Goal: Task Accomplishment & Management: Complete application form

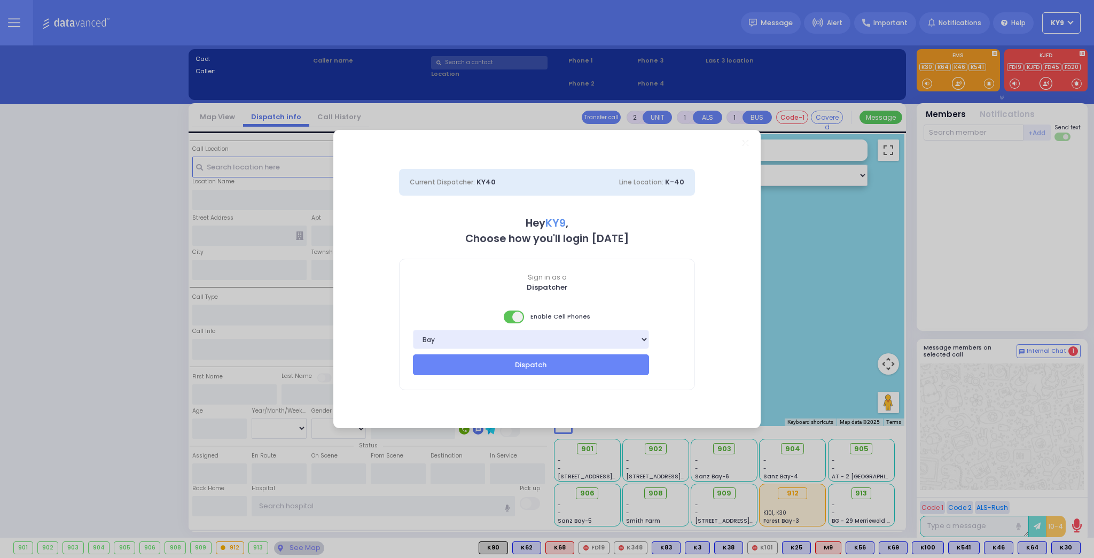
click at [510, 315] on span at bounding box center [514, 316] width 21 height 13
click at [533, 367] on button "Dispatch" at bounding box center [531, 364] width 236 height 20
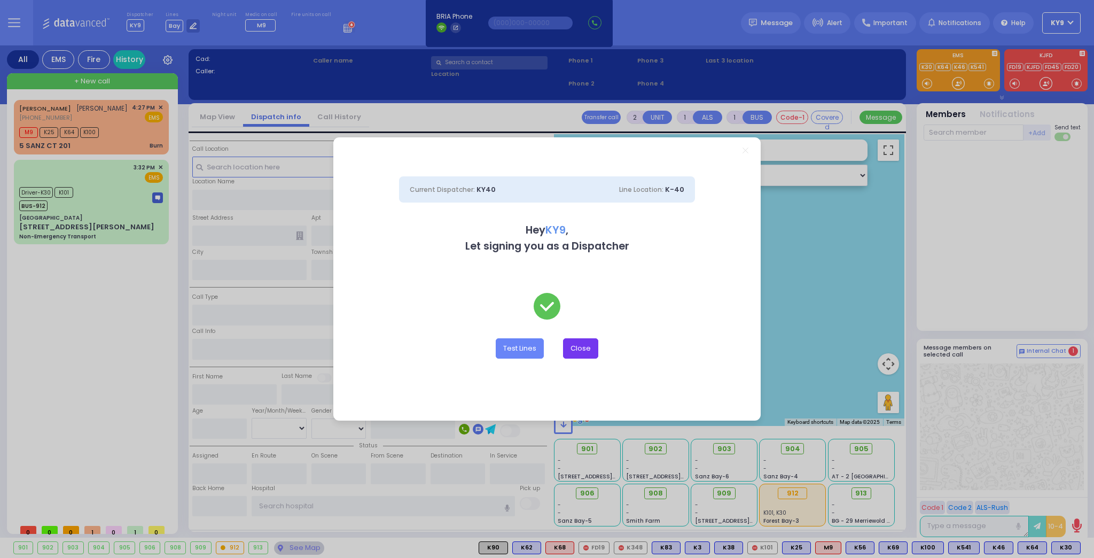
click at [588, 346] on button "Close" at bounding box center [580, 348] width 35 height 20
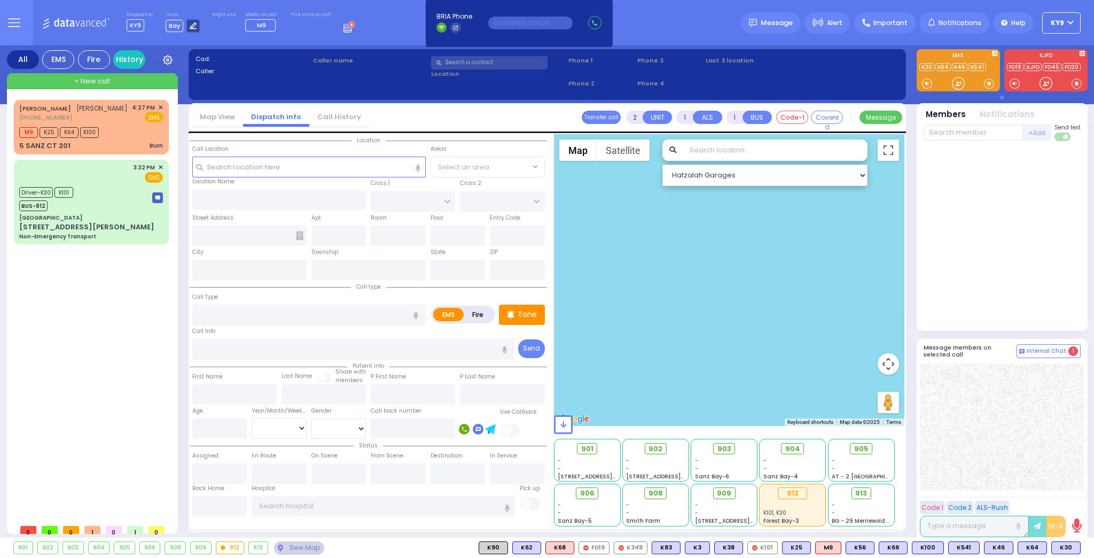
click at [190, 24] on icon at bounding box center [193, 25] width 7 height 7
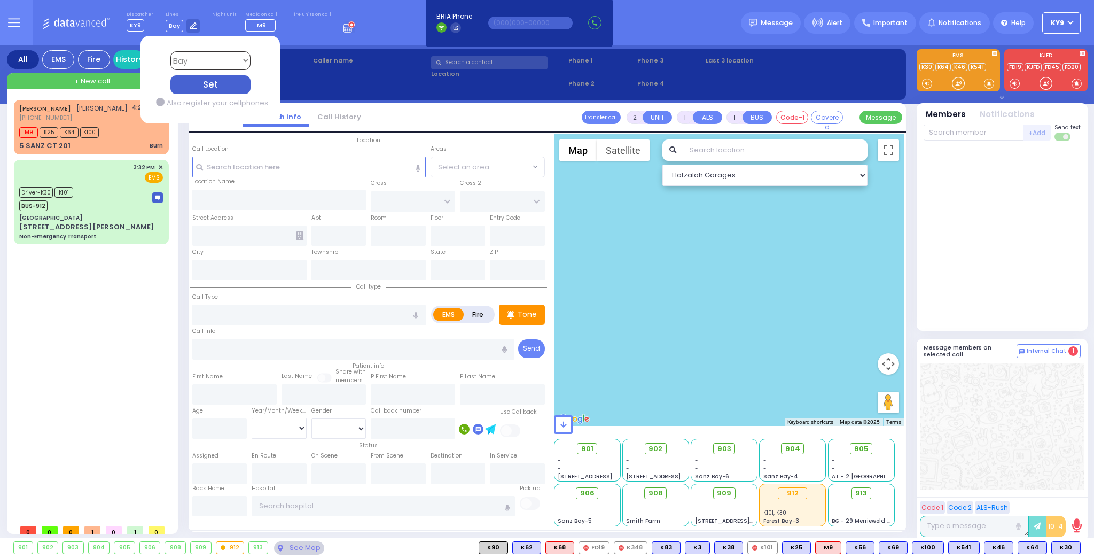
click at [194, 61] on select "Bay K-14 K-16 K-18 K-40 K-6 K-61 K-63 K-67 K-72 Medic 7 K-68 K-48 D-801 D-802 D…" at bounding box center [210, 60] width 80 height 19
select select "15"
click at [170, 51] on select "Bay K-14 K-16 K-18 K-40 K-6 K-61 K-63 K-67 K-72 Medic 7 K-68 K-48 D-801 D-802 D…" at bounding box center [210, 60] width 80 height 19
click at [228, 87] on div "Set" at bounding box center [210, 84] width 80 height 19
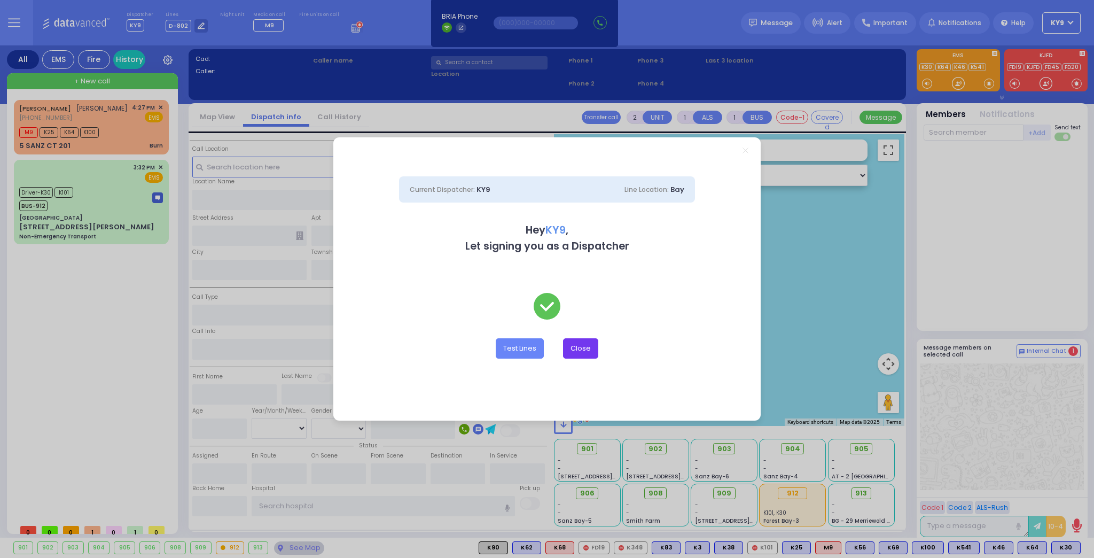
click at [589, 348] on button "Close" at bounding box center [580, 348] width 35 height 20
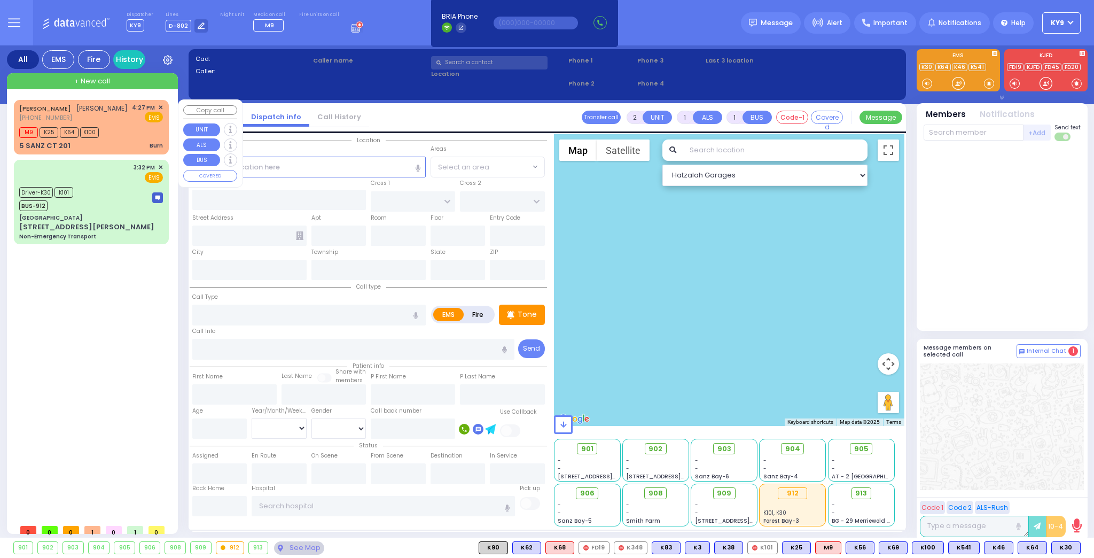
click at [137, 136] on div "M9 K25 K64 K100" at bounding box center [91, 130] width 144 height 13
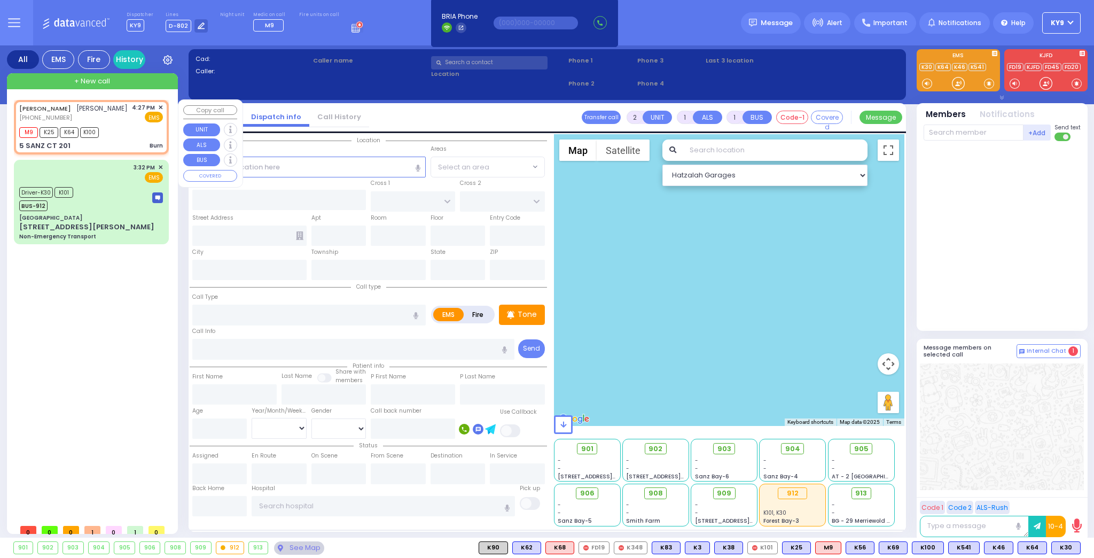
type input "3"
type input "0"
select select
type input "Burn"
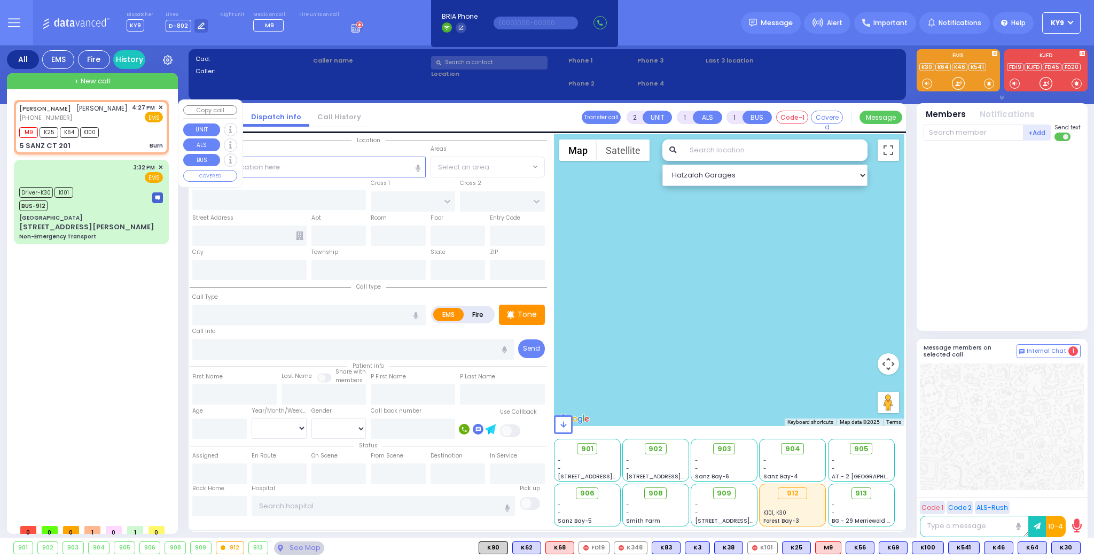
radio input "true"
type input "[PERSON_NAME]"
select select
type input "16:27"
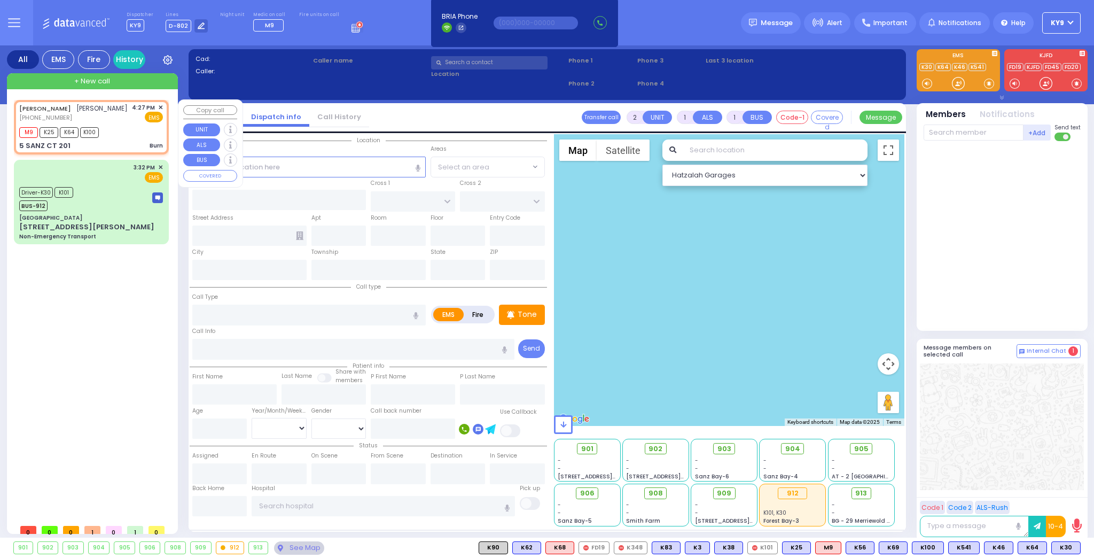
type input "16:28"
select select "Hatzalah Garages"
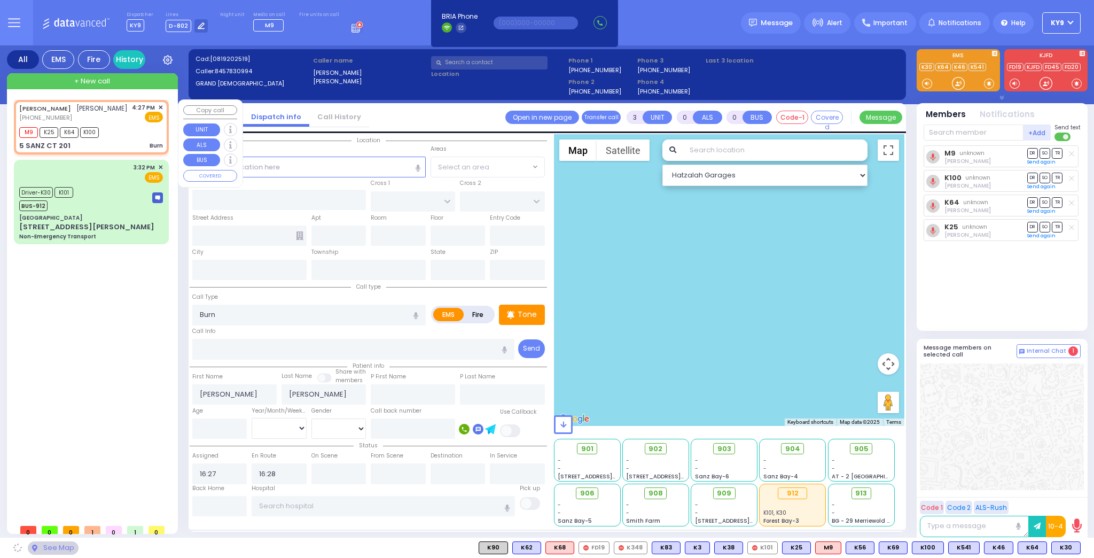
type input "FOREST RD"
type input "5 SANZ CT"
type input "201"
type input "Monroe"
type input "[US_STATE]"
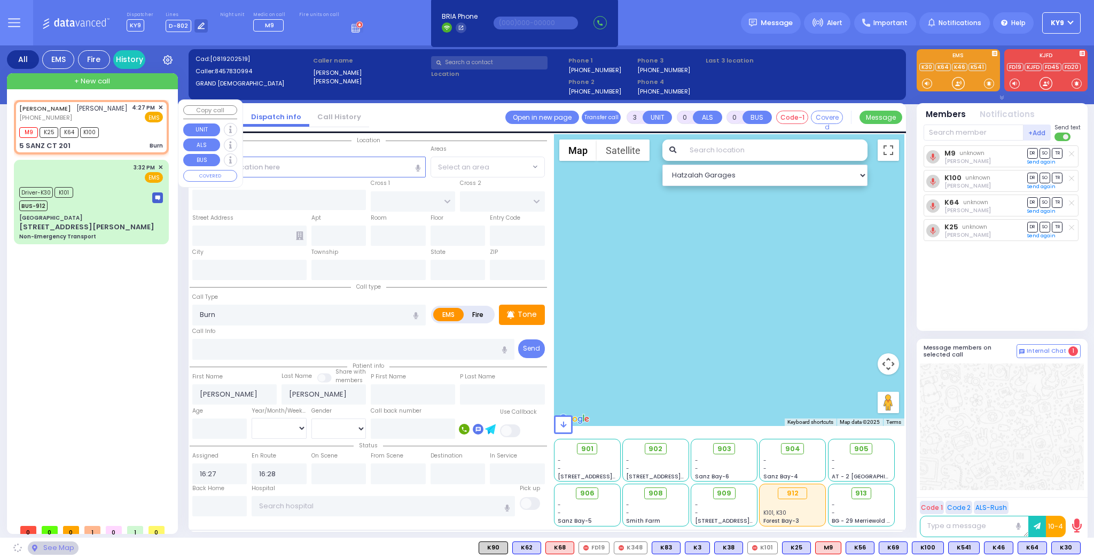
type input "10950"
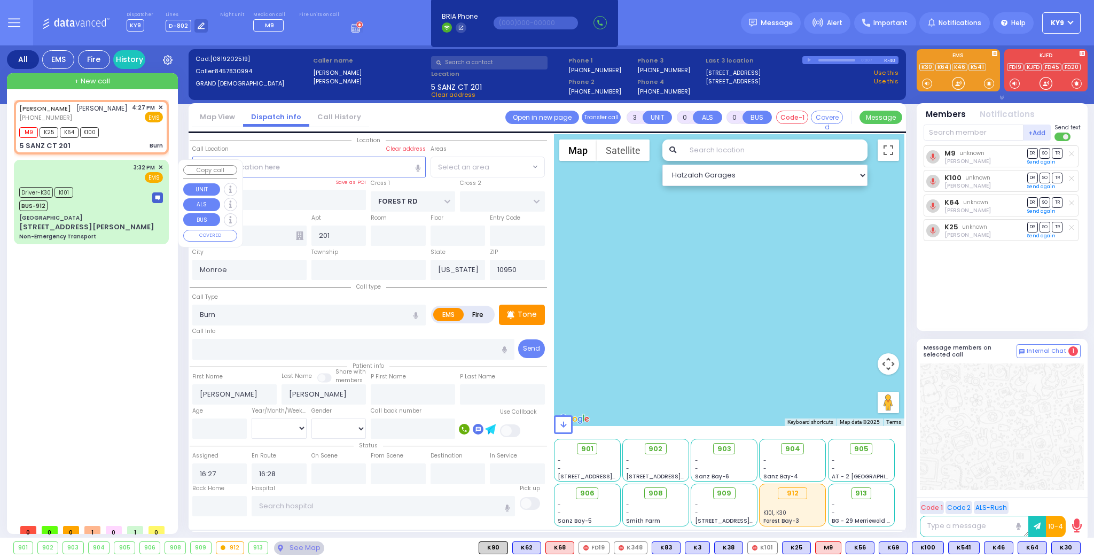
select select "MONROE"
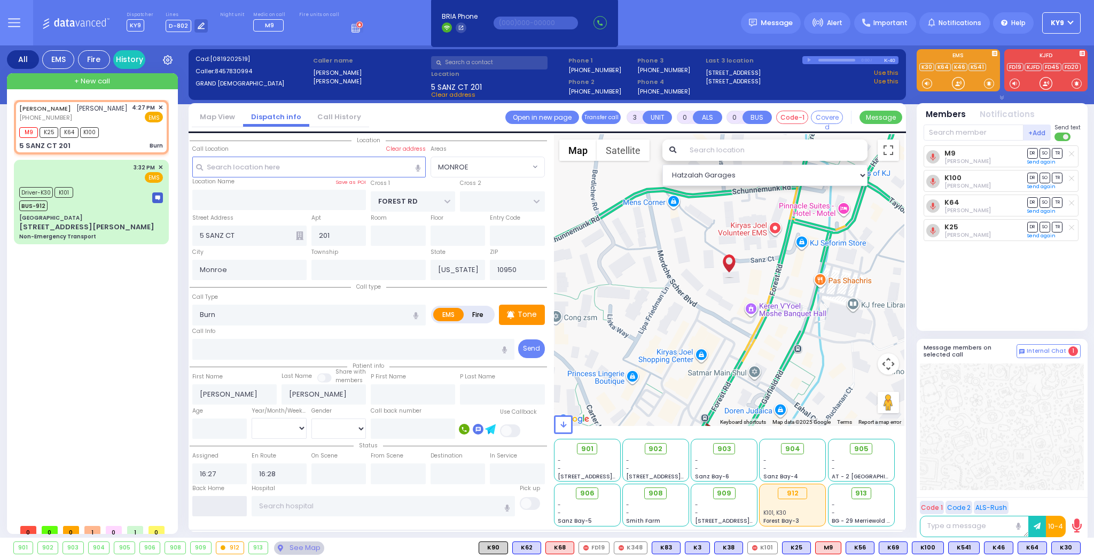
click at [224, 507] on input "text" at bounding box center [219, 506] width 55 height 20
type input "16:57"
select select
radio input "true"
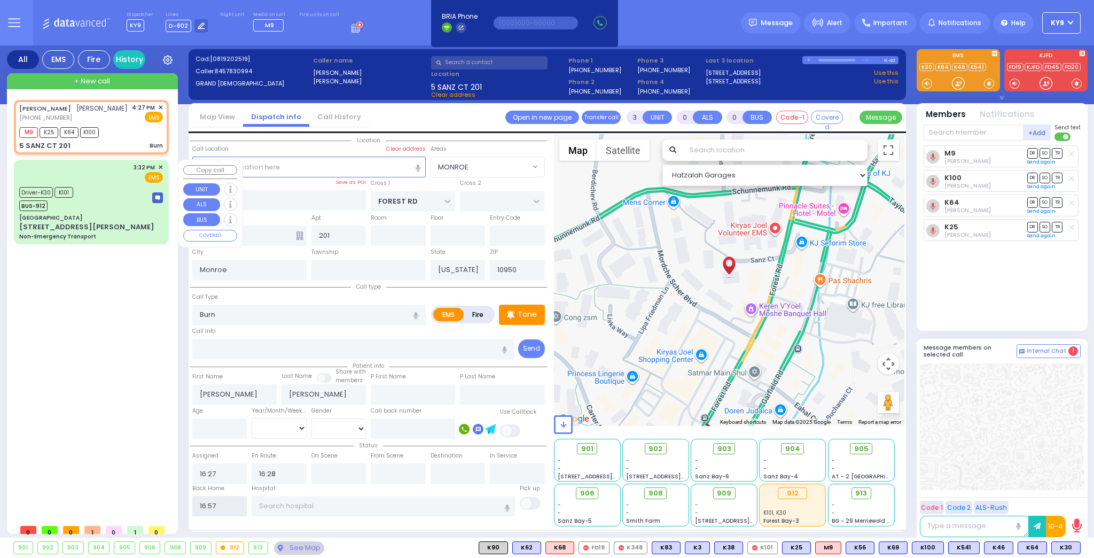
select select
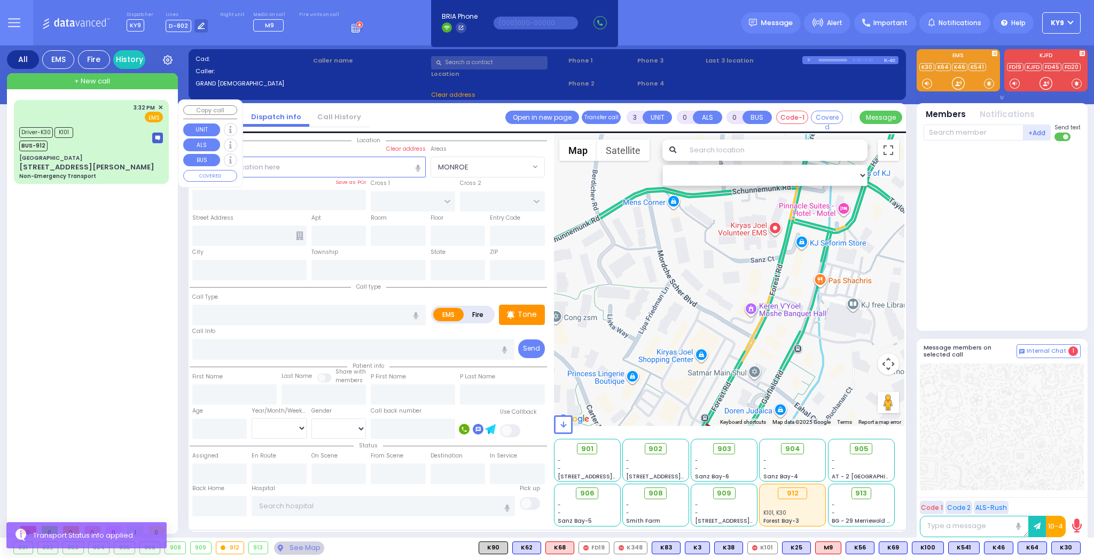
click at [103, 131] on div "Driver-K30 K101 BUS-912" at bounding box center [91, 137] width 144 height 27
type input "6"
select select
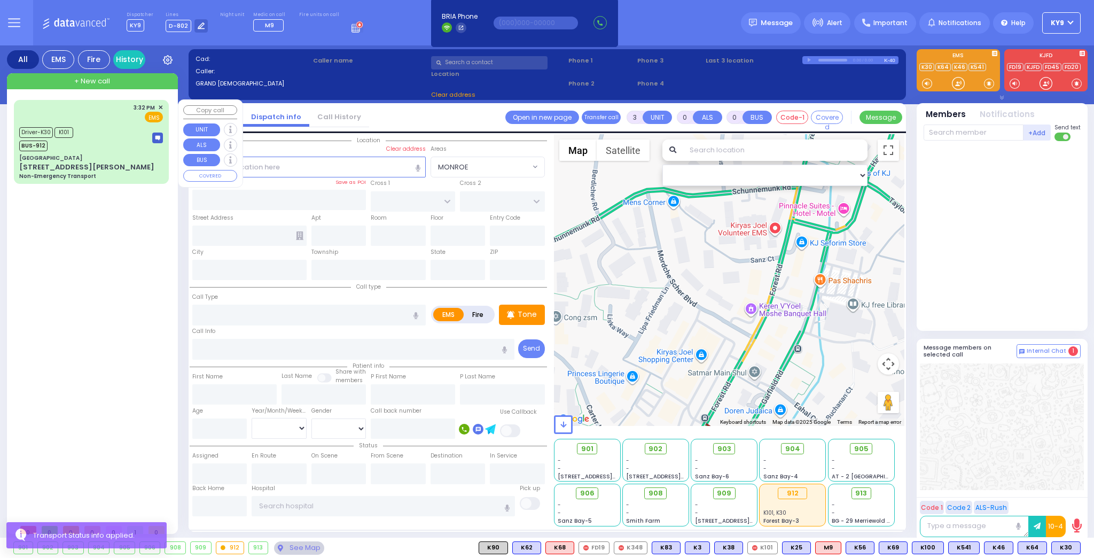
type input "Non-Emergency Transport"
radio input "true"
type input "to Fountain View Living [GEOGRAPHIC_DATA]"
type input "[PERSON_NAME]"
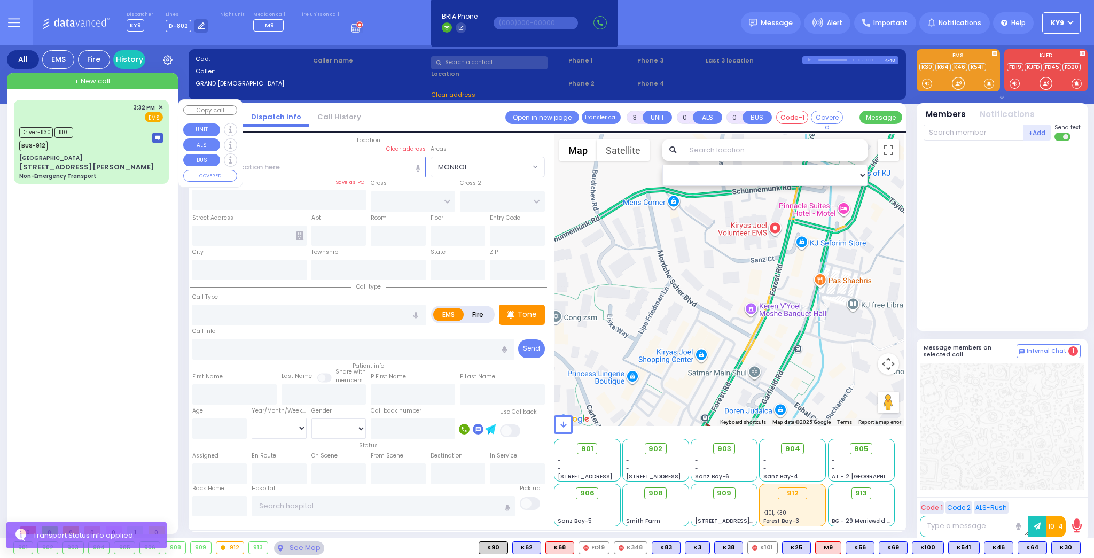
type input "71"
select select "Year"
select select "[DEMOGRAPHIC_DATA]"
type input "15:32"
type input "15:34"
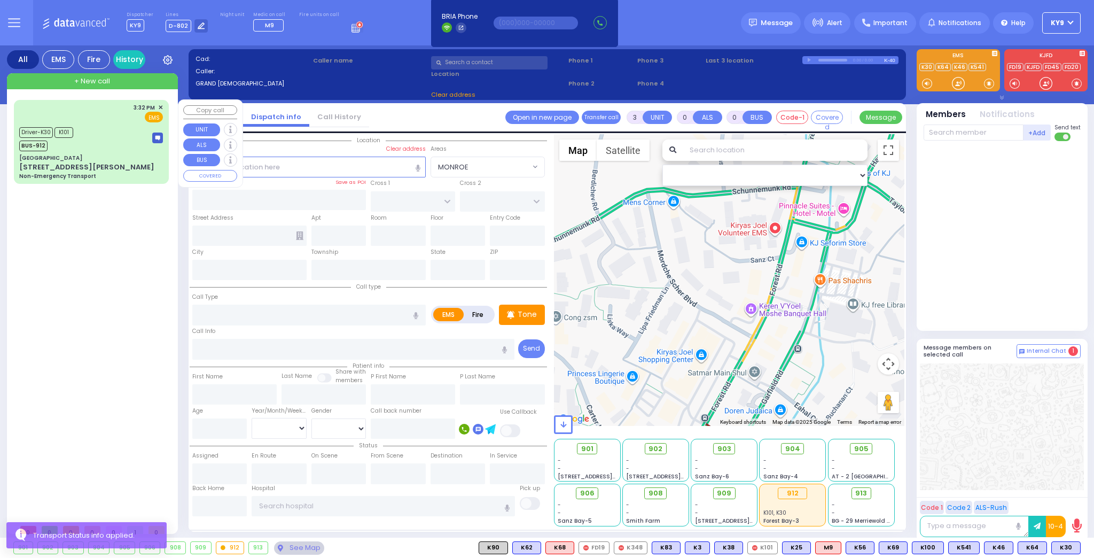
type input "15:46"
type input "16:28"
select select "Hatzalah Garages"
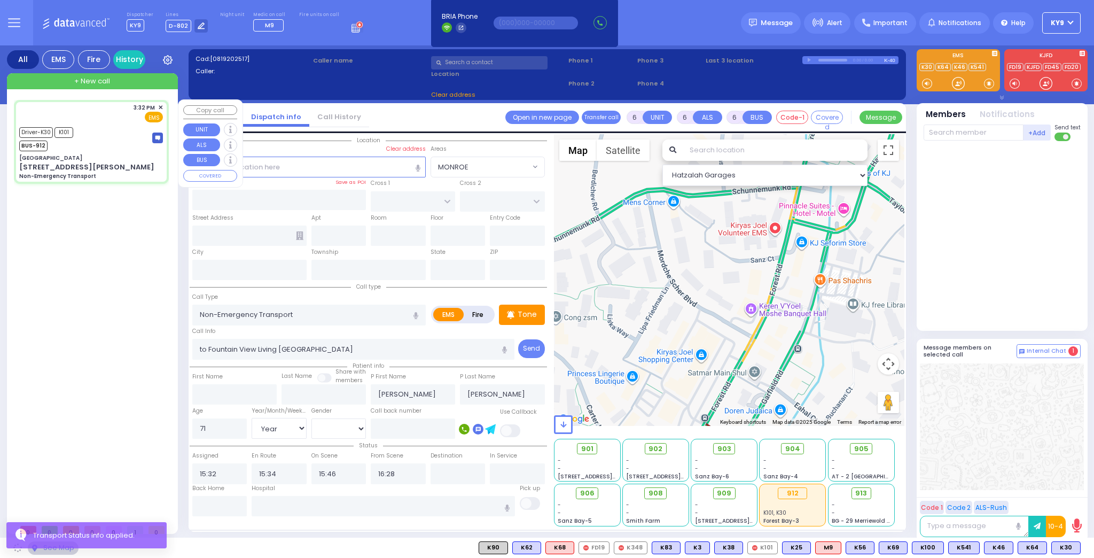
type input "[GEOGRAPHIC_DATA]"
type input "COUNTRY [PERSON_NAME] DR"
type input "[STREET_ADDRESS][PERSON_NAME]"
type input "Monroe"
type input "[US_STATE]"
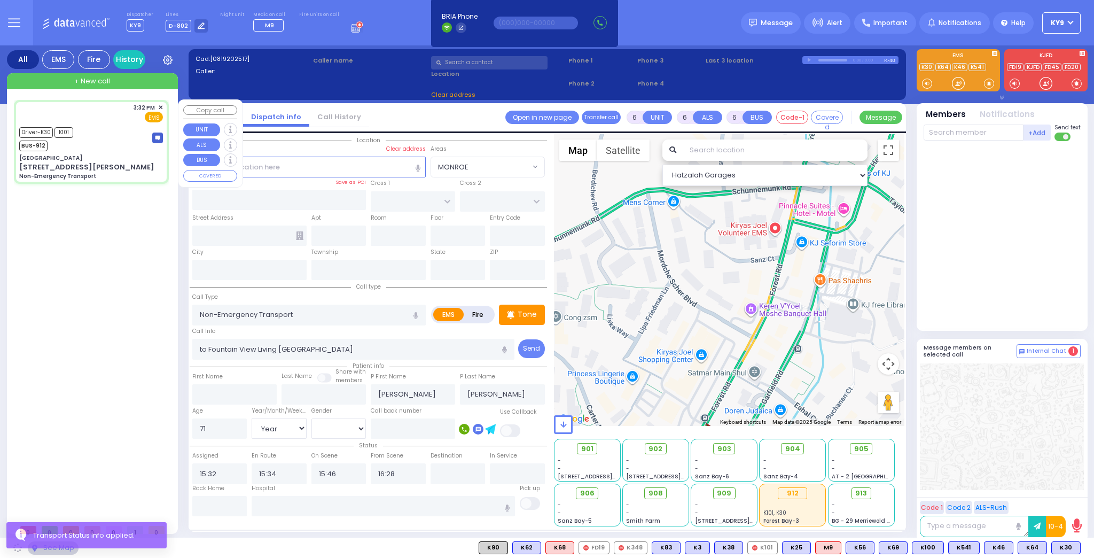
type input "10950"
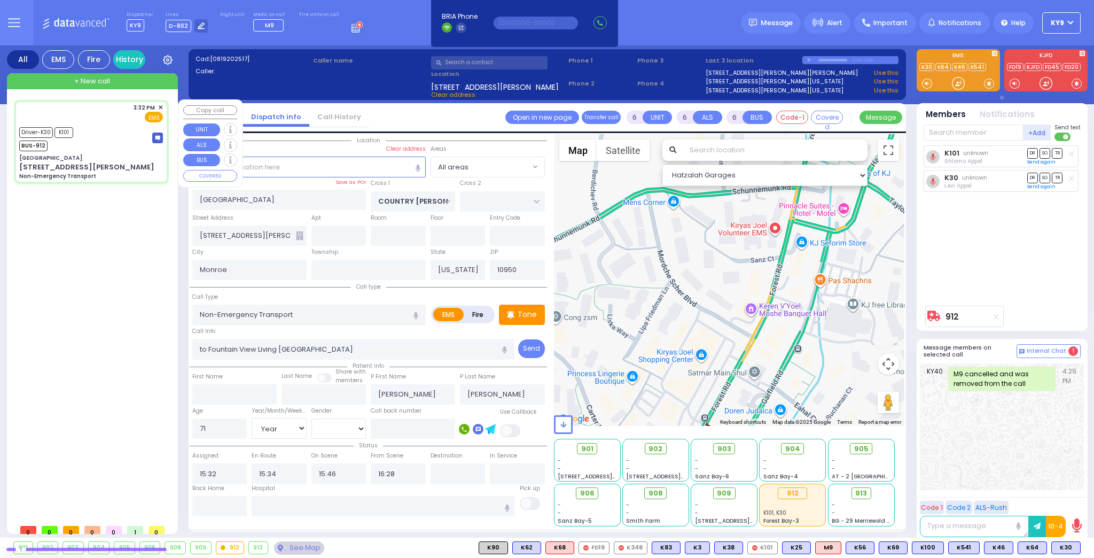
click at [101, 134] on div "Driver-K30 K101 BUS-912" at bounding box center [91, 137] width 144 height 27
select select
radio input "true"
select select "Year"
select select "[DEMOGRAPHIC_DATA]"
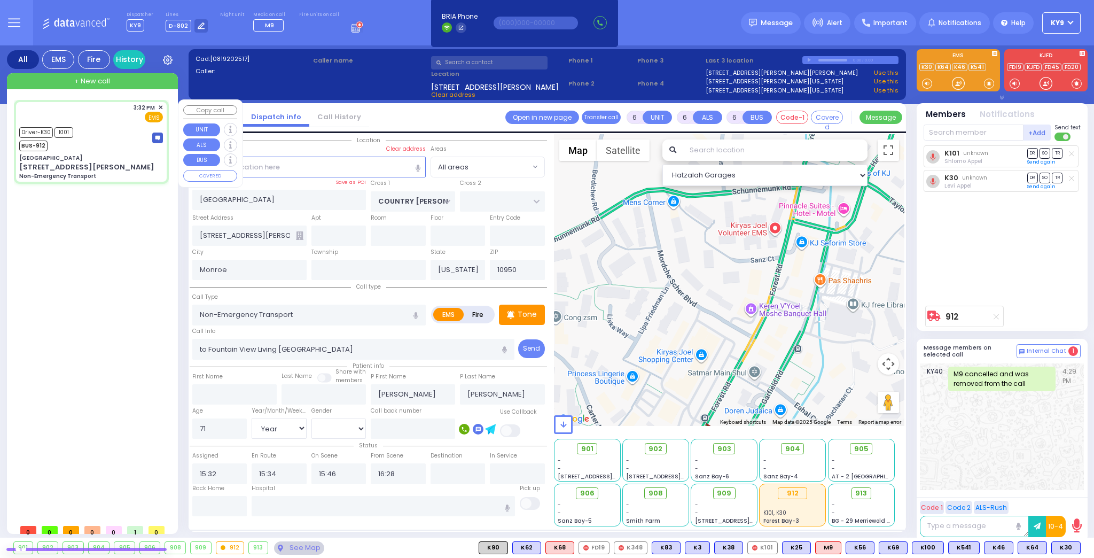
select select "Hatzalah Garages"
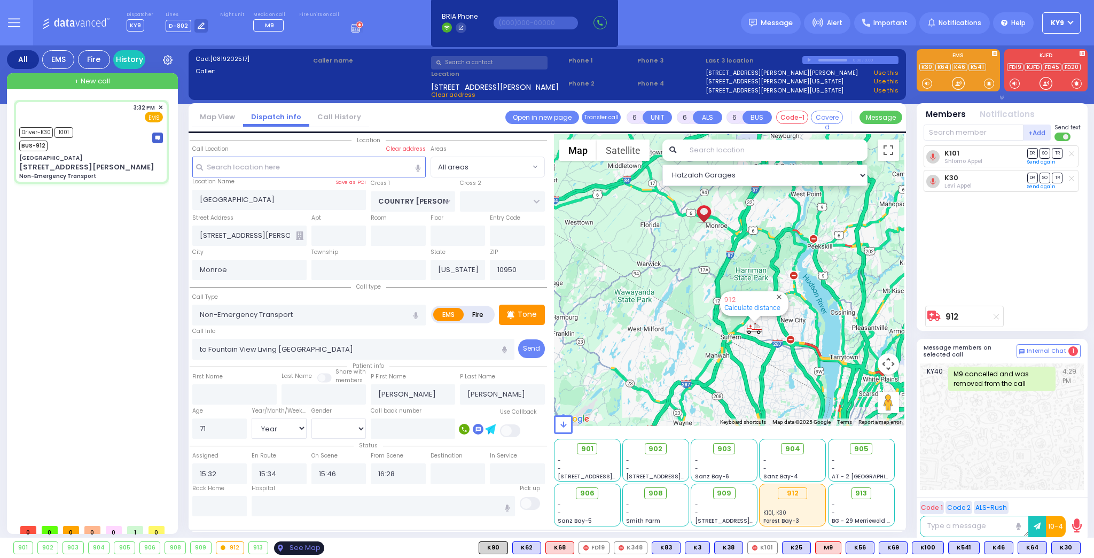
click at [288, 548] on div "See Map" at bounding box center [299, 547] width 50 height 13
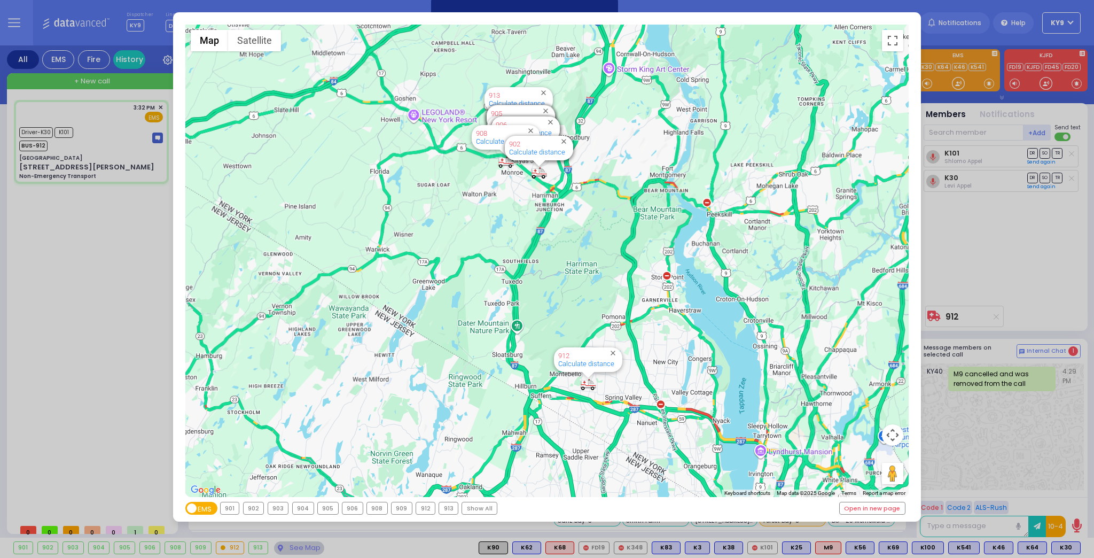
click at [418, 507] on div "912" at bounding box center [425, 508] width 19 height 12
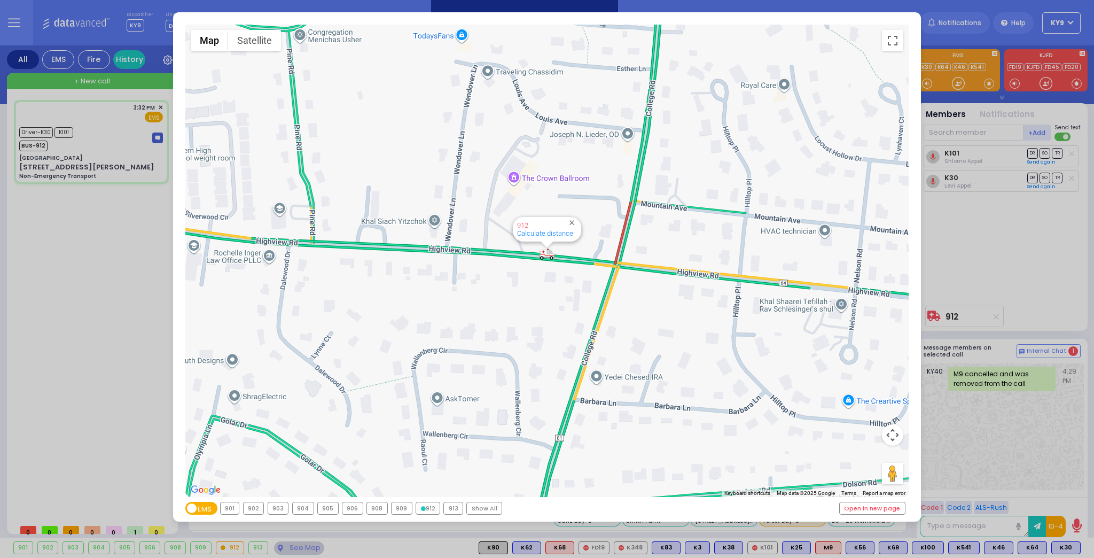
click at [300, 548] on div "← Move left → Move right ↑ Move up ↓ Move down + Zoom in - Zoom out Home Jump l…" at bounding box center [547, 279] width 1094 height 558
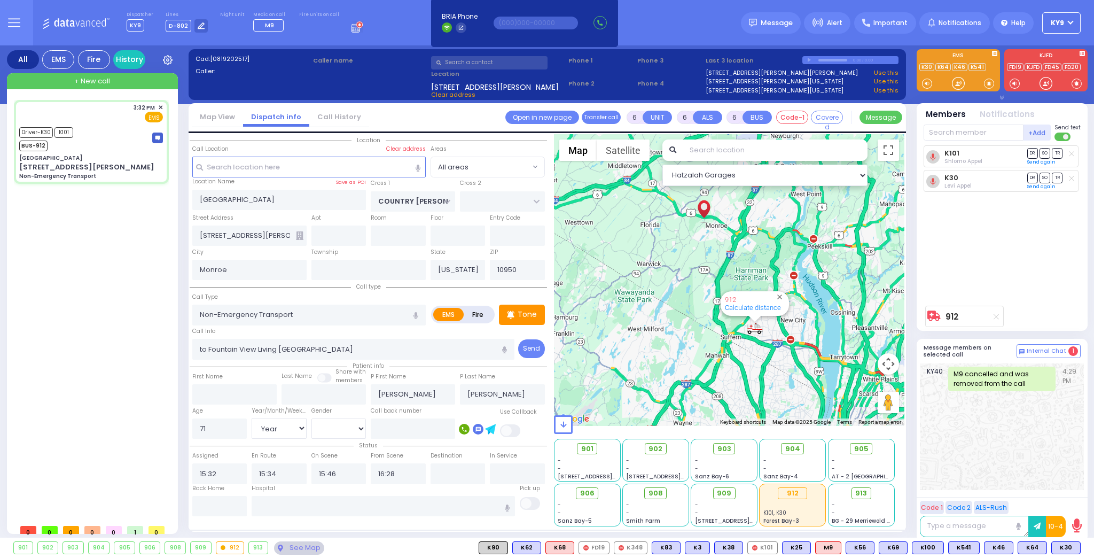
select select
radio input "true"
select select "Year"
select select "[DEMOGRAPHIC_DATA]"
type input "Residence [STREET_ADDRESS]"
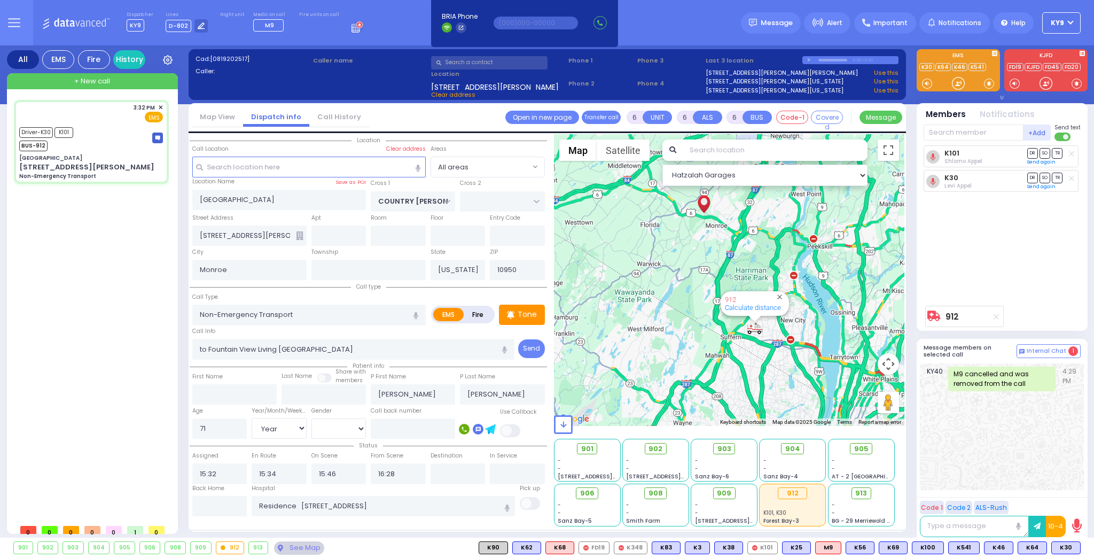
select select "Hatzalah Garages"
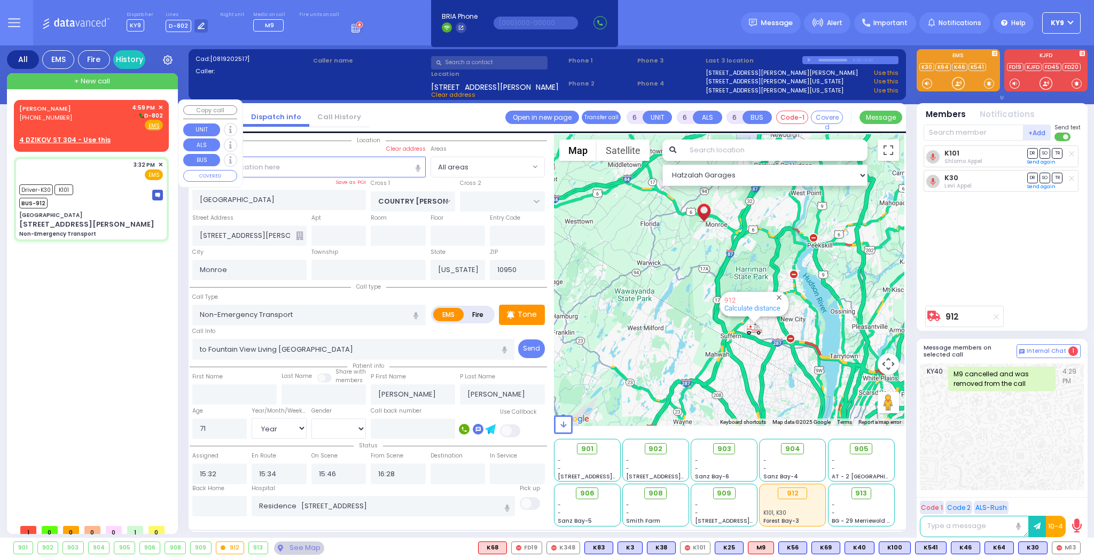
click at [92, 123] on div "[PERSON_NAME] [PHONE_NUMBER] 4:59 PM ✕ D-802" at bounding box center [91, 117] width 144 height 28
type input "2"
type input "1"
select select
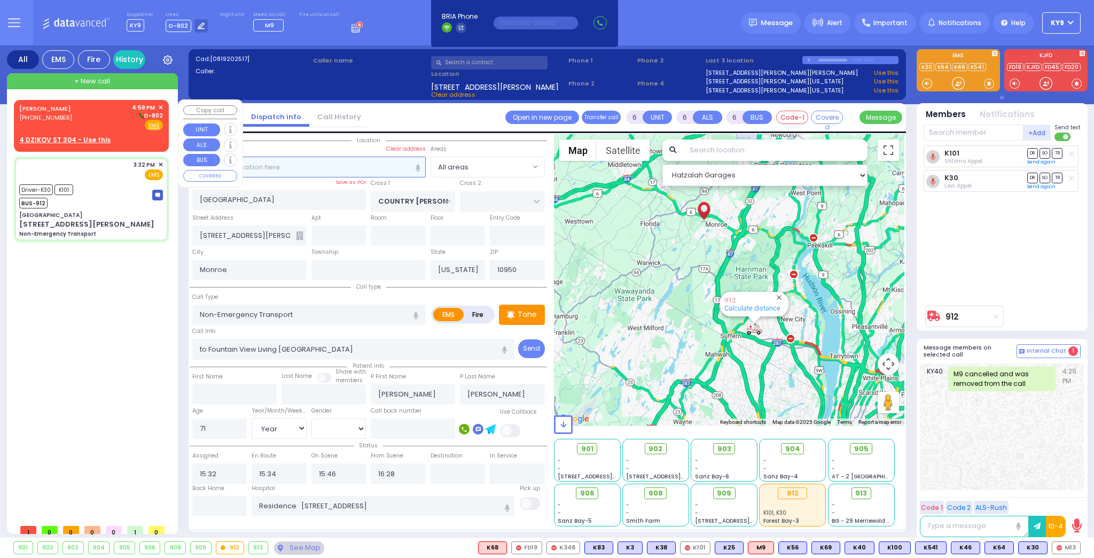
radio input "true"
type input "MORDCHE"
type input "[PERSON_NAME]"
select select
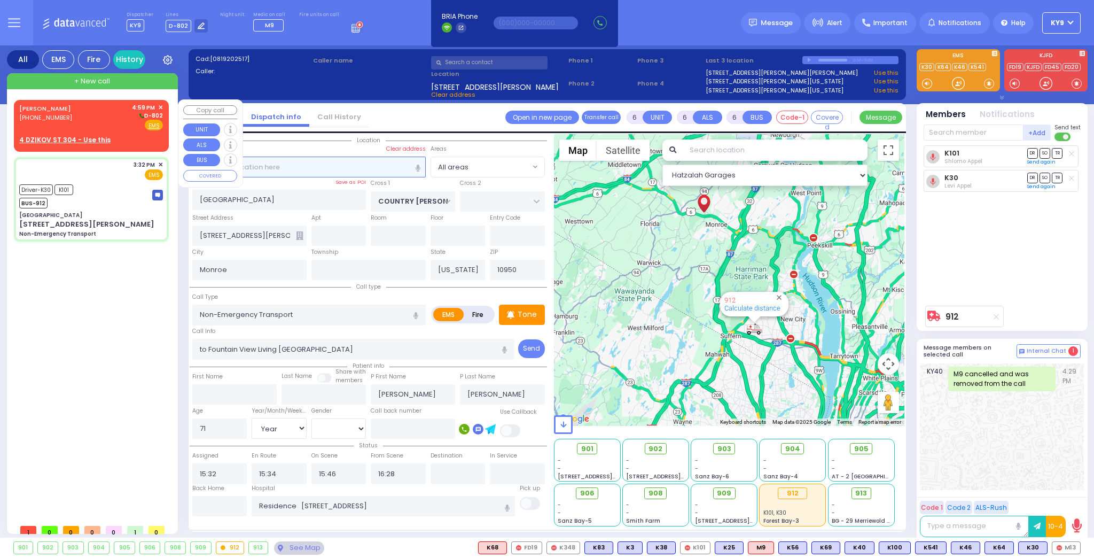
type input "16:59"
select select "Hatzalah Garages"
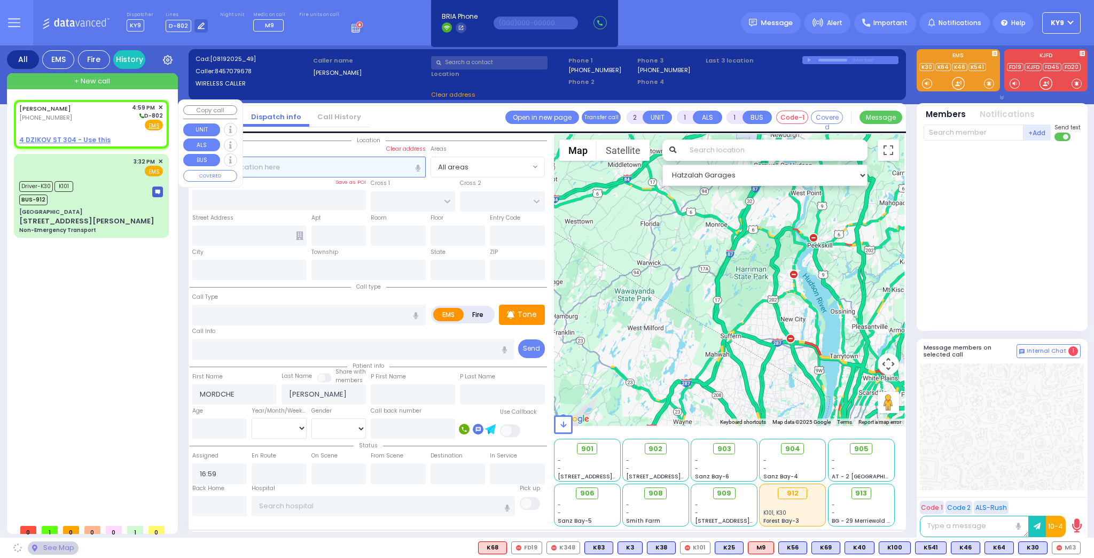
select select
radio input "true"
select select
select select "Hatzalah Garages"
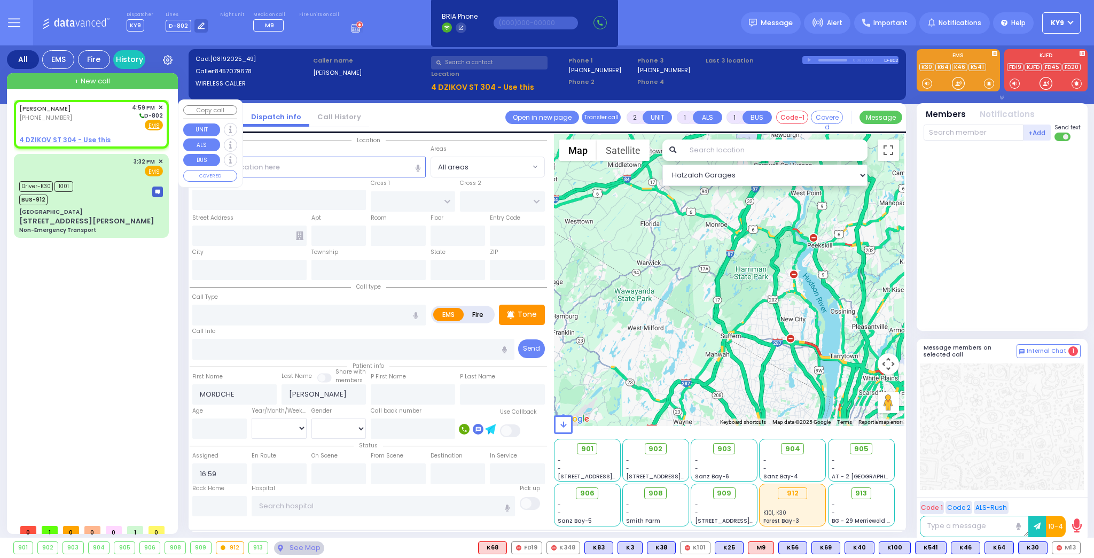
click at [87, 139] on u "4 DZIKOV ST 304 - Use this" at bounding box center [64, 139] width 91 height 9
select select
radio input "true"
select select
select select "Hatzalah Garages"
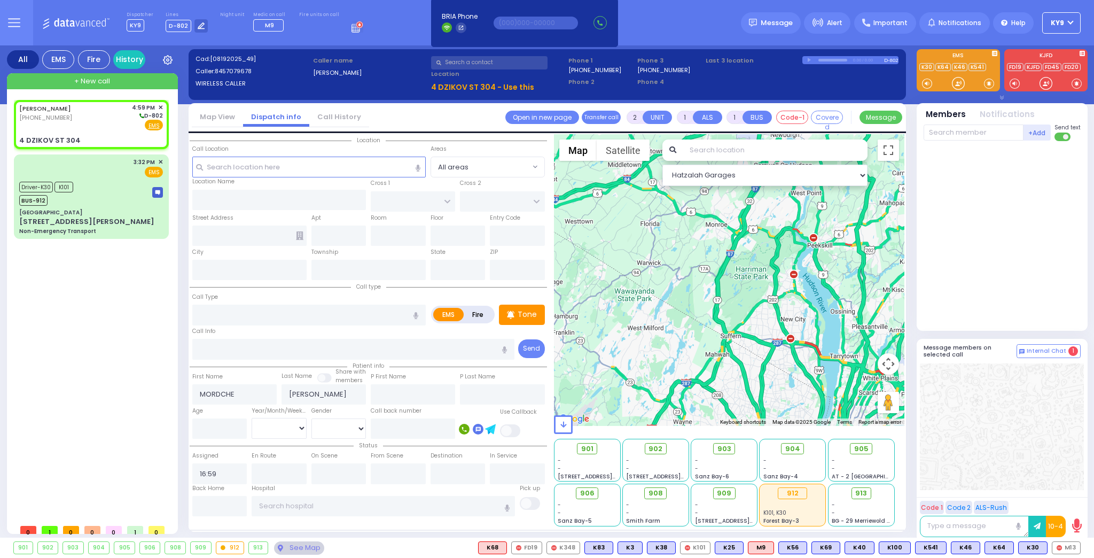
select select
radio input "true"
select select
select select "Hatzalah Garages"
type input "4 DZIKOV ST"
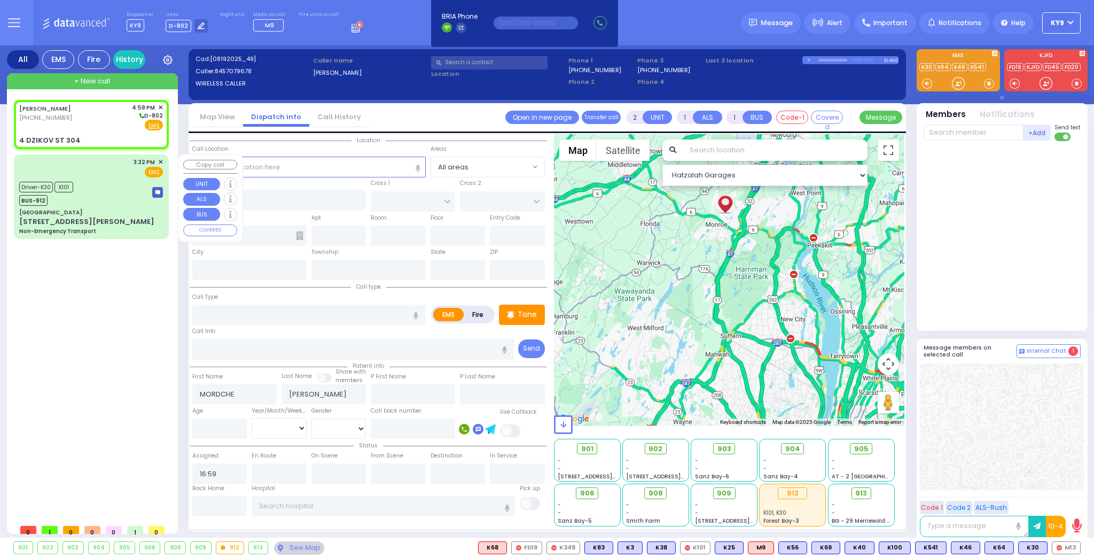
type input "304"
type input "[PERSON_NAME]"
type input "[US_STATE]"
type input "10950"
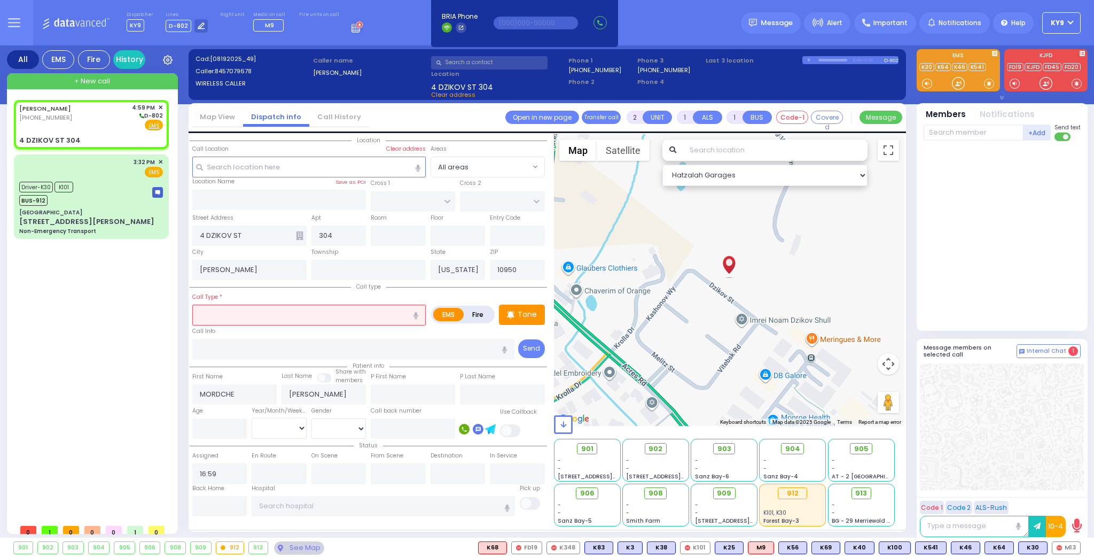
click at [229, 317] on input "text" at bounding box center [308, 315] width 233 height 20
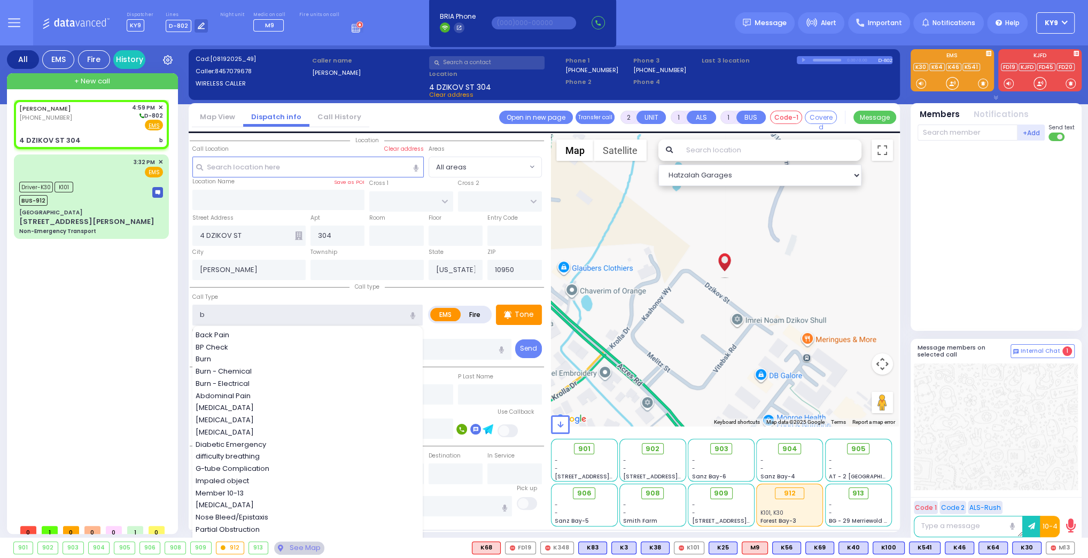
type input "be"
select select
radio input "true"
select select
select select "Hatzalah Garages"
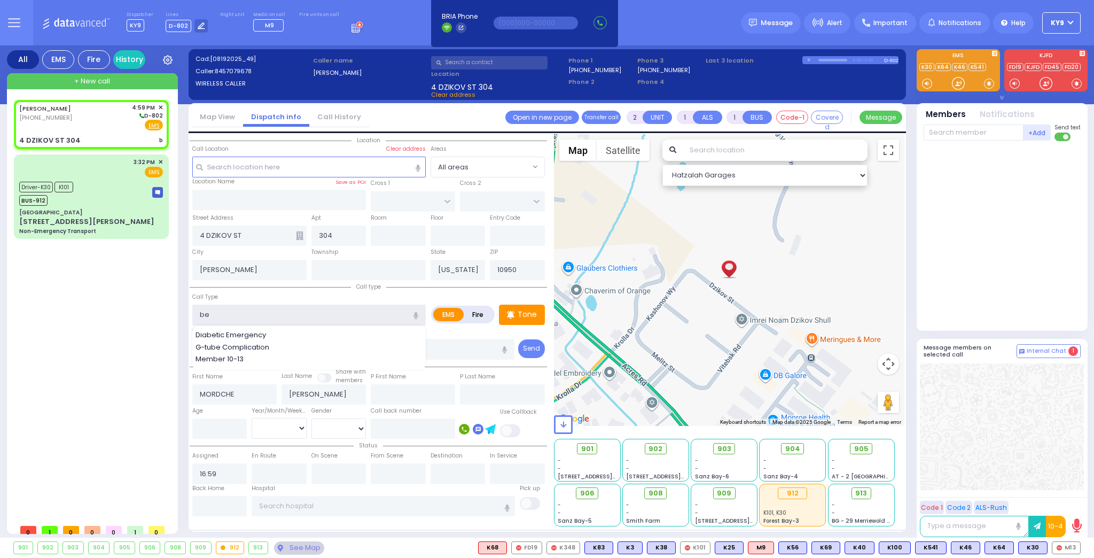
type input "b"
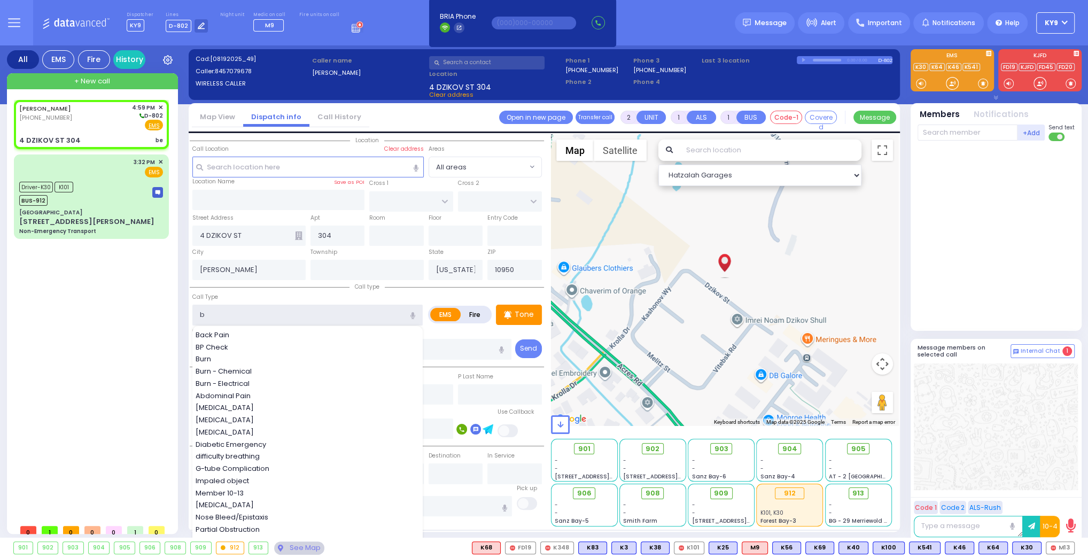
select select
radio input "true"
select select
select select "Hatzalah Garages"
select select
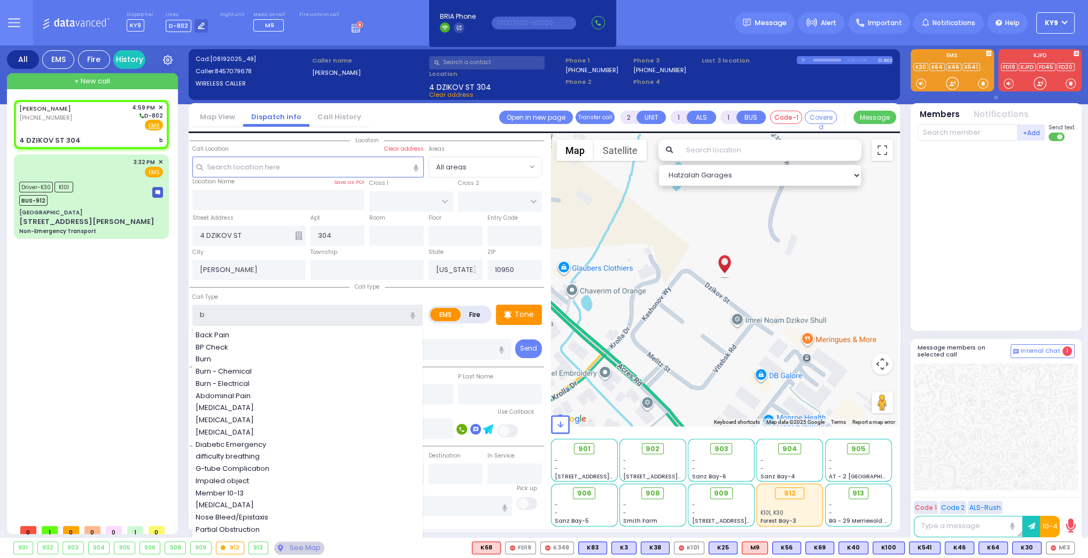
radio input "true"
select select
select select "Hatzalah Garages"
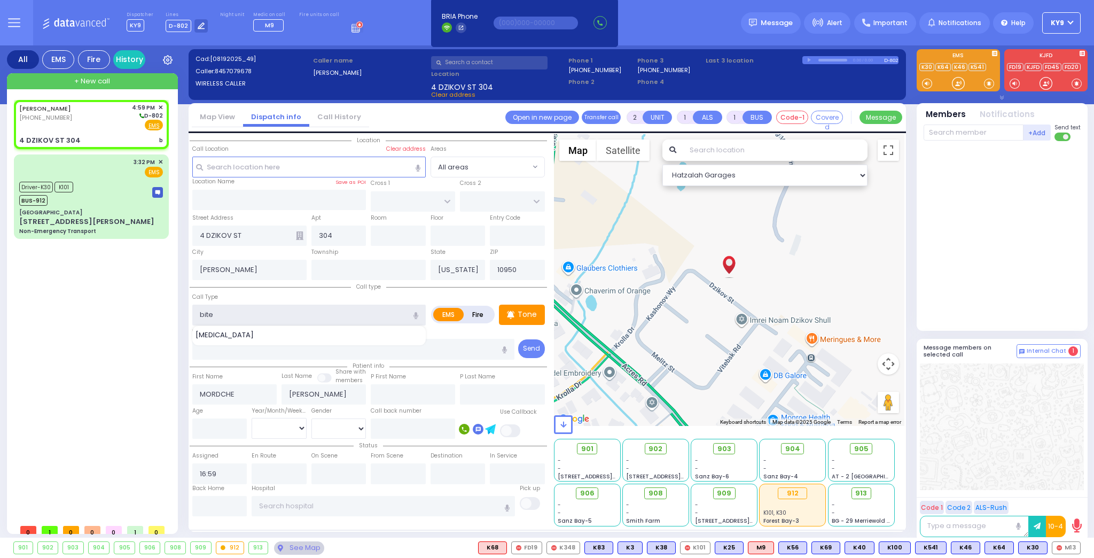
type input "bite"
click at [227, 425] on input "number" at bounding box center [219, 428] width 55 height 20
select select
radio input "true"
select select
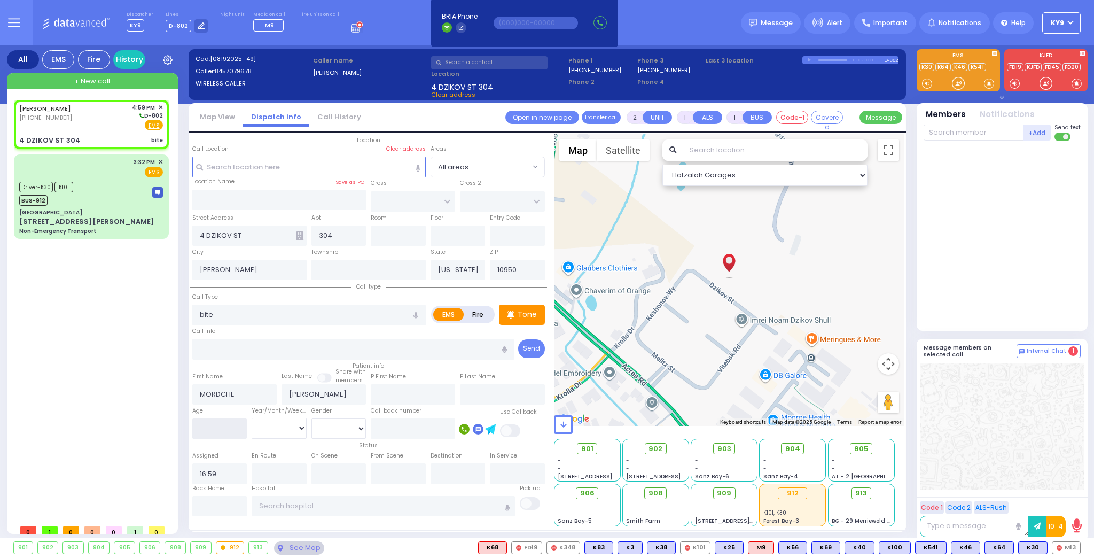
select select "Hatzalah Garages"
select select
radio input "true"
type input "2"
select select
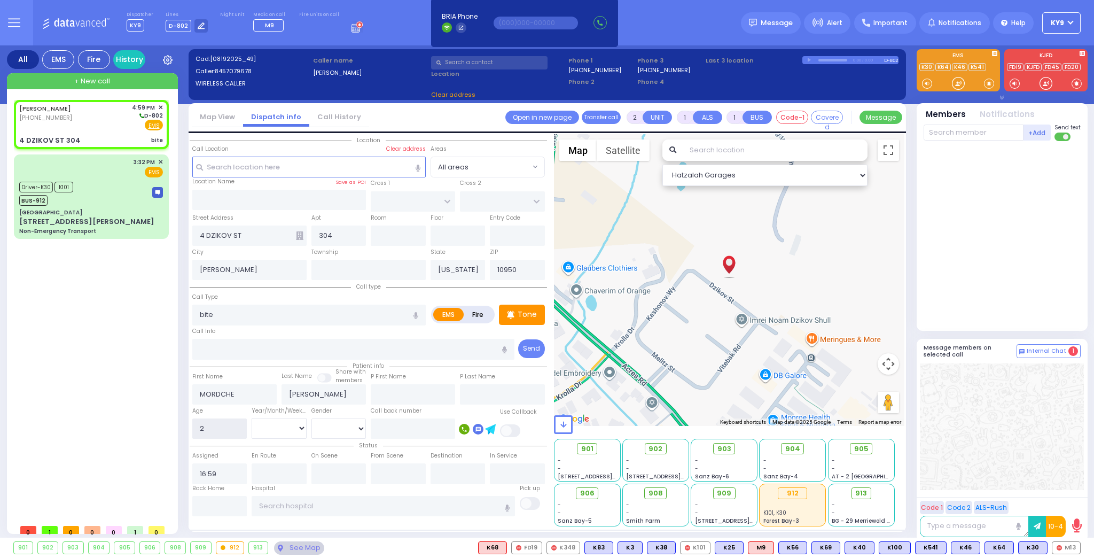
select select "Hatzalah Garages"
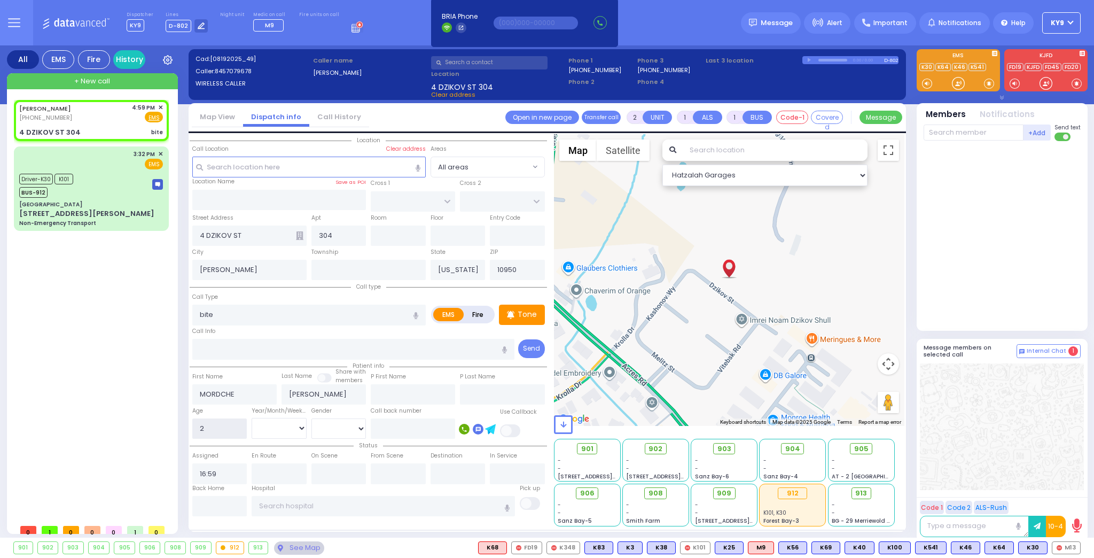
select select
radio input "true"
select select
select select "Hatzalah Garages"
type input "2"
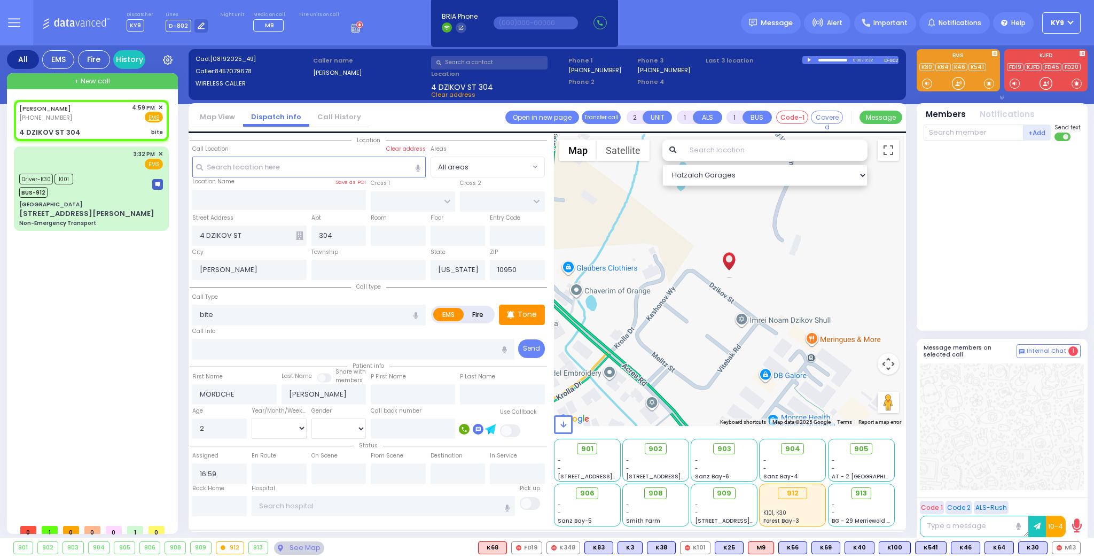
select select
radio input "true"
select select
select select "Hatzalah Garages"
click at [530, 315] on p "Tone" at bounding box center [527, 314] width 19 height 11
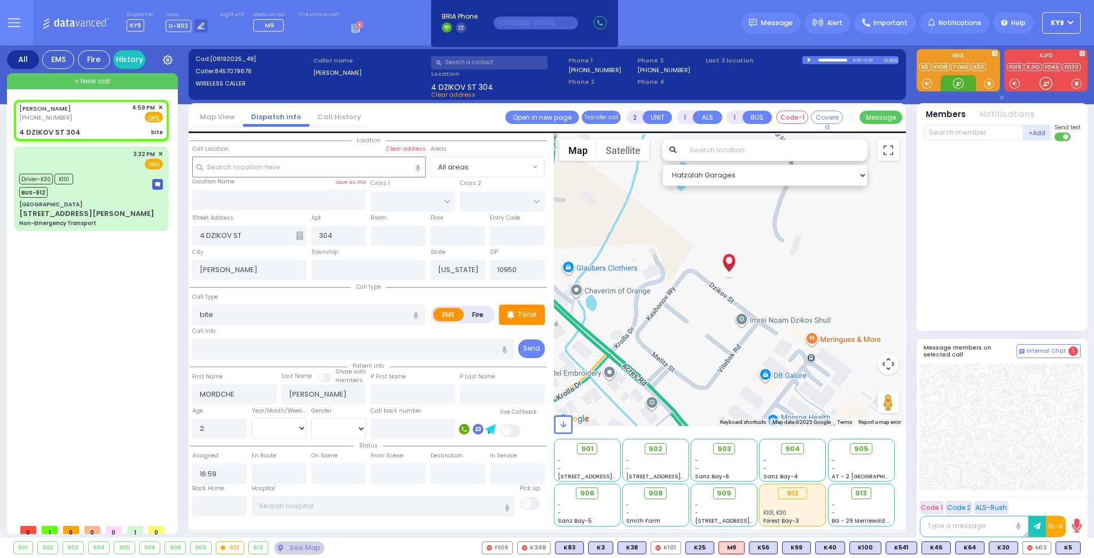
click at [954, 81] on div at bounding box center [958, 83] width 11 height 11
click at [1065, 550] on span "K5" at bounding box center [1068, 548] width 24 height 12
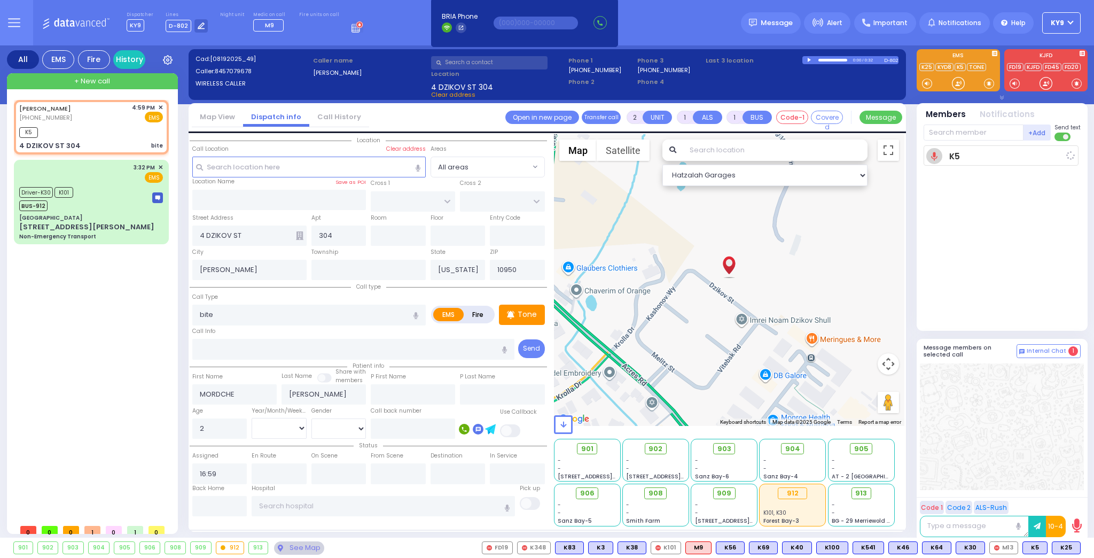
select select
radio input "true"
select select
type input "17:00"
select select "Hatzalah Garages"
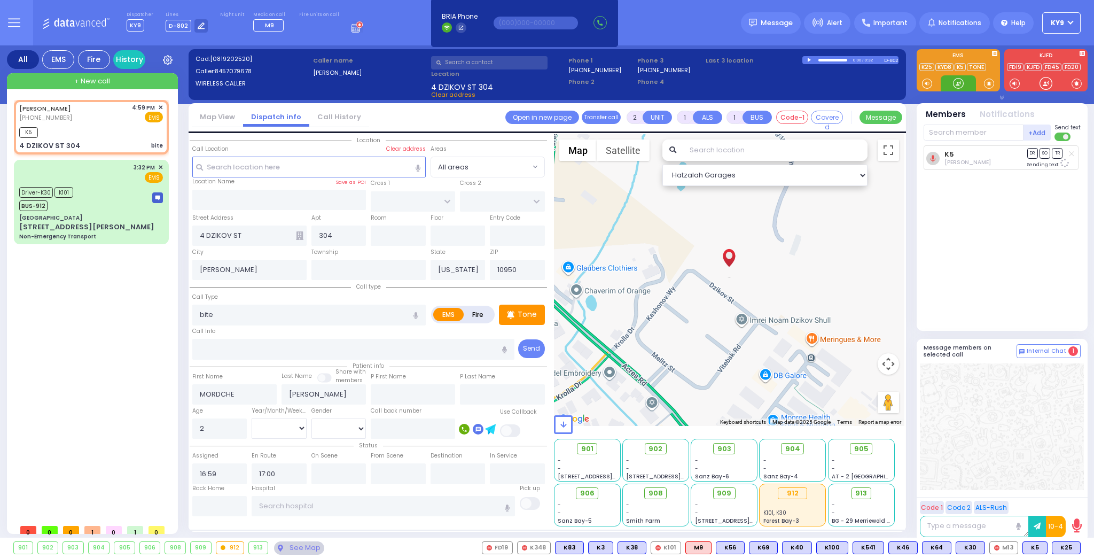
click at [957, 80] on div at bounding box center [958, 83] width 11 height 11
click at [1070, 547] on span "K25" at bounding box center [1067, 548] width 28 height 12
select select
radio input "true"
select select
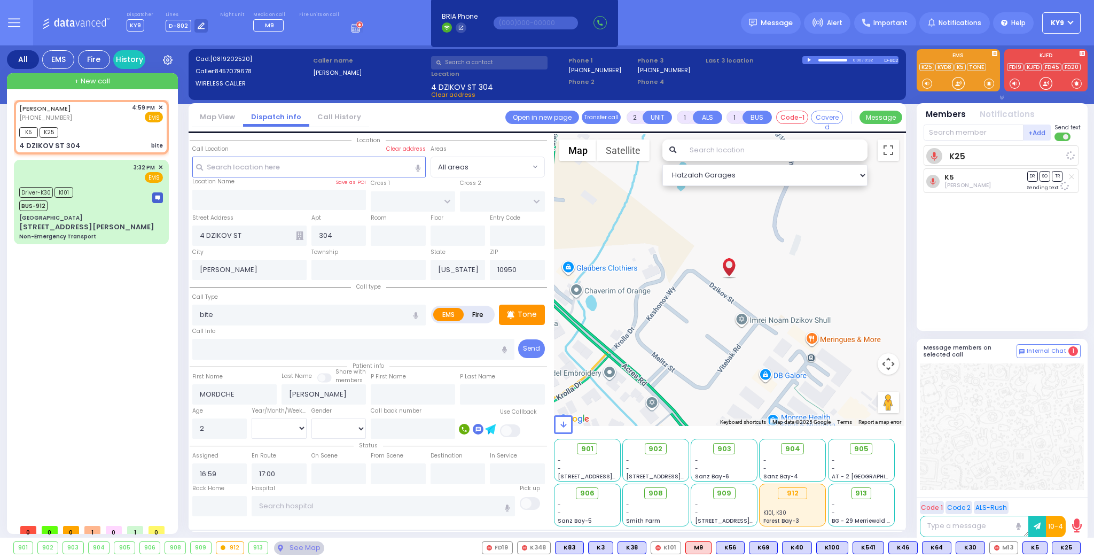
select select "Hatzalah Garages"
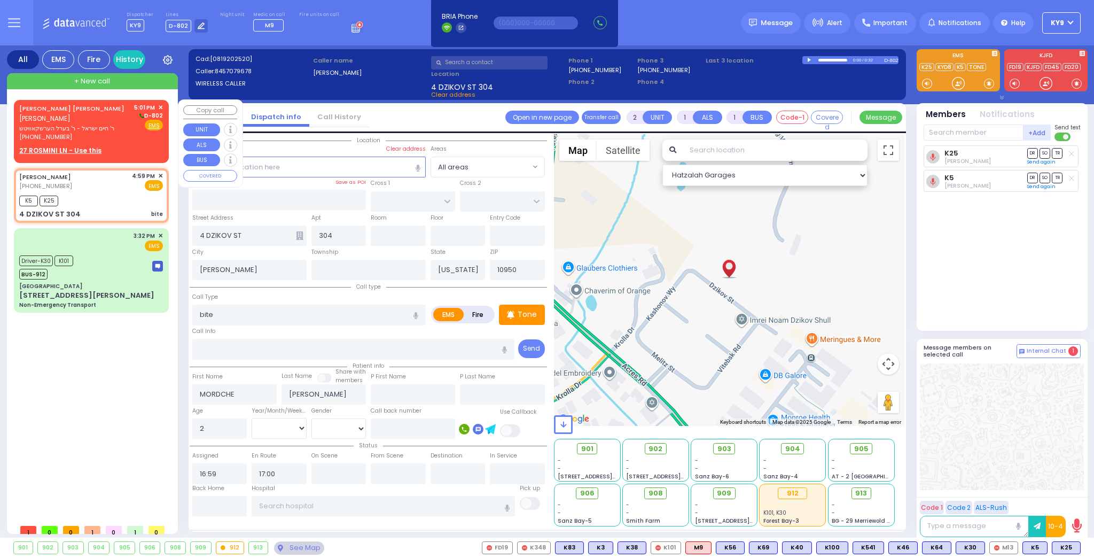
click at [76, 130] on span "ר' חיים ישראל - ר' בערל הערשקאוויטש" at bounding box center [74, 128] width 111 height 9
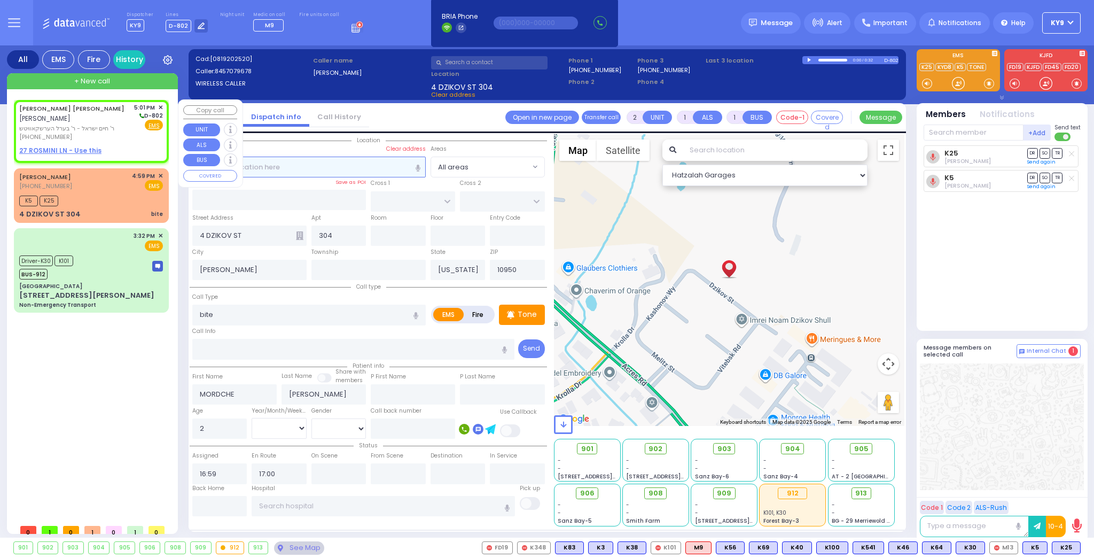
select select
radio input "true"
type input "[PERSON_NAME]"
type input "WIEDER"
select select
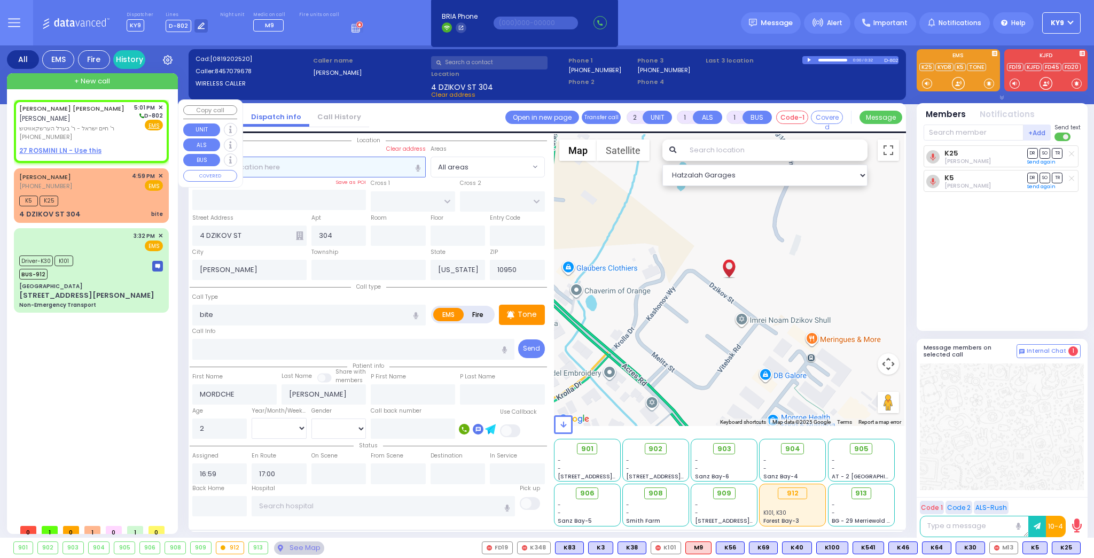
type input "17:01"
select select "Hatzalah Garages"
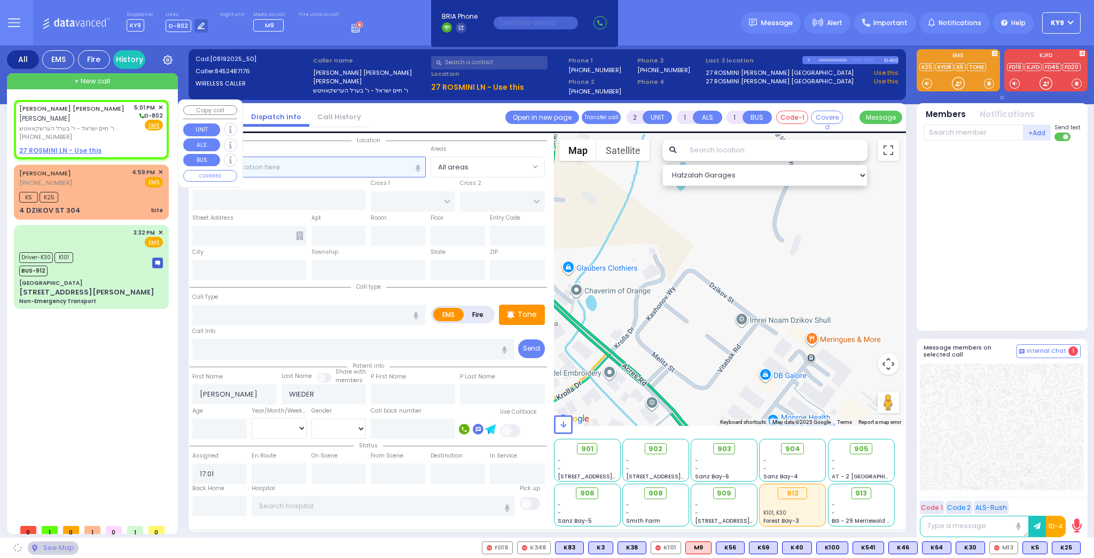
select select
radio input "true"
select select
select select "Hatzalah Garages"
click at [76, 146] on u "27 ROSMINI LN - Use this" at bounding box center [60, 150] width 82 height 9
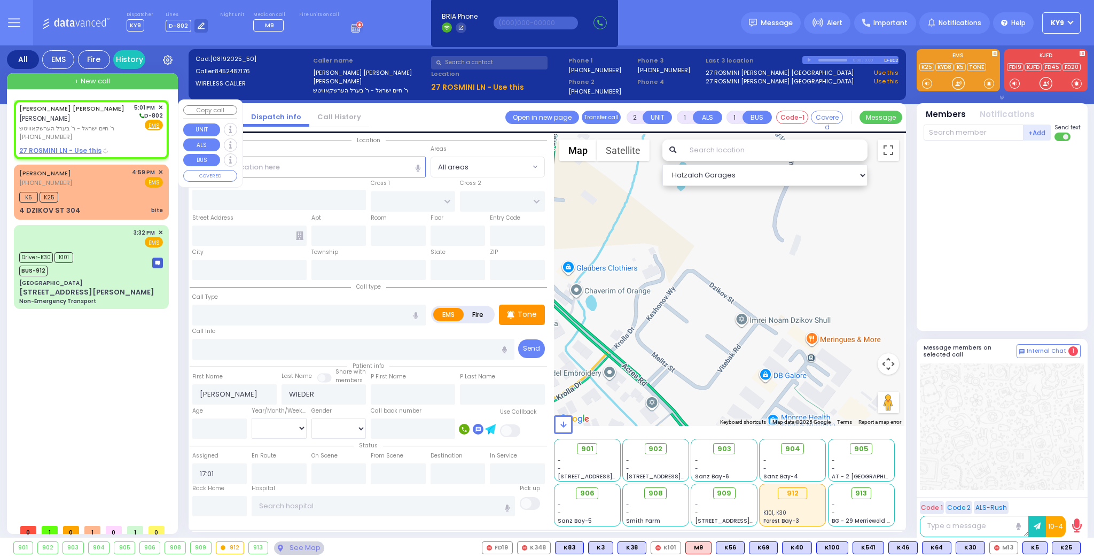
select select
radio input "true"
select select
select select "Hatzalah Garages"
select select
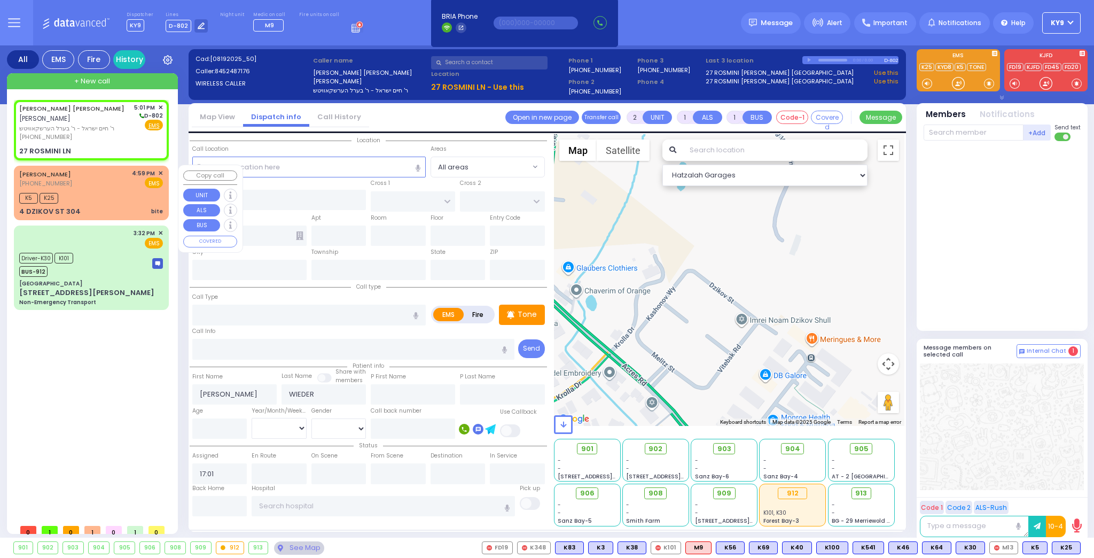
radio input "true"
select select
select select "Hatzalah Garages"
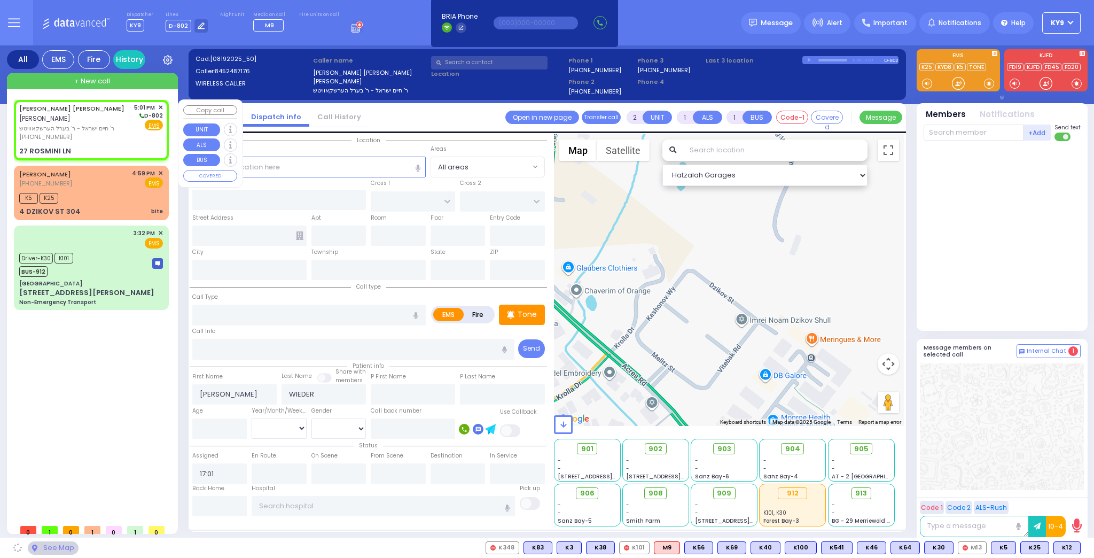
type input "[PERSON_NAME]"
type input "27 ROSMINI LN"
type input "Monroe"
type input "[US_STATE]"
type input "10950"
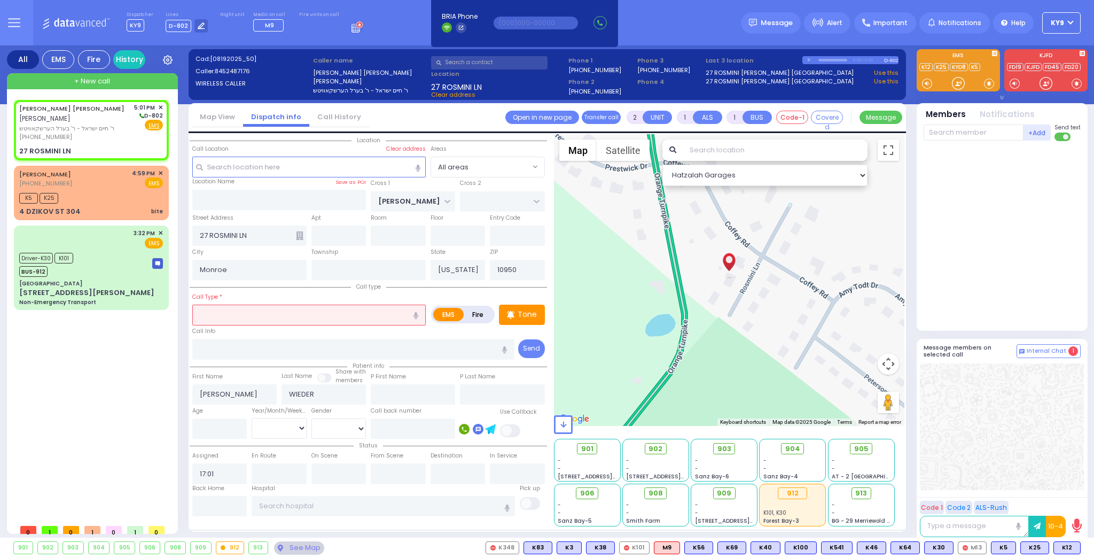
click at [254, 310] on input "text" at bounding box center [308, 315] width 233 height 20
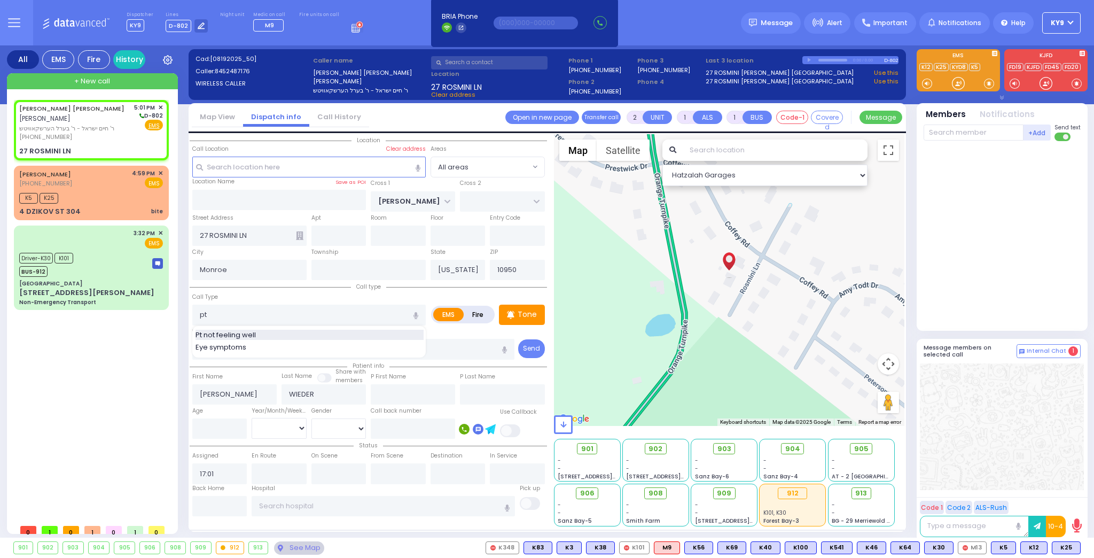
click at [233, 334] on span "Pt not feeling well" at bounding box center [228, 335] width 64 height 11
type input "Pt not feeling well"
type input "1"
type input "0"
select select
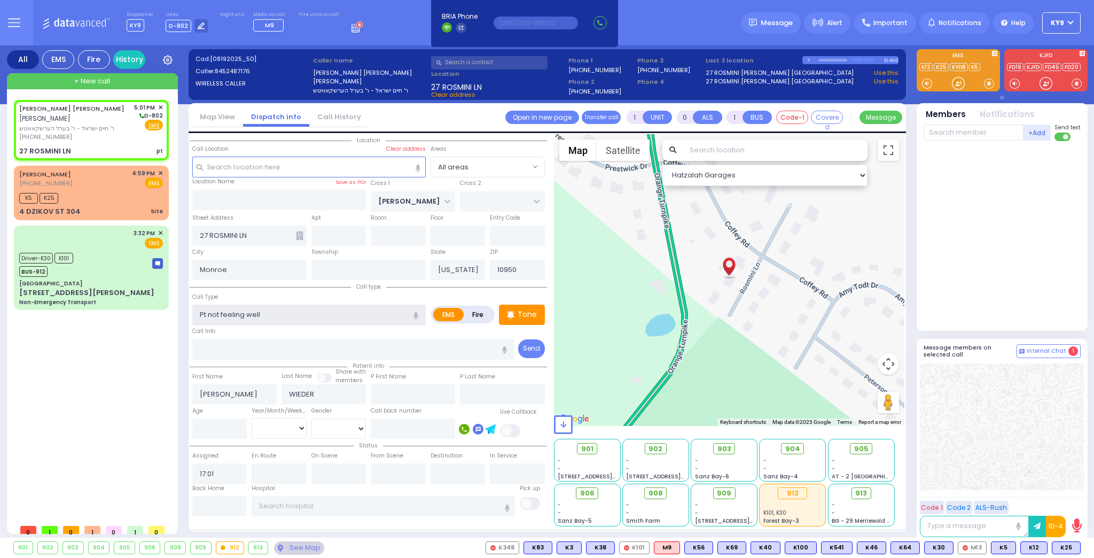
radio input "true"
select select
select select "Hatzalah Garages"
click at [217, 424] on input "number" at bounding box center [219, 428] width 55 height 20
select select
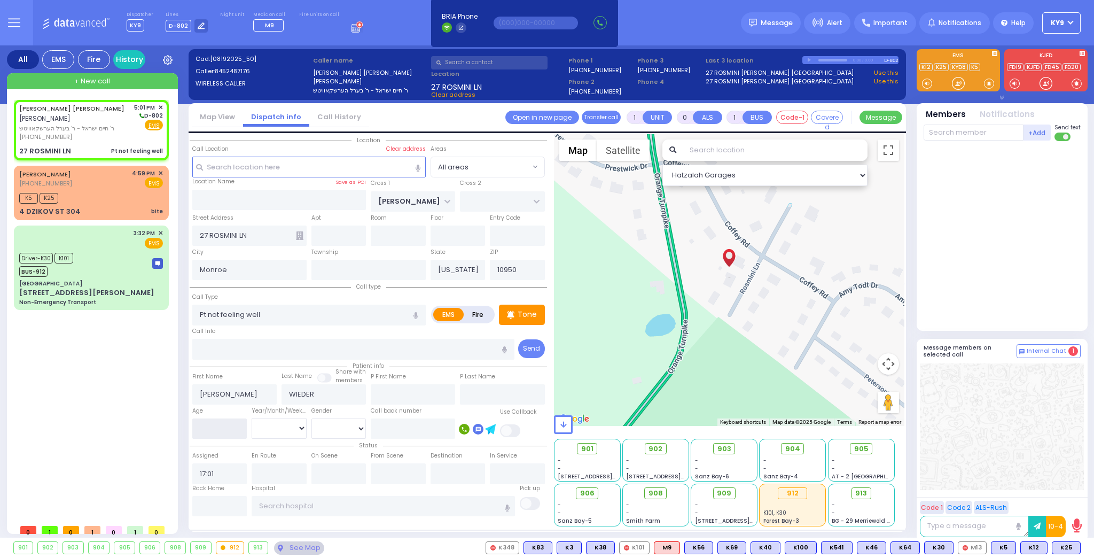
radio input "true"
select select
select select "Hatzalah Garages"
click at [292, 431] on select "Year Month Week Day" at bounding box center [279, 428] width 55 height 20
click at [252, 418] on select "Year Month Week Day" at bounding box center [279, 428] width 55 height 20
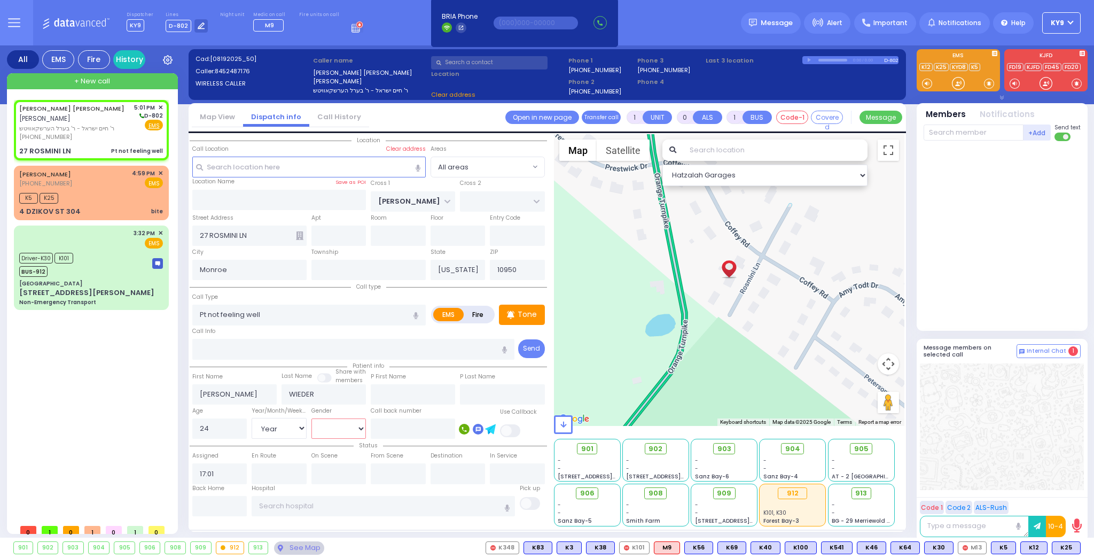
click at [326, 429] on select "[DEMOGRAPHIC_DATA] [DEMOGRAPHIC_DATA]" at bounding box center [339, 428] width 55 height 20
click at [312, 418] on select "[DEMOGRAPHIC_DATA] [DEMOGRAPHIC_DATA]" at bounding box center [339, 428] width 55 height 20
click at [526, 313] on p "Tone" at bounding box center [527, 314] width 19 height 11
click at [957, 84] on div at bounding box center [958, 83] width 11 height 11
click at [525, 315] on p "Tone" at bounding box center [527, 314] width 19 height 11
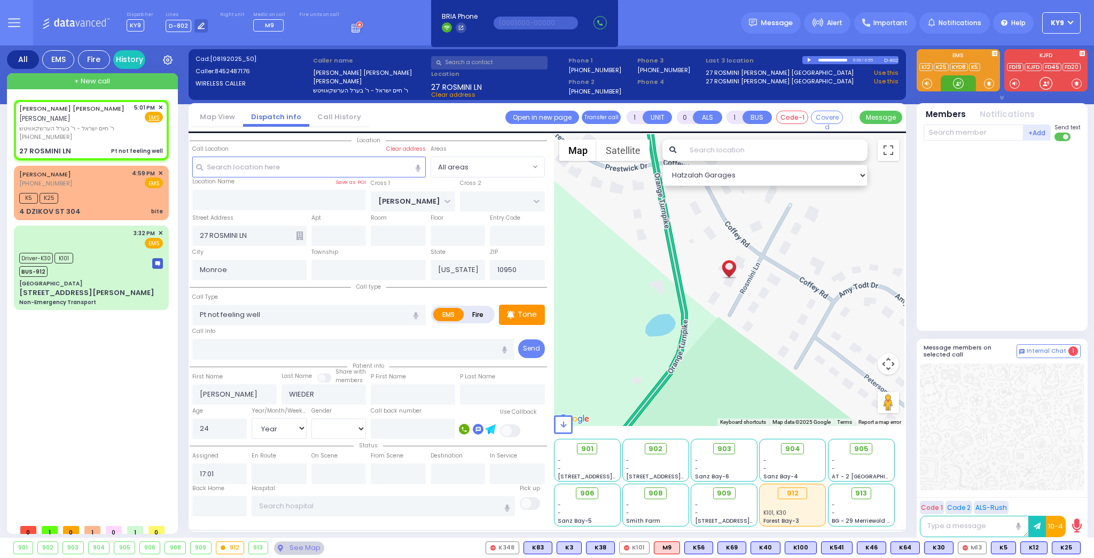
click at [959, 80] on div at bounding box center [958, 83] width 11 height 11
click at [971, 135] on input "text" at bounding box center [974, 132] width 100 height 16
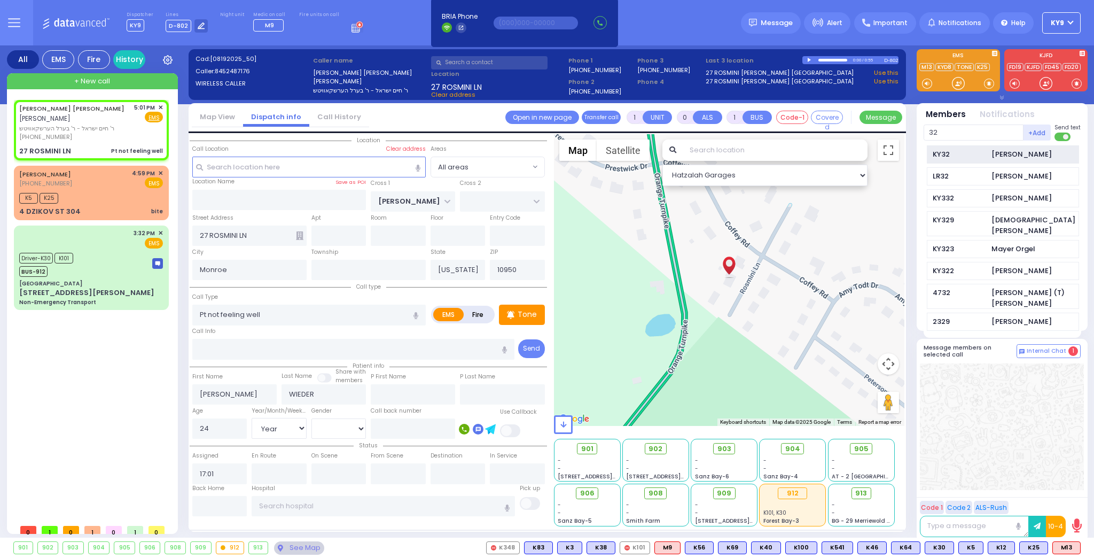
click at [963, 151] on div "KY32" at bounding box center [959, 154] width 53 height 11
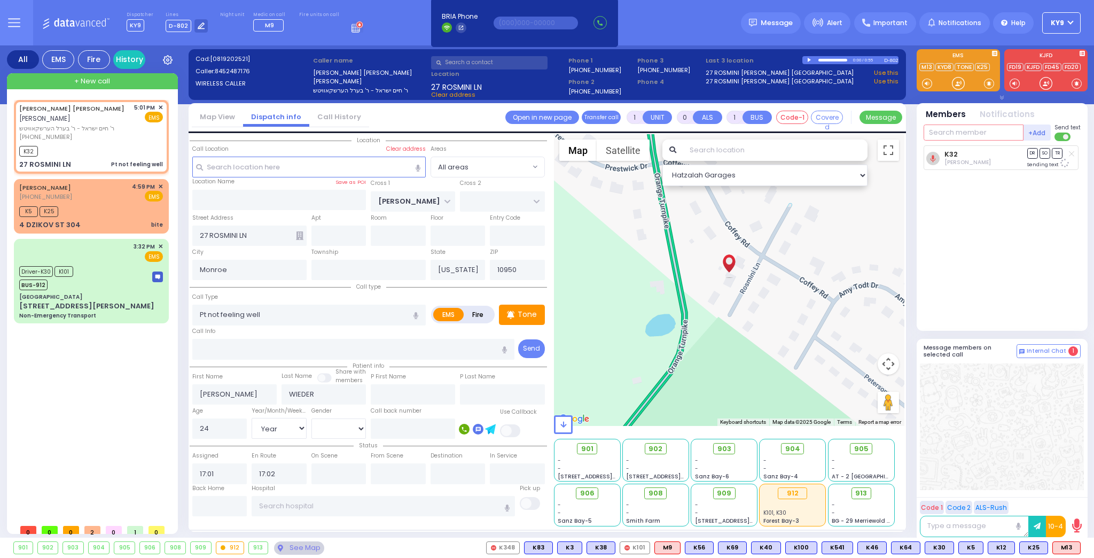
click at [969, 134] on input "text" at bounding box center [974, 132] width 100 height 16
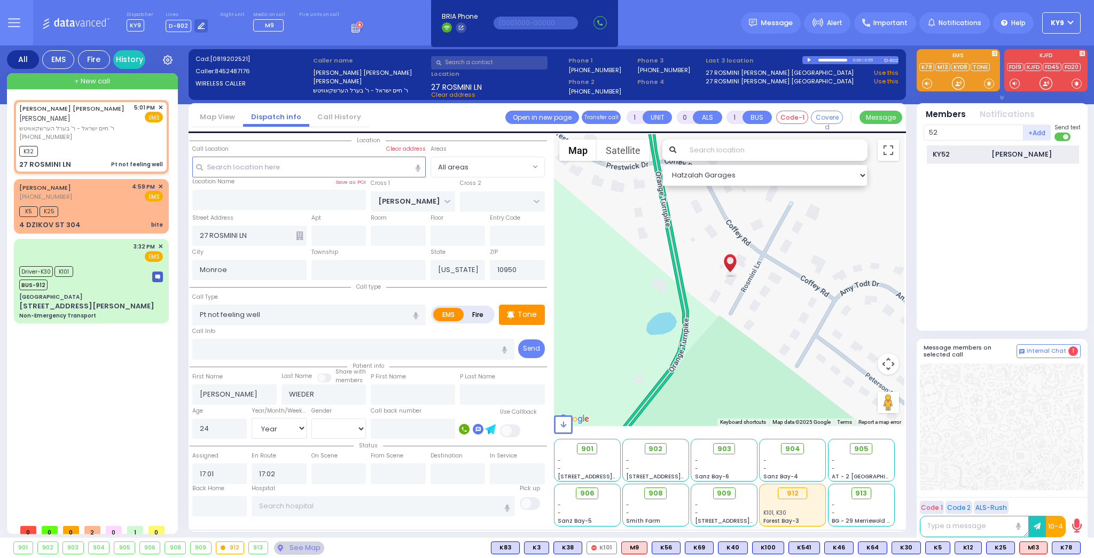
click at [940, 154] on div "KY52" at bounding box center [959, 154] width 53 height 11
click at [957, 83] on div at bounding box center [958, 83] width 11 height 11
click at [957, 81] on div at bounding box center [958, 83] width 11 height 11
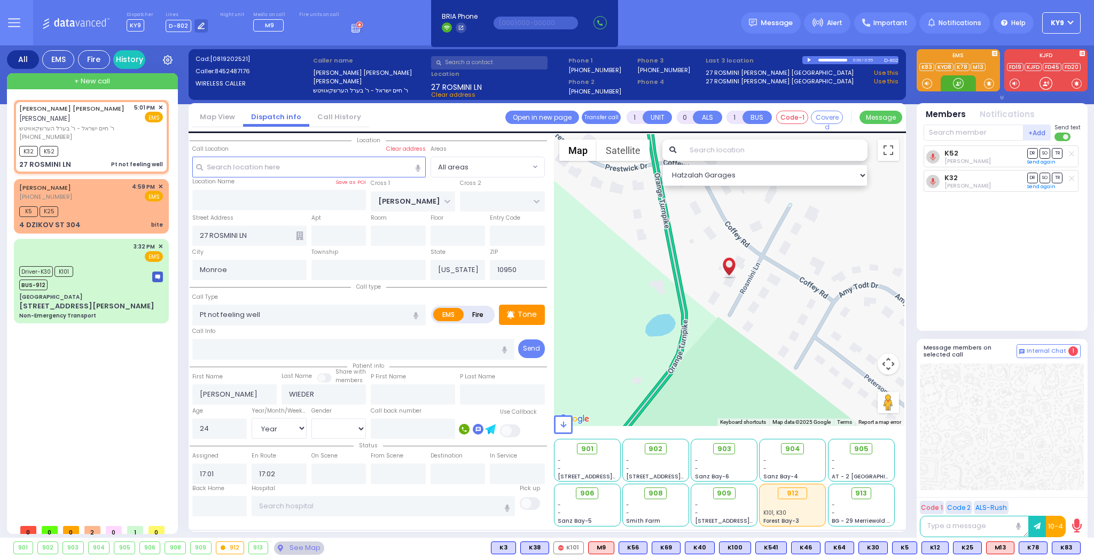
click at [958, 84] on div at bounding box center [958, 83] width 11 height 11
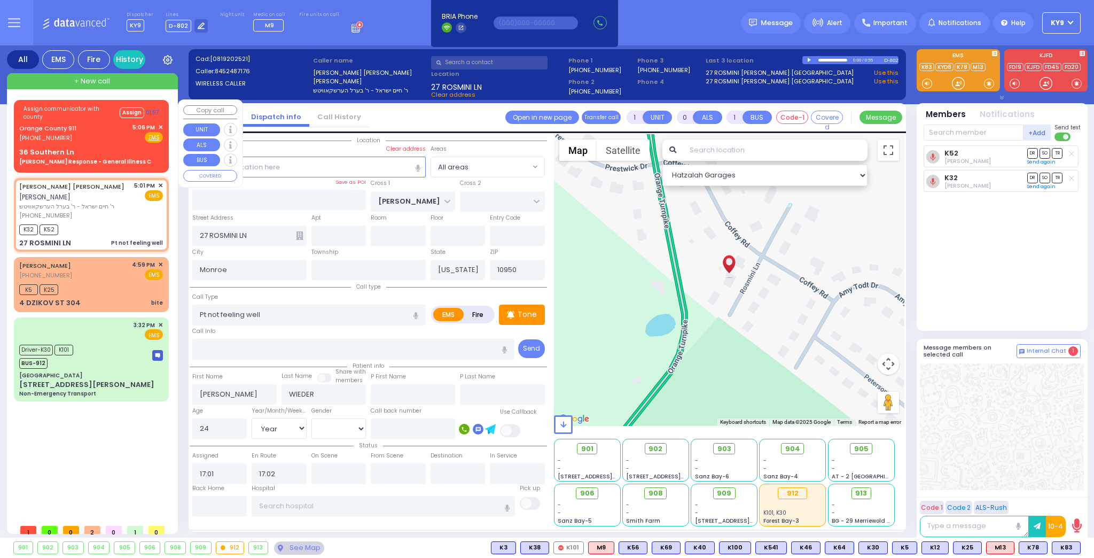
click at [95, 139] on div "Orange County 911 [PHONE_NUMBER] 5:06 PM ✕ Fire EMS" at bounding box center [91, 133] width 144 height 20
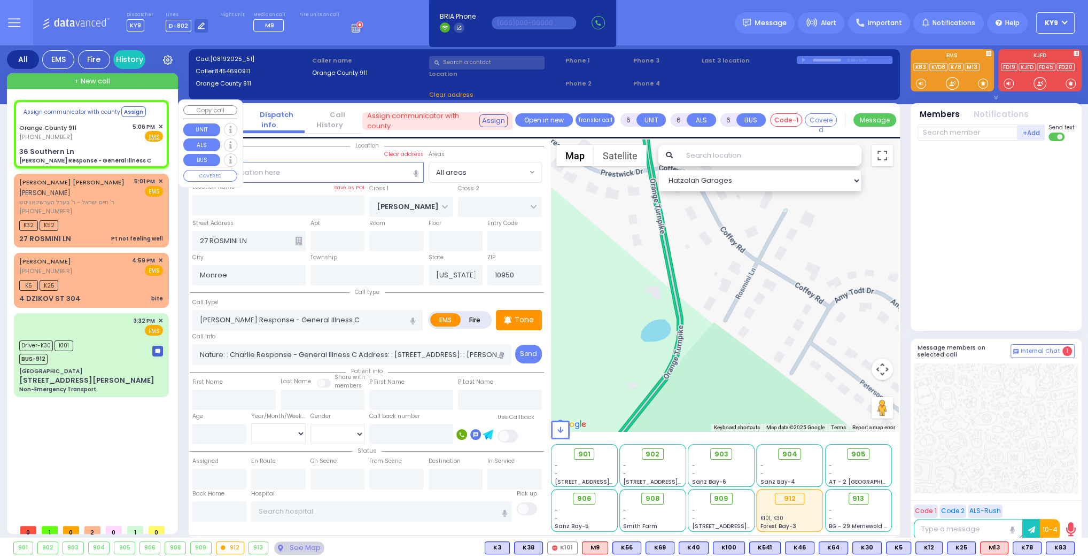
click at [96, 137] on div "Orange County 911 [PHONE_NUMBER] 5:06 PM ✕ Fire EMS" at bounding box center [91, 132] width 144 height 20
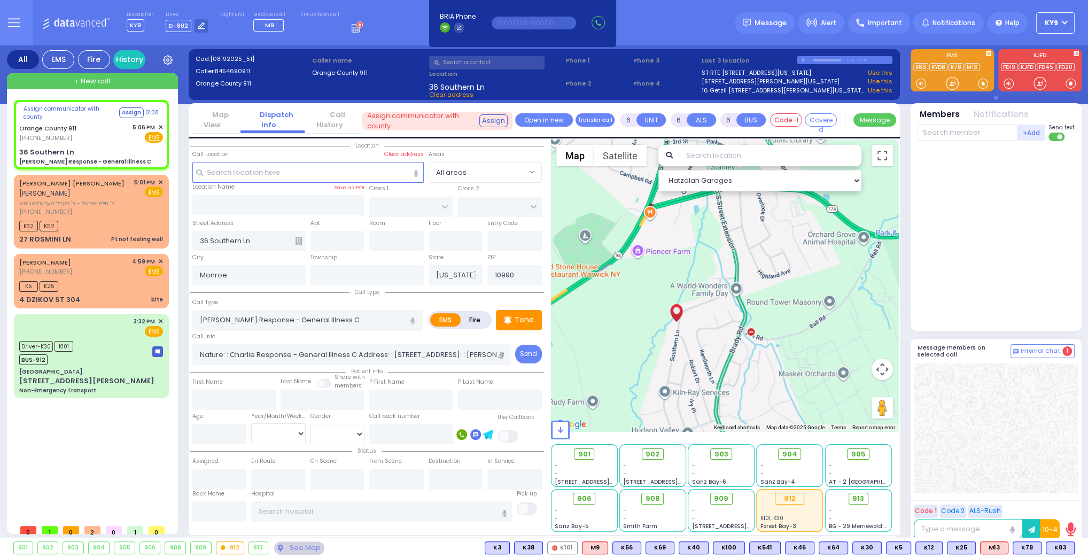
drag, startPoint x: 827, startPoint y: 304, endPoint x: 753, endPoint y: 364, distance: 95.3
click at [753, 364] on div at bounding box center [725, 285] width 348 height 292
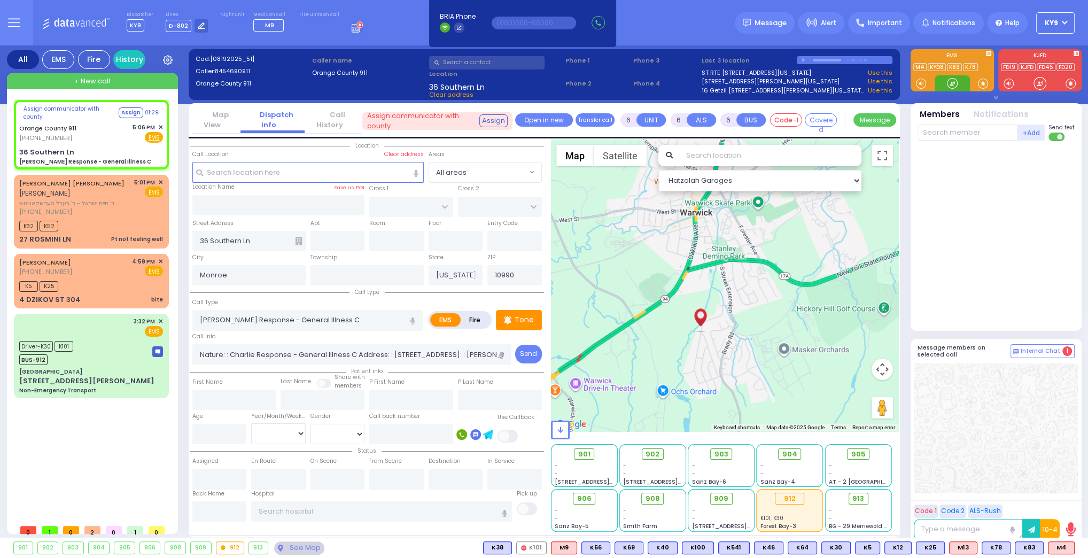
click at [947, 79] on div at bounding box center [952, 83] width 11 height 11
click at [97, 144] on div "Assign communicator with county Assign 01:28 [GEOGRAPHIC_DATA] 911 [PHONE_NUMBE…" at bounding box center [91, 135] width 151 height 66
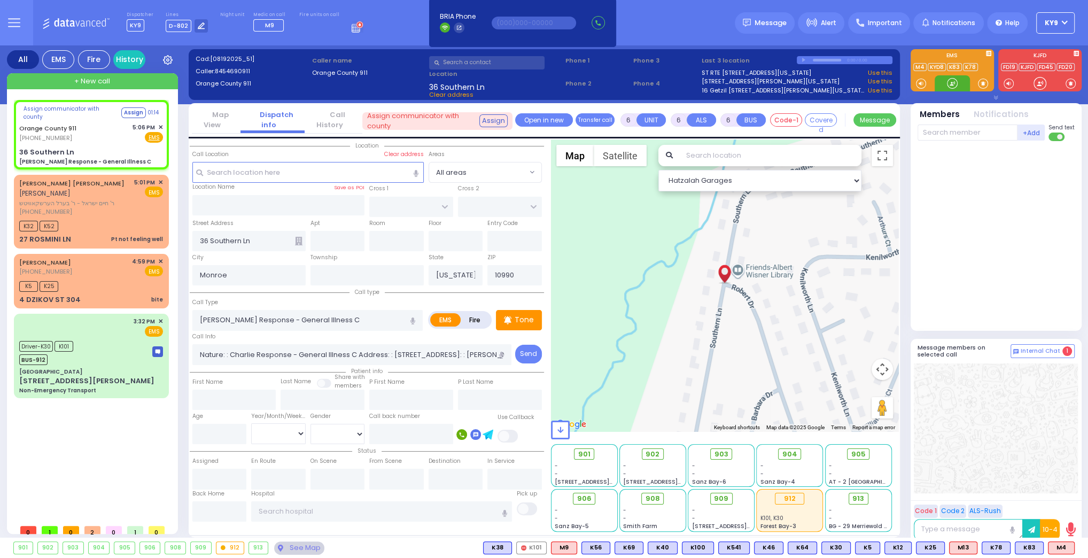
click at [949, 83] on div at bounding box center [952, 83] width 11 height 11
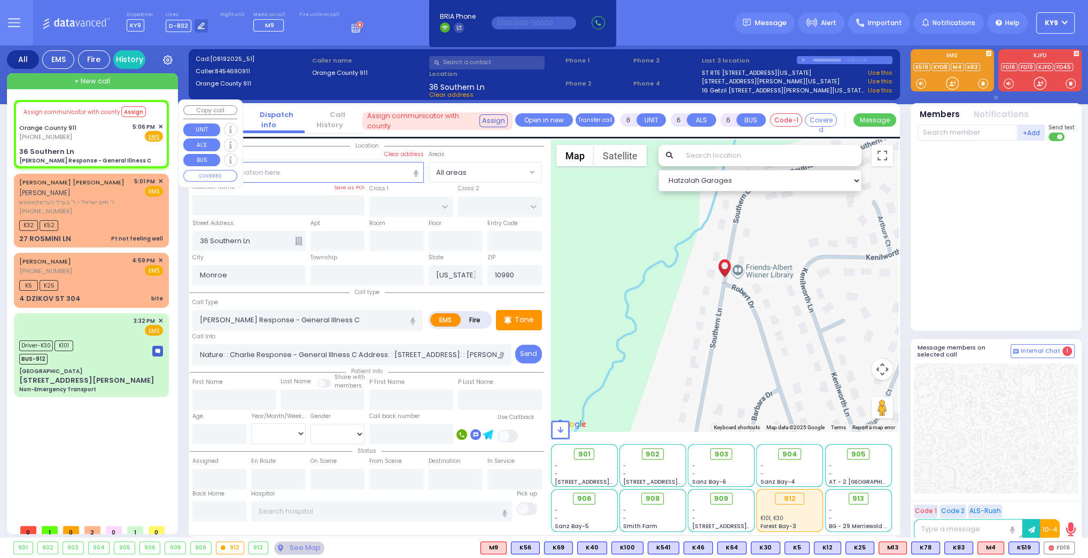
click at [75, 134] on div "[PHONE_NUMBER]" at bounding box center [49, 137] width 61 height 9
click at [985, 543] on span "M4" at bounding box center [991, 548] width 26 height 12
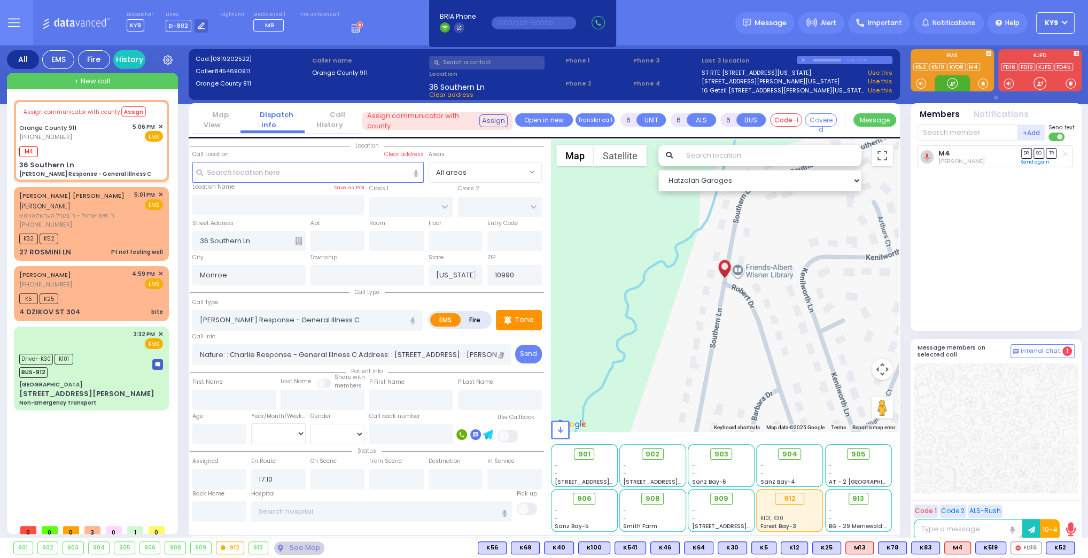
drag, startPoint x: 952, startPoint y: 83, endPoint x: 804, endPoint y: 58, distance: 150.2
click at [939, 76] on div at bounding box center [952, 83] width 35 height 16
click at [105, 226] on div "[PHONE_NUMBER]" at bounding box center [74, 224] width 111 height 9
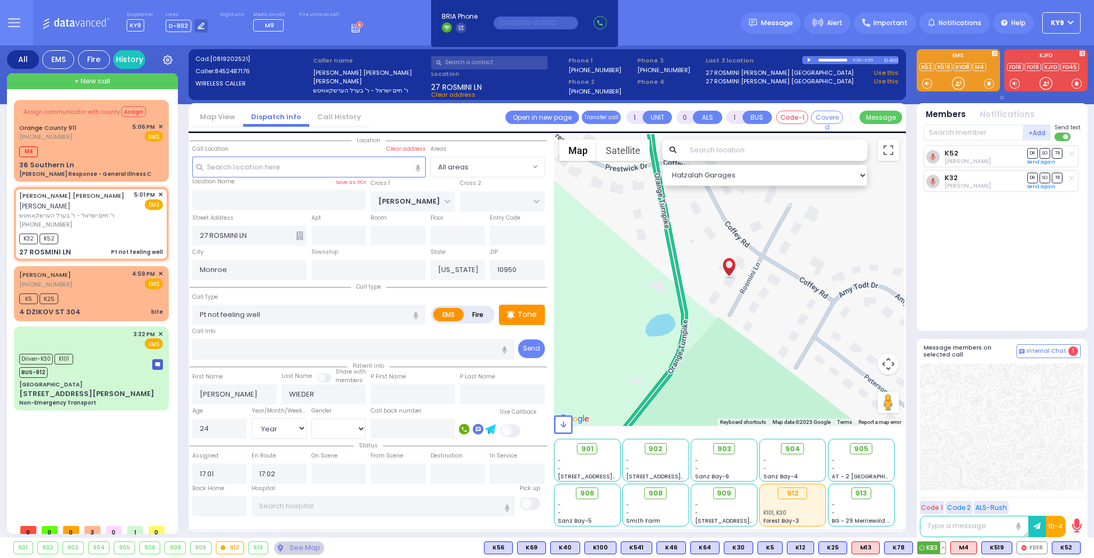
click at [932, 546] on span "K83" at bounding box center [932, 548] width 28 height 12
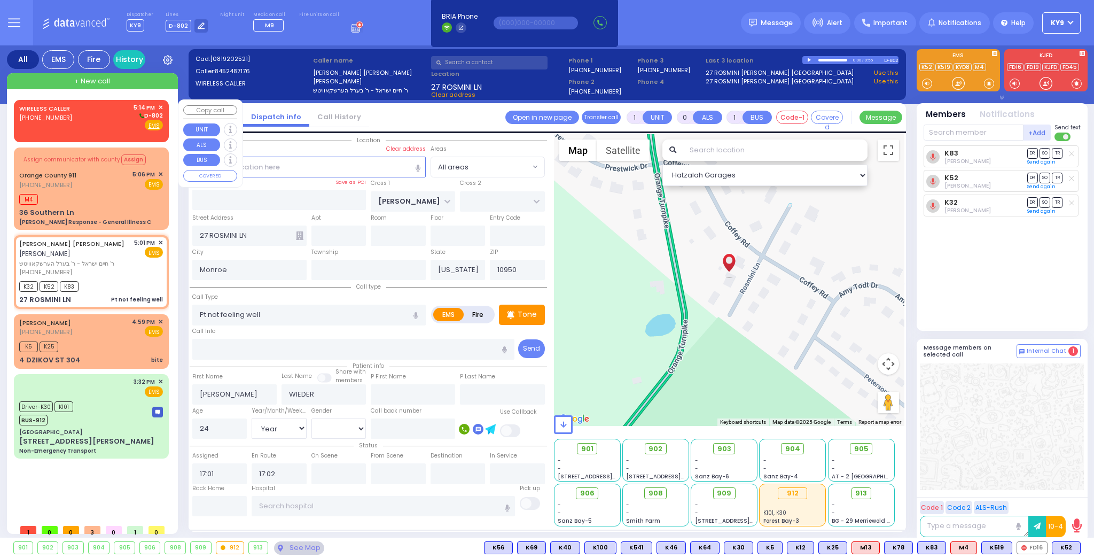
click at [116, 113] on div "WIRELESS CALLER [PHONE_NUMBER] 5:14 PM ✕ D-802" at bounding box center [91, 117] width 144 height 28
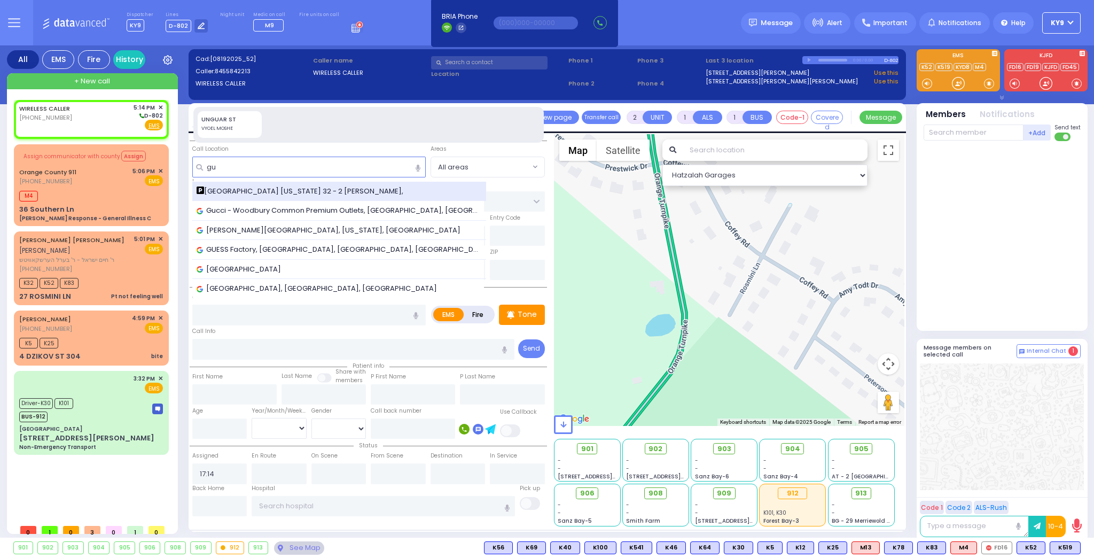
click at [245, 190] on span "[GEOGRAPHIC_DATA] [US_STATE] 32 - 2 [PERSON_NAME]," at bounding box center [302, 191] width 211 height 11
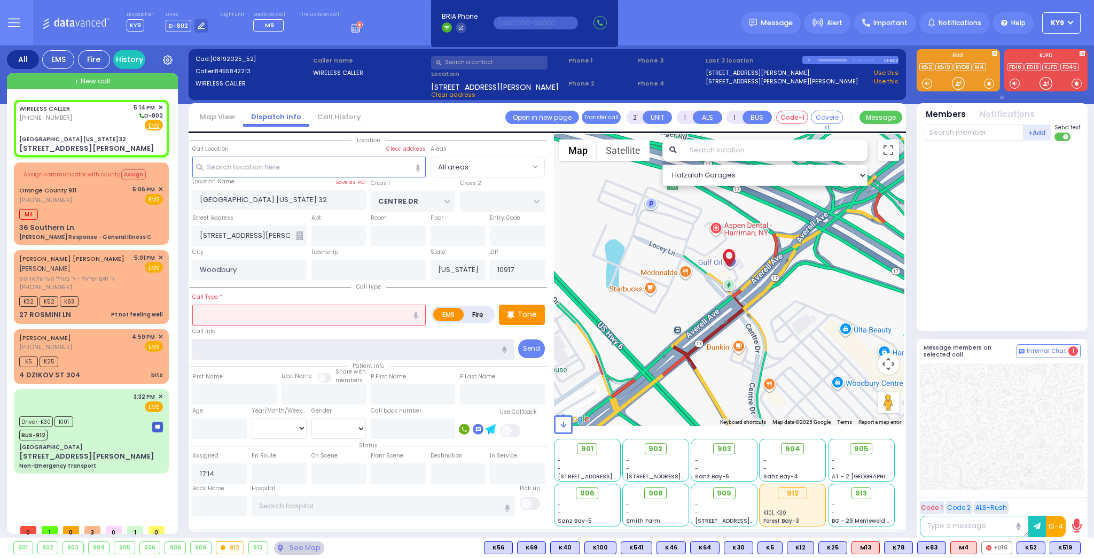
click at [225, 346] on input "text" at bounding box center [353, 349] width 323 height 20
click at [383, 423] on input "text" at bounding box center [413, 428] width 84 height 20
click at [260, 165] on input "text" at bounding box center [308, 167] width 233 height 20
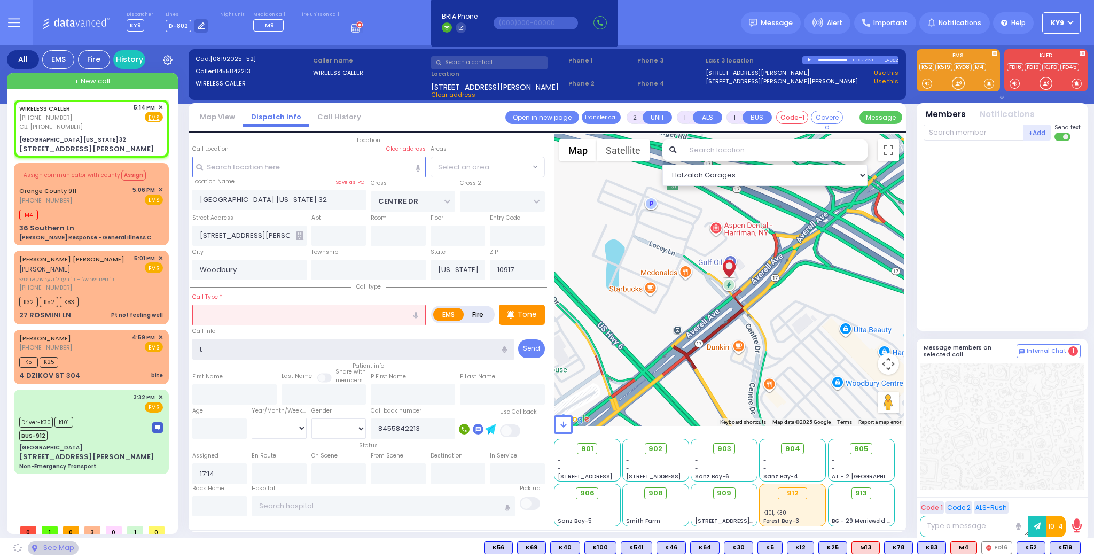
click at [253, 345] on input "t" at bounding box center [353, 349] width 323 height 20
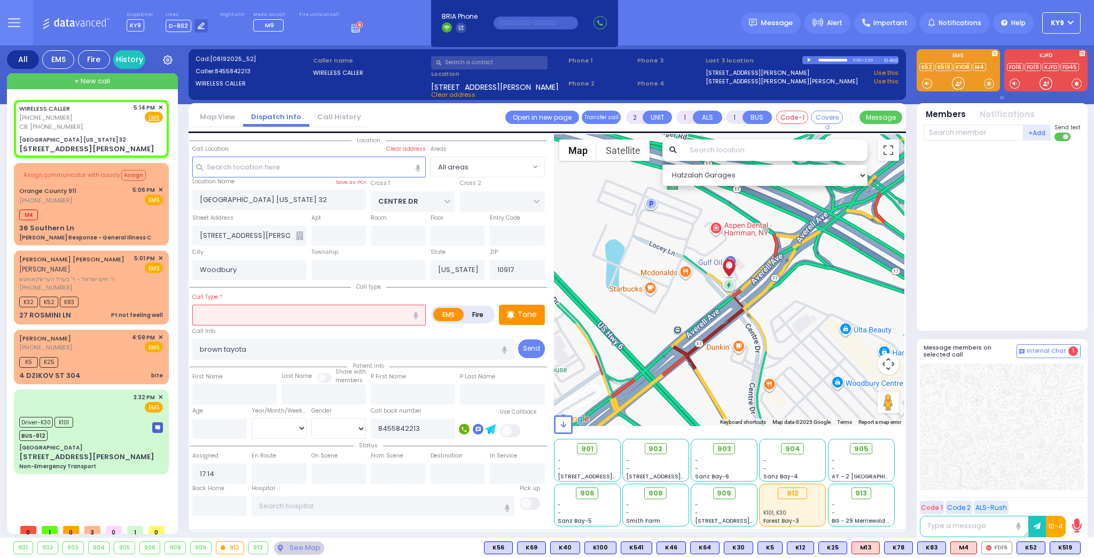
click at [276, 312] on input "text" at bounding box center [308, 315] width 233 height 20
click at [287, 334] on div "Pt not feeling well" at bounding box center [310, 335] width 228 height 11
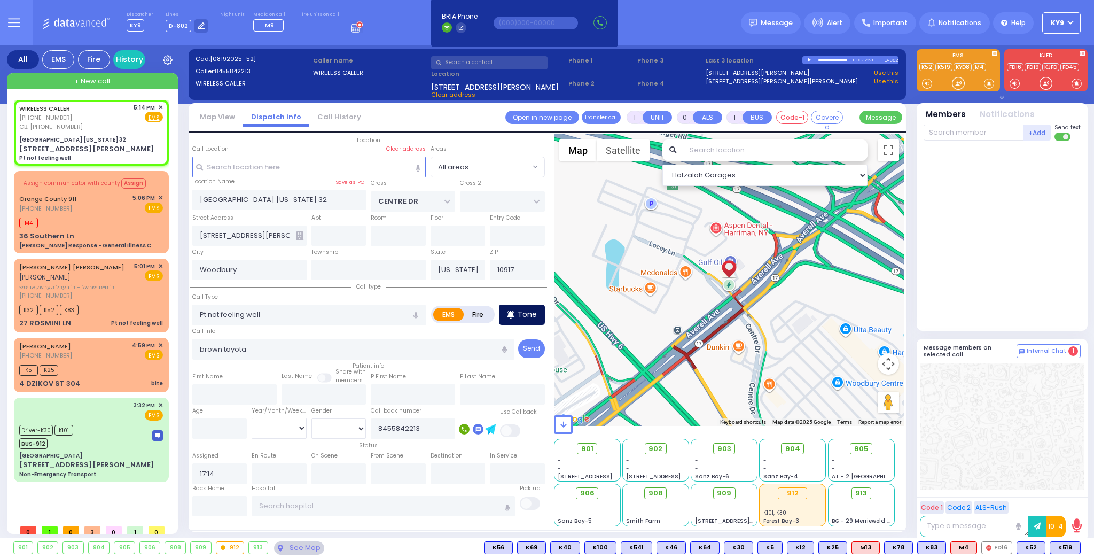
click at [527, 307] on div "Tone" at bounding box center [522, 315] width 46 height 20
click at [959, 84] on div at bounding box center [958, 83] width 11 height 11
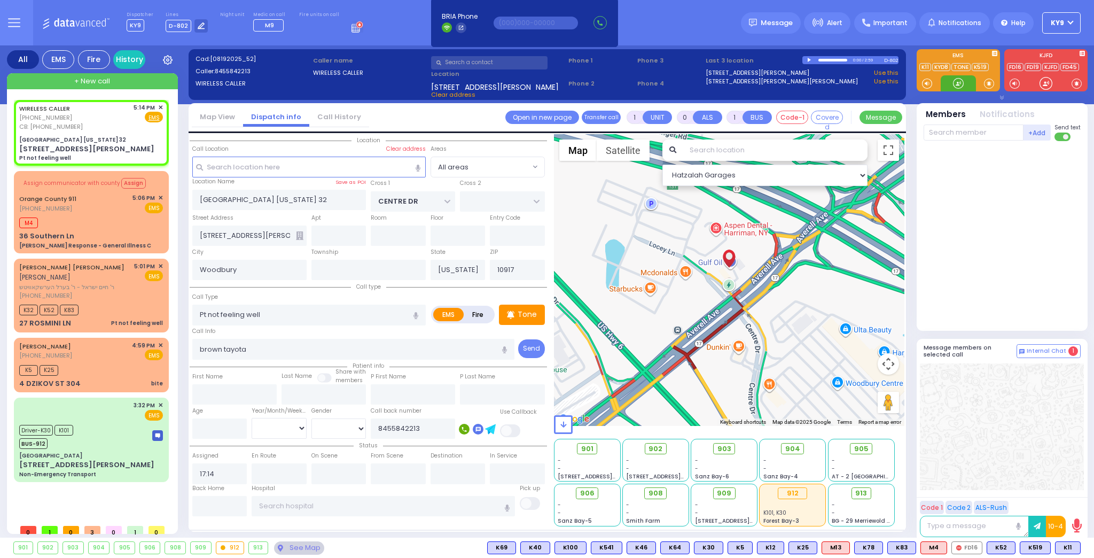
click at [953, 80] on div at bounding box center [958, 83] width 11 height 11
click at [1069, 546] on span "K11" at bounding box center [1068, 548] width 25 height 12
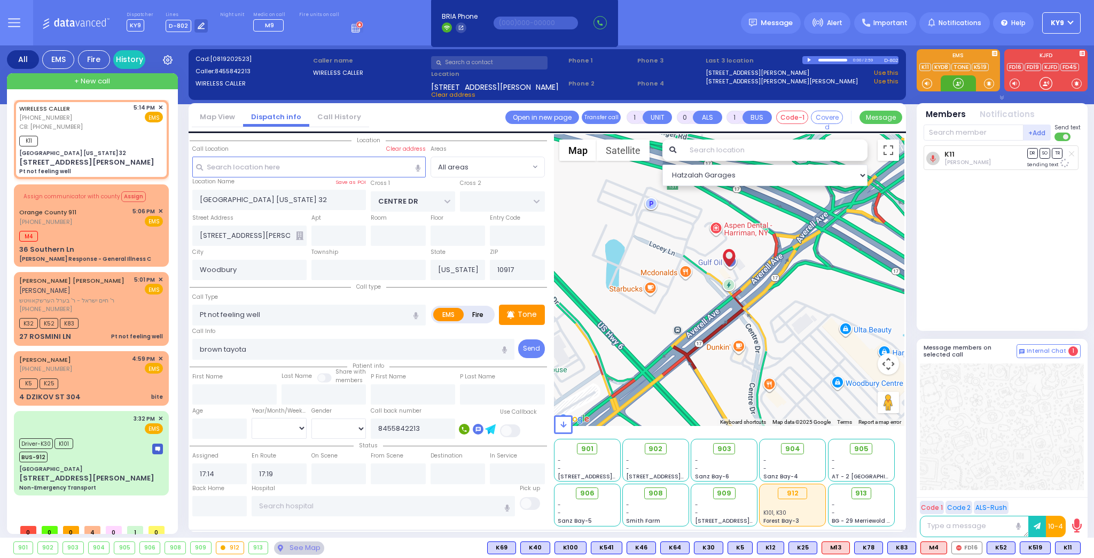
click at [959, 81] on div at bounding box center [958, 83] width 11 height 11
click at [955, 83] on div at bounding box center [958, 83] width 11 height 11
click at [1065, 548] on span "K89" at bounding box center [1067, 548] width 28 height 12
drag, startPoint x: 957, startPoint y: 87, endPoint x: 956, endPoint y: 94, distance: 7.1
click at [957, 87] on div at bounding box center [958, 83] width 11 height 11
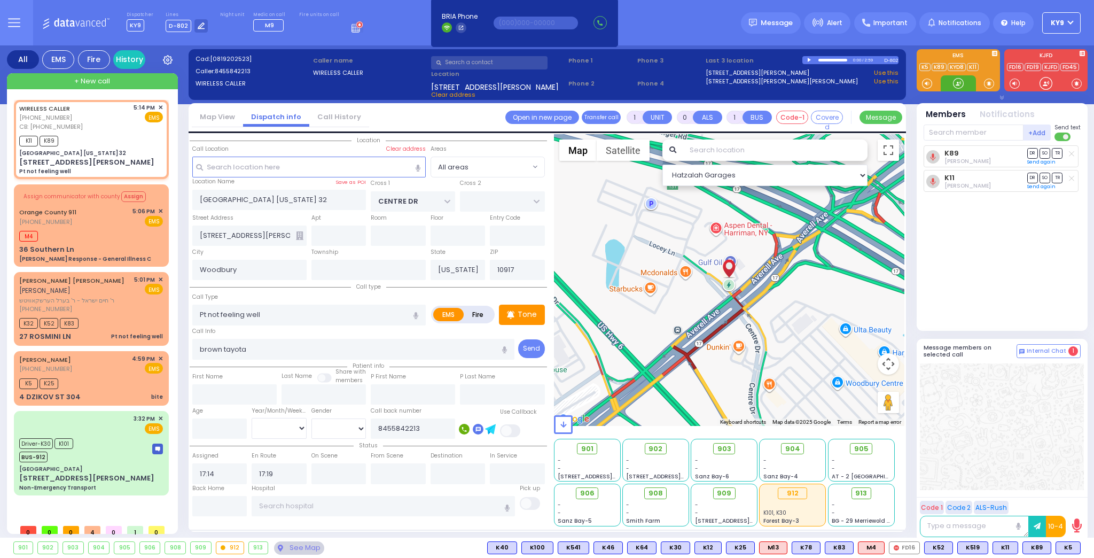
click at [953, 81] on div at bounding box center [958, 83] width 11 height 11
click at [64, 357] on body "Dashboard Home" at bounding box center [547, 279] width 1094 height 558
click at [79, 366] on div "[PERSON_NAME] [PHONE_NUMBER] 4:59 PM ✕ EMS K5 K25 bite" at bounding box center [91, 378] width 151 height 51
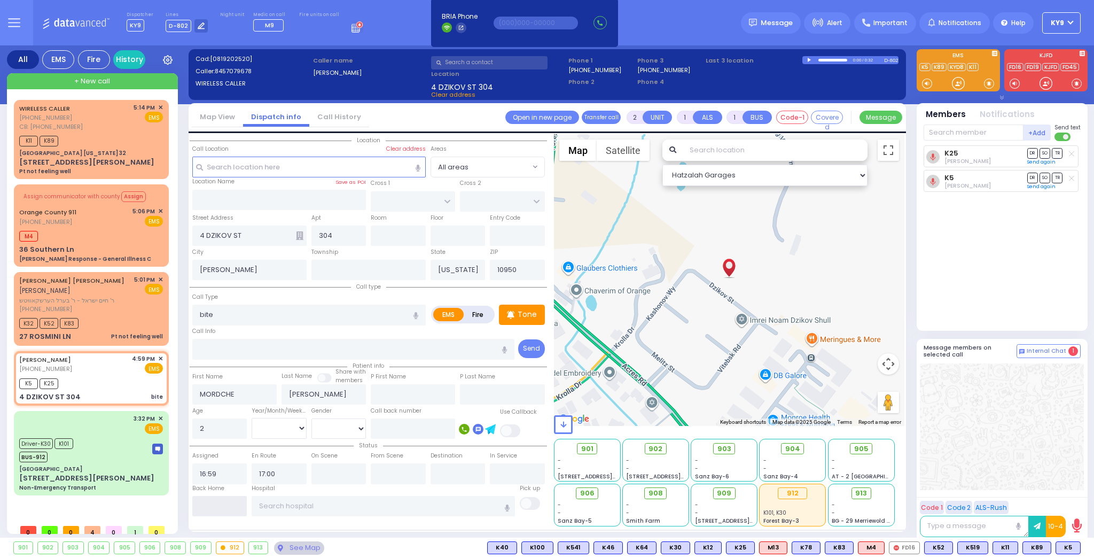
click at [228, 502] on input "text" at bounding box center [219, 506] width 55 height 20
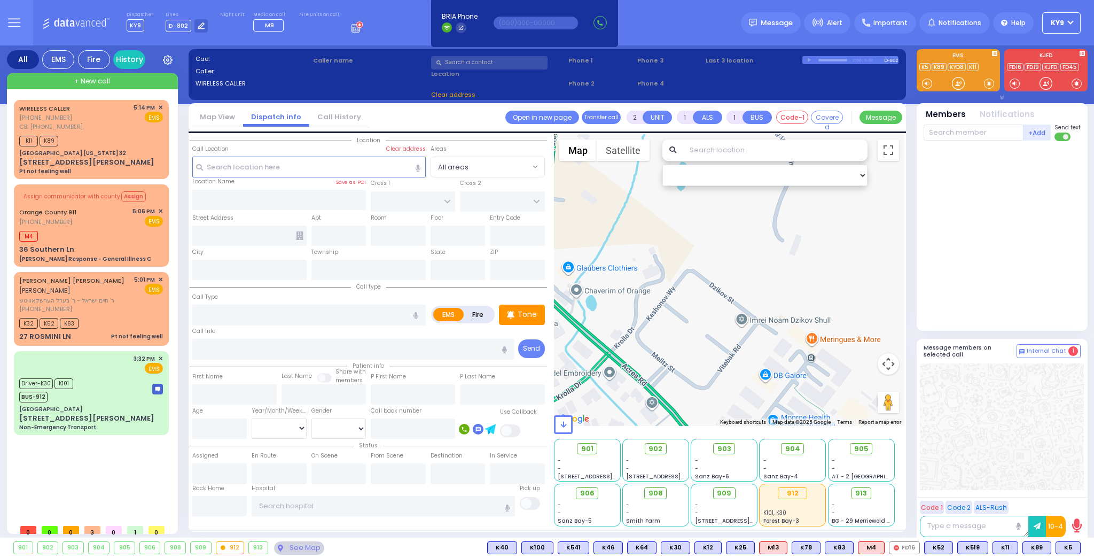
select select
click at [99, 133] on div "K11 K89" at bounding box center [91, 139] width 144 height 13
type input "1"
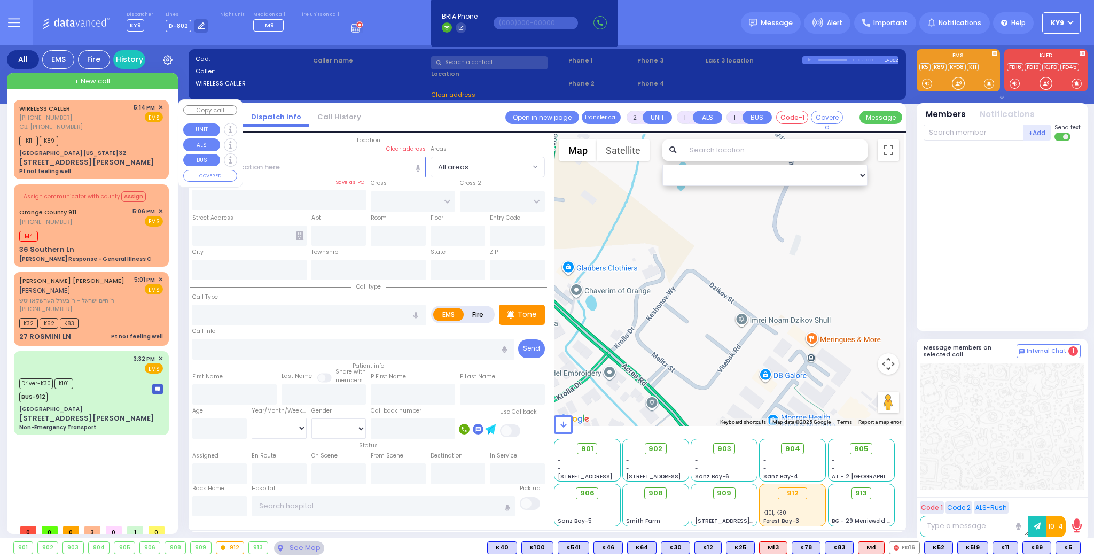
type input "0"
select select
type input "Pt not feeling well"
radio input "true"
type input "brown tayota"
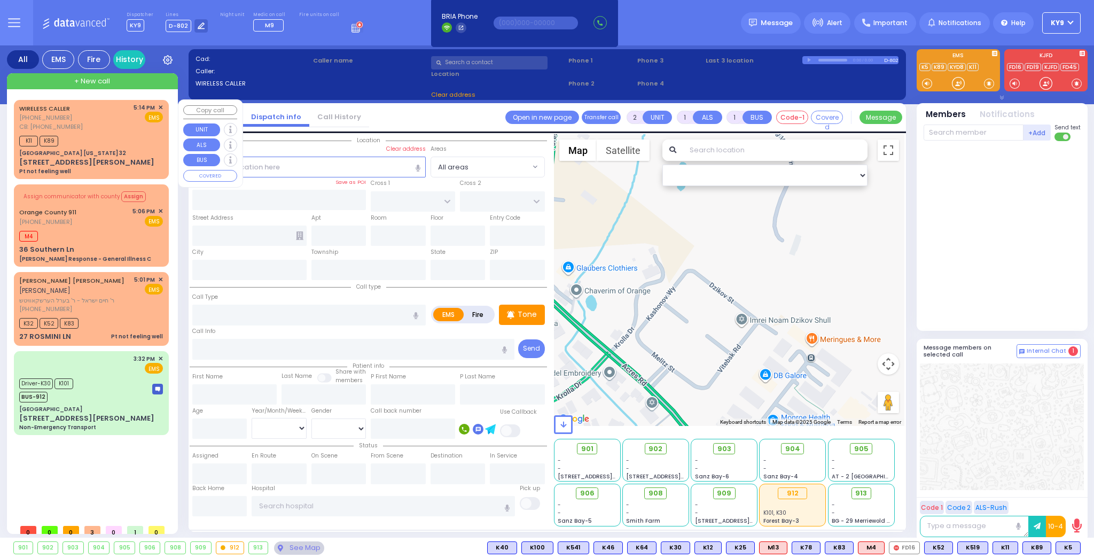
select select
type input "8455842213"
type input "17:14"
type input "17:19"
select select "Hatzalah Garages"
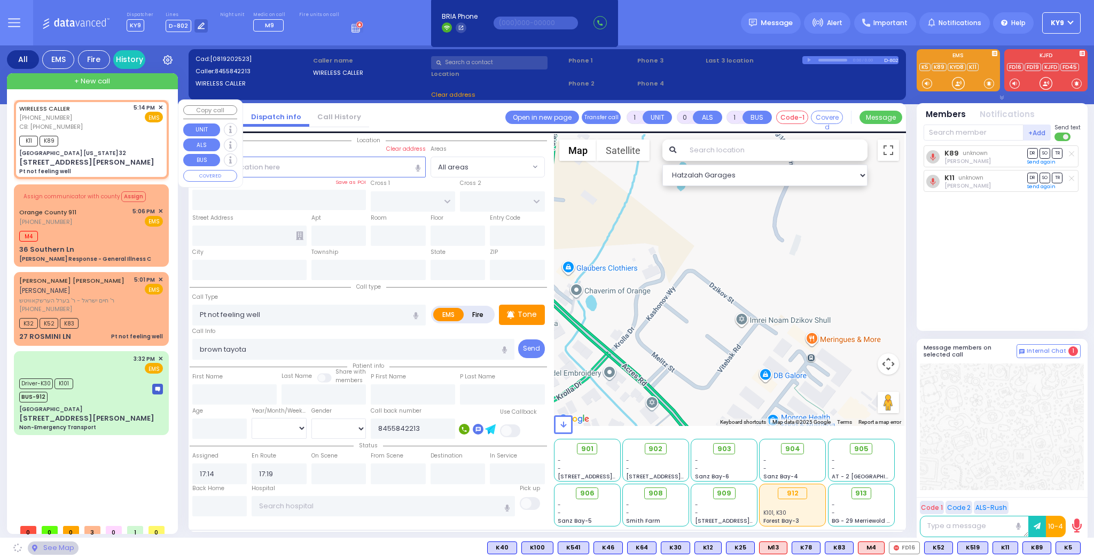
type input "[GEOGRAPHIC_DATA] [US_STATE] 32"
type input "CENTRE DR"
type input "[STREET_ADDRESS][PERSON_NAME]"
type input "Woodbury"
type input "[US_STATE]"
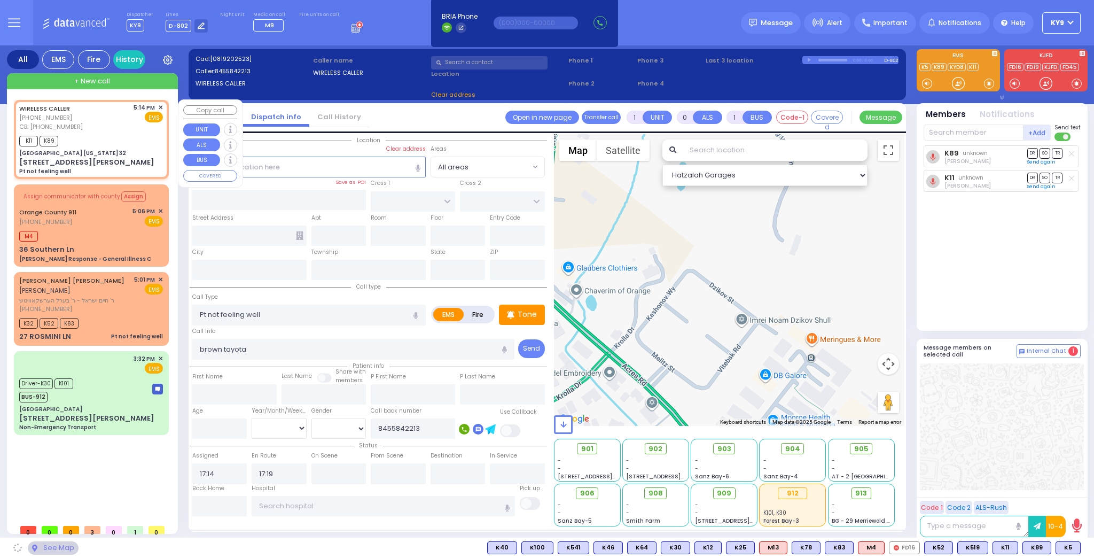
type input "10917"
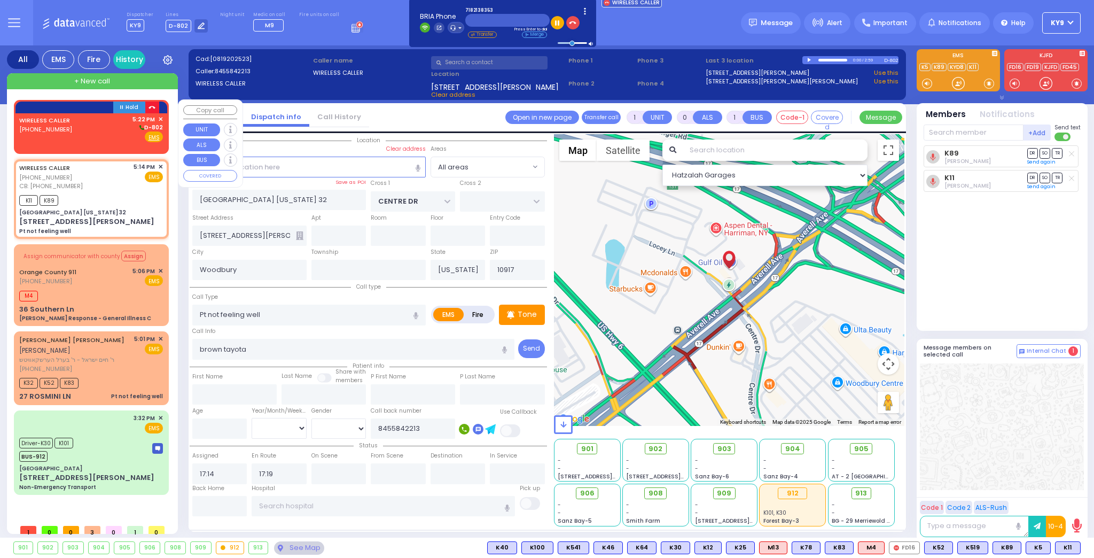
click at [152, 107] on icon "button" at bounding box center [152, 107] width 7 height 7
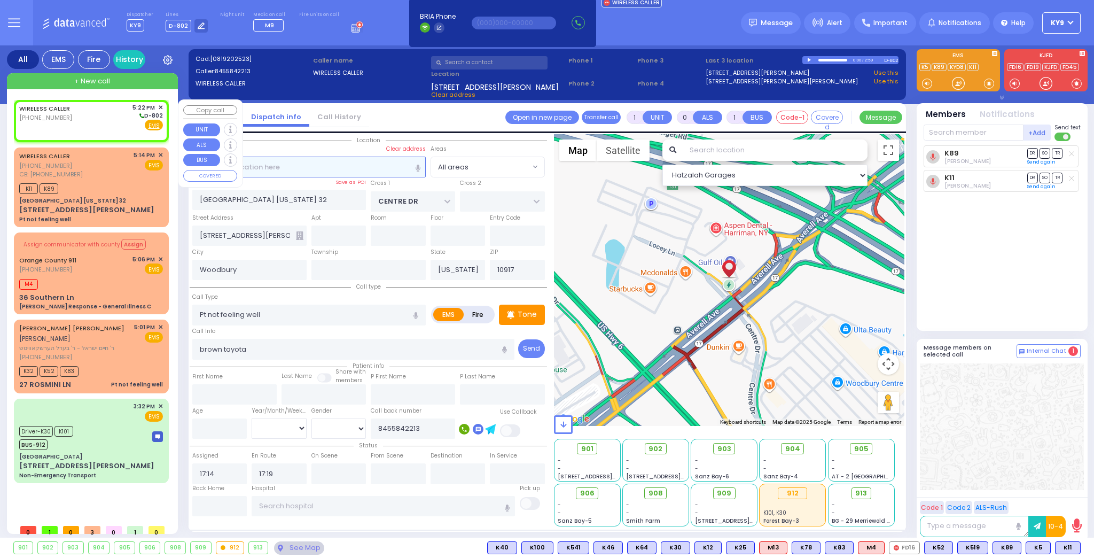
type input "2"
type input "1"
select select
radio input "true"
select select
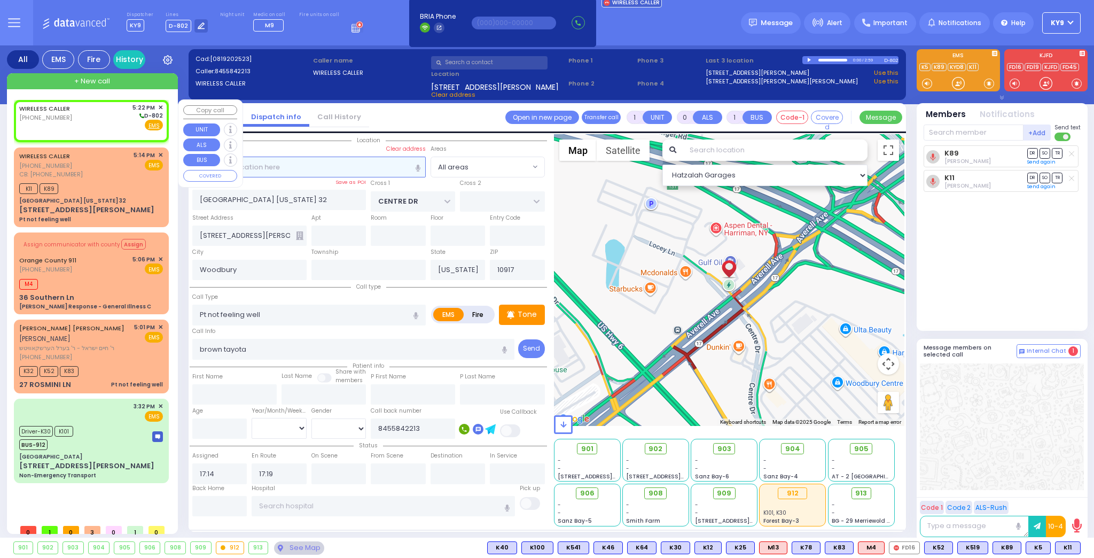
type input "17:22"
select select "Hatzalah Garages"
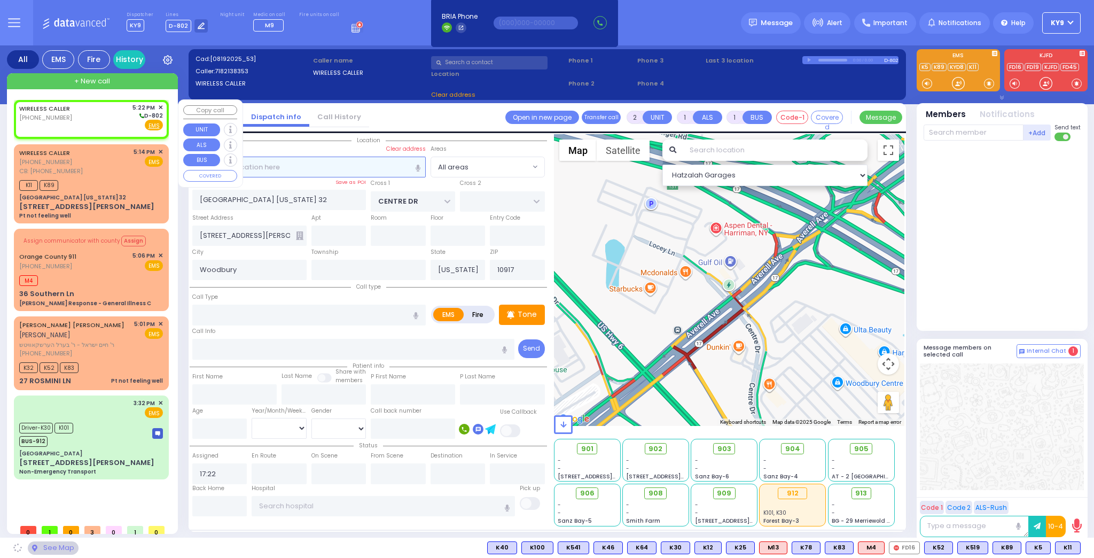
select select
radio input "true"
select select
select select "Hatzalah Garages"
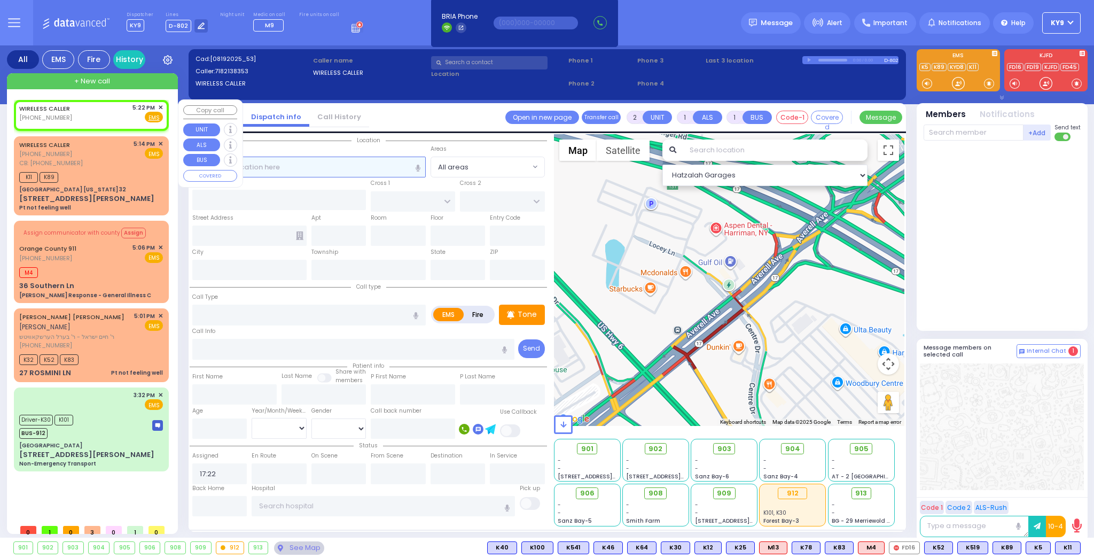
select select
radio input "true"
select select
select select "Hatzalah Garages"
click at [160, 106] on span "✕" at bounding box center [160, 107] width 5 height 9
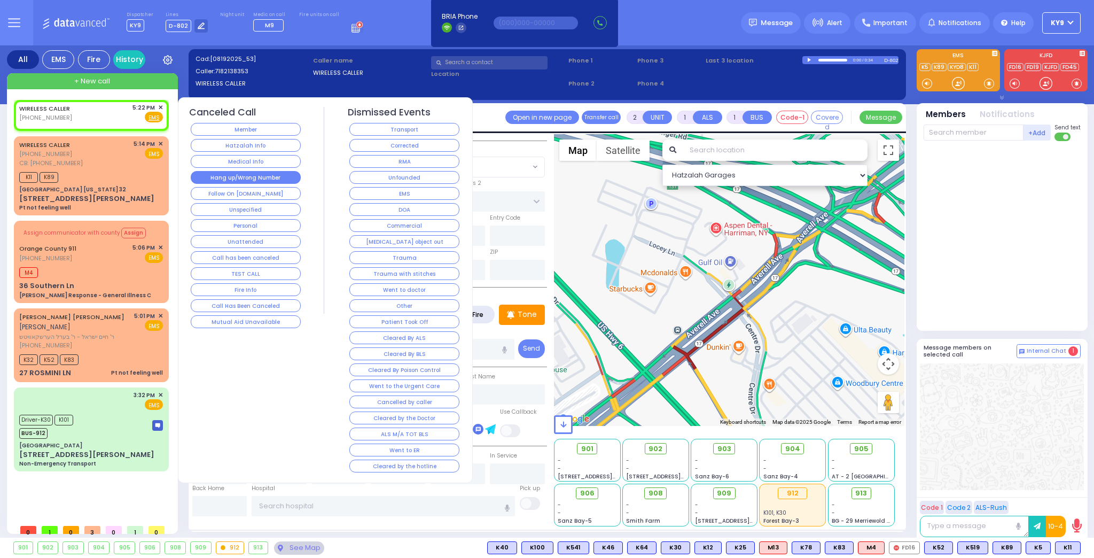
click at [255, 176] on button "Hang up/Wrong Number" at bounding box center [246, 177] width 110 height 13
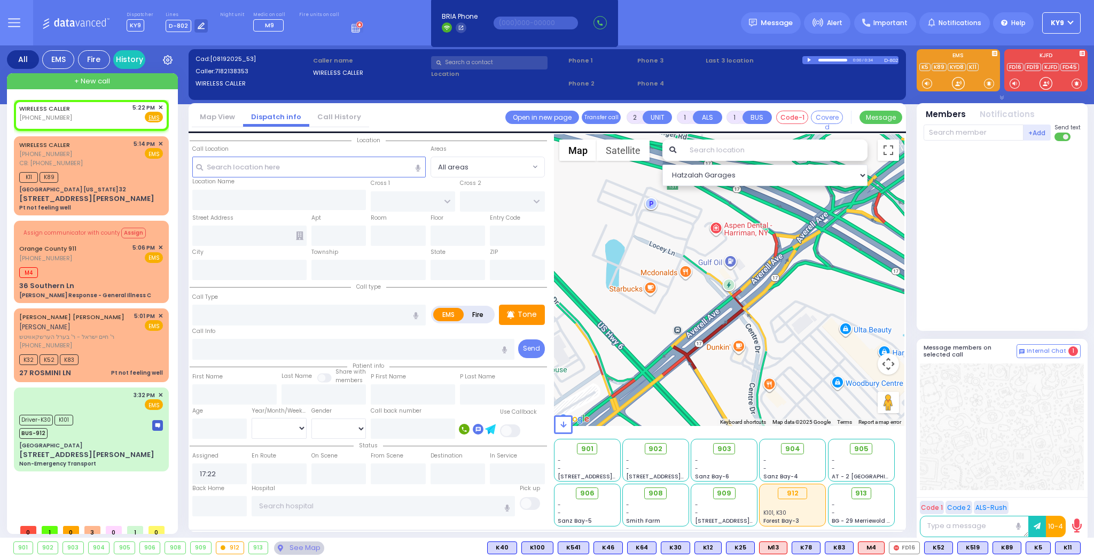
select select
radio input "true"
select select
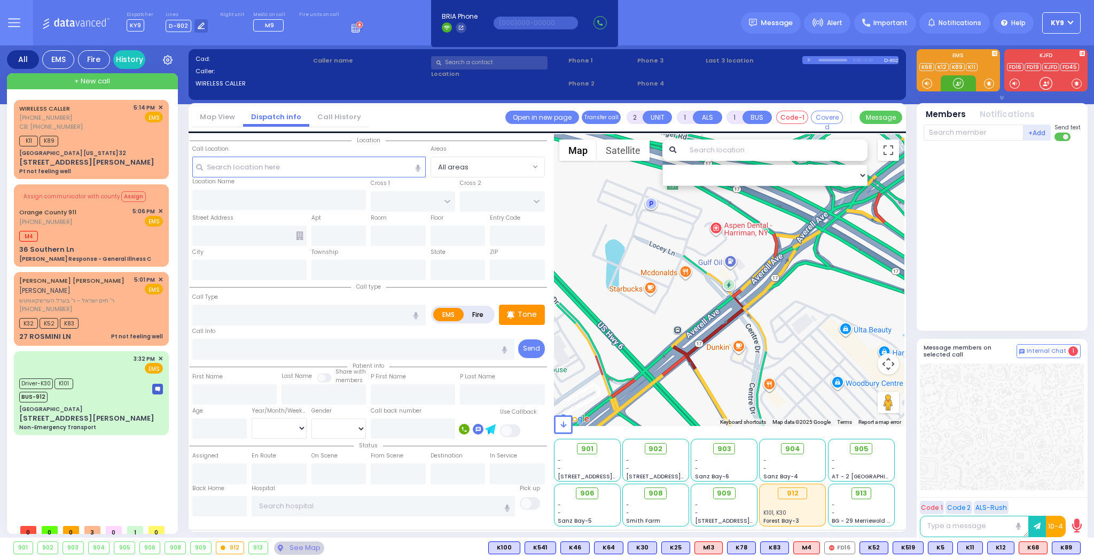
drag, startPoint x: 963, startPoint y: 84, endPoint x: 776, endPoint y: 88, distance: 187.0
click at [944, 80] on div at bounding box center [958, 83] width 35 height 16
click at [137, 133] on div "K11 K89" at bounding box center [91, 139] width 144 height 13
type input "1"
type input "0"
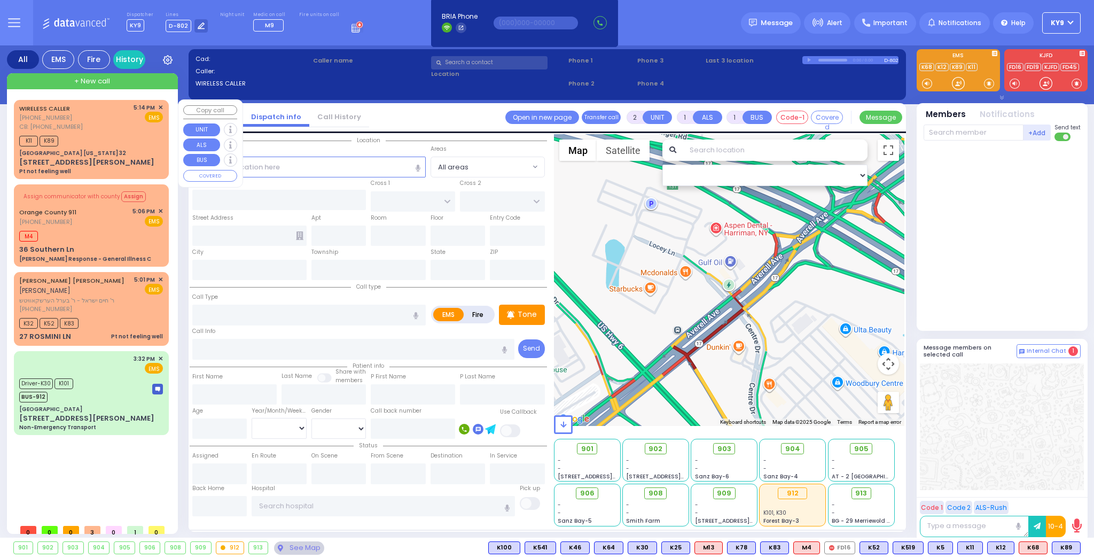
select select
type input "Pt not feeling well"
radio input "true"
type input "brown tayota"
select select
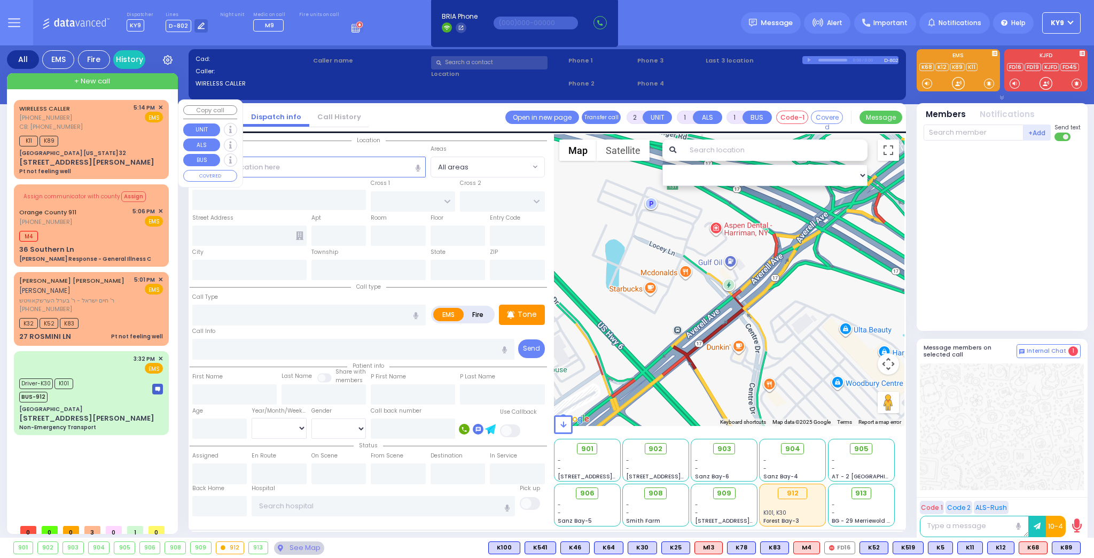
type input "8455842213"
type input "17:14"
type input "17:19"
type input "[GEOGRAPHIC_DATA] [US_STATE] 32"
type input "CENTRE DR"
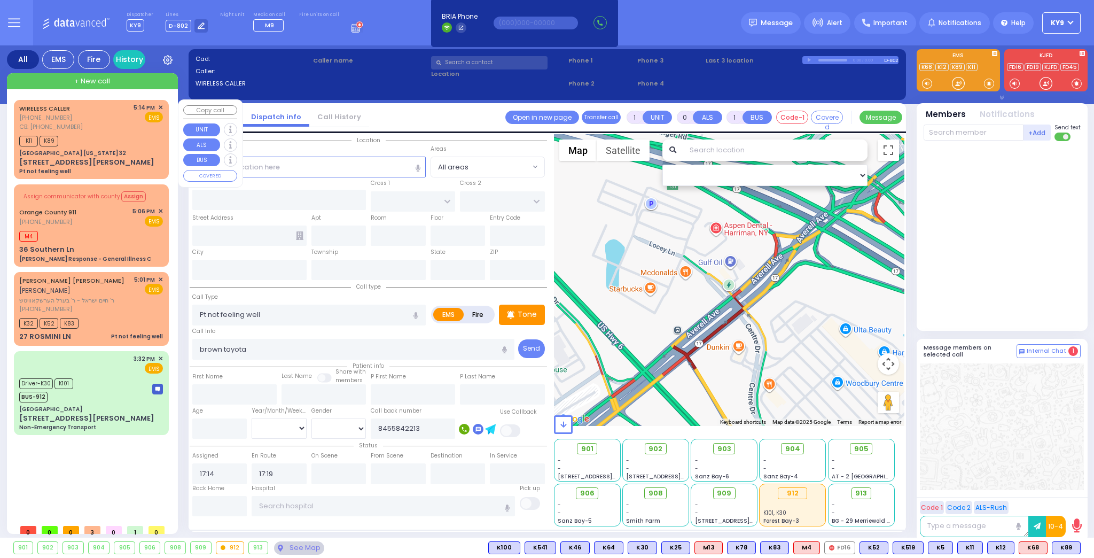
type input "[STREET_ADDRESS][PERSON_NAME]"
type input "Woodbury"
type input "[US_STATE]"
type input "10917"
select select "Hatzalah Garages"
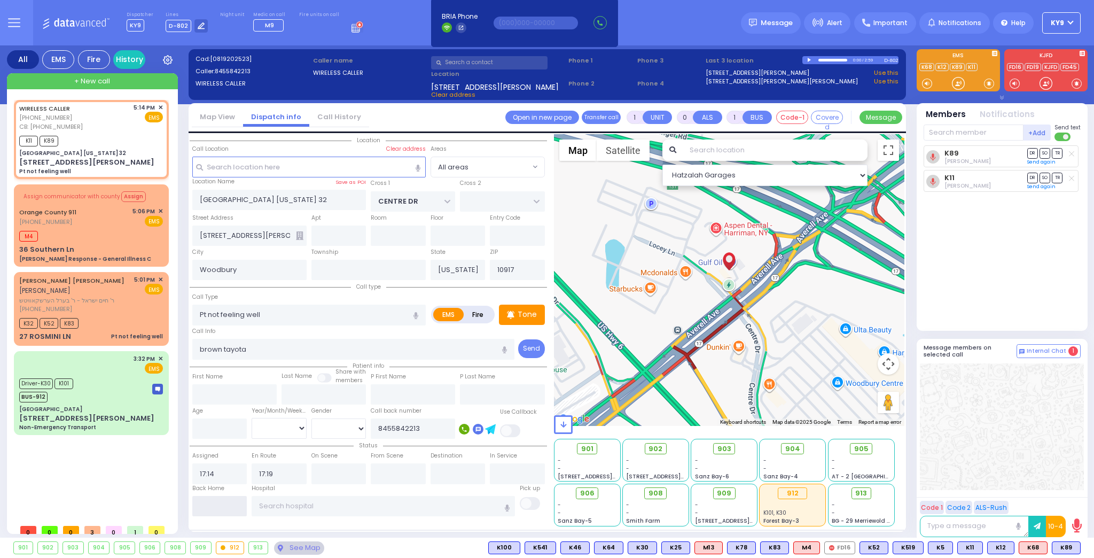
click at [220, 502] on input "text" at bounding box center [219, 506] width 55 height 20
type input "17:39"
select select
radio input "true"
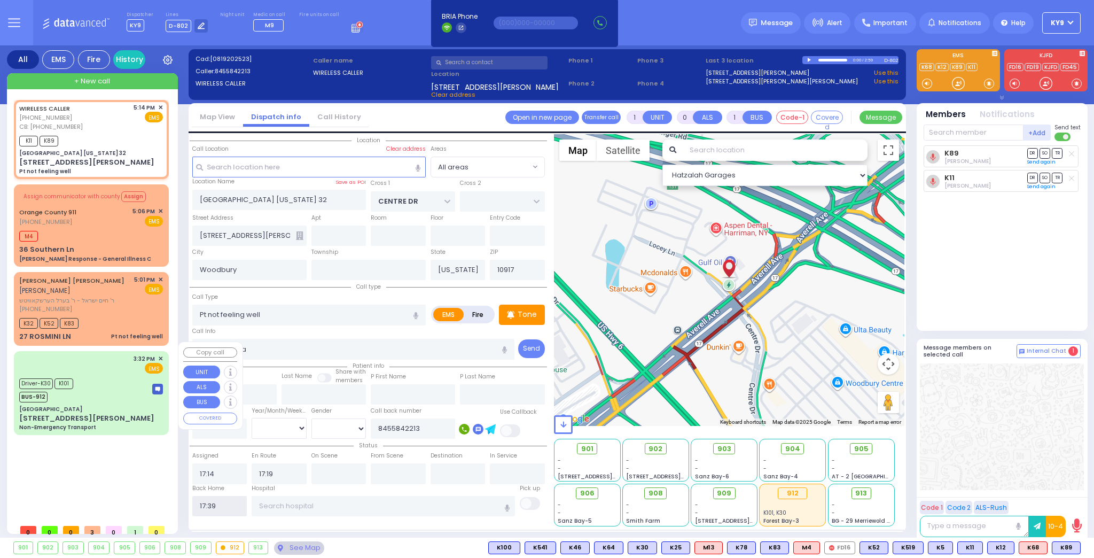
select select
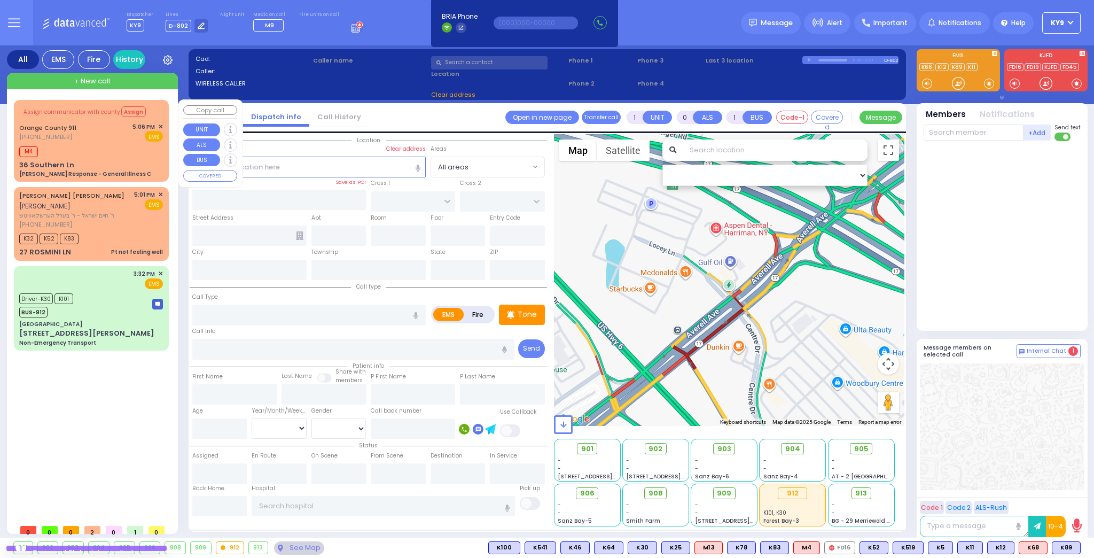
click at [107, 146] on div "M4" at bounding box center [91, 150] width 144 height 13
type input "6"
select select
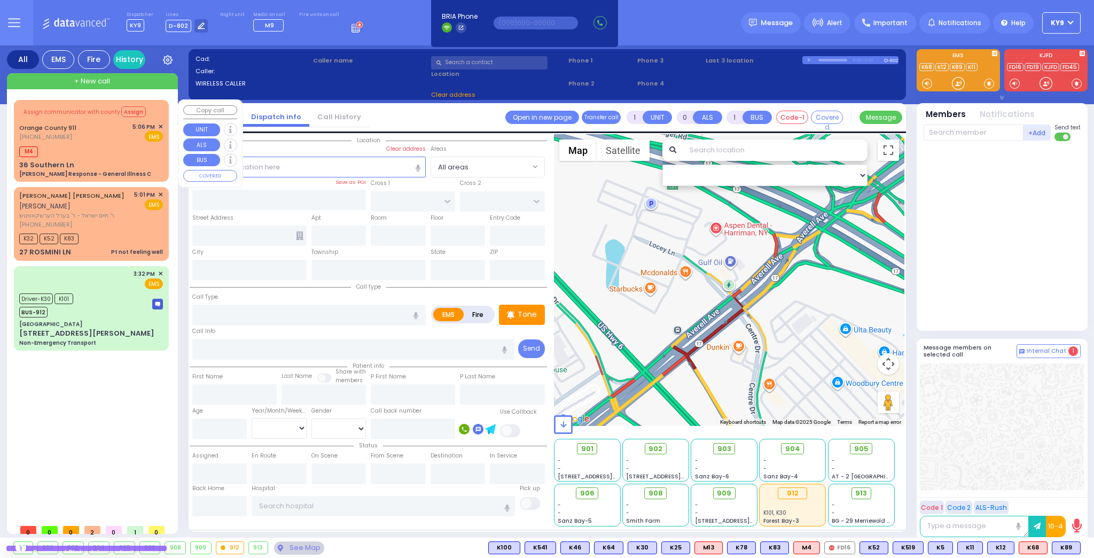
type input "[PERSON_NAME] Response - General Illness C"
radio input "true"
type input "Nature: : Charlie Response - General Illness C Address: : [STREET_ADDRESS]: : […"
select select
type input "17:10"
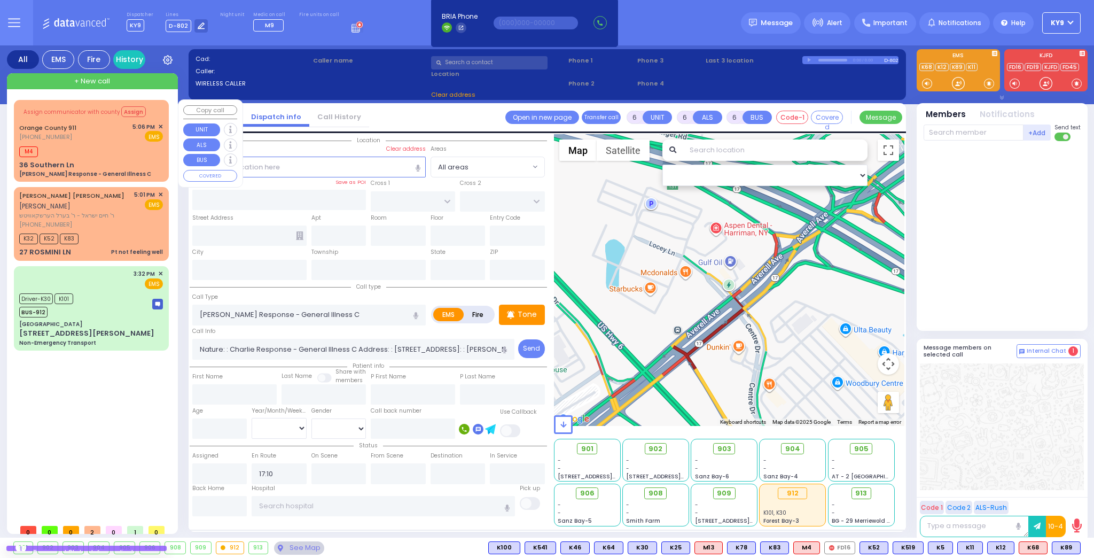
select select "Hatzalah Garages"
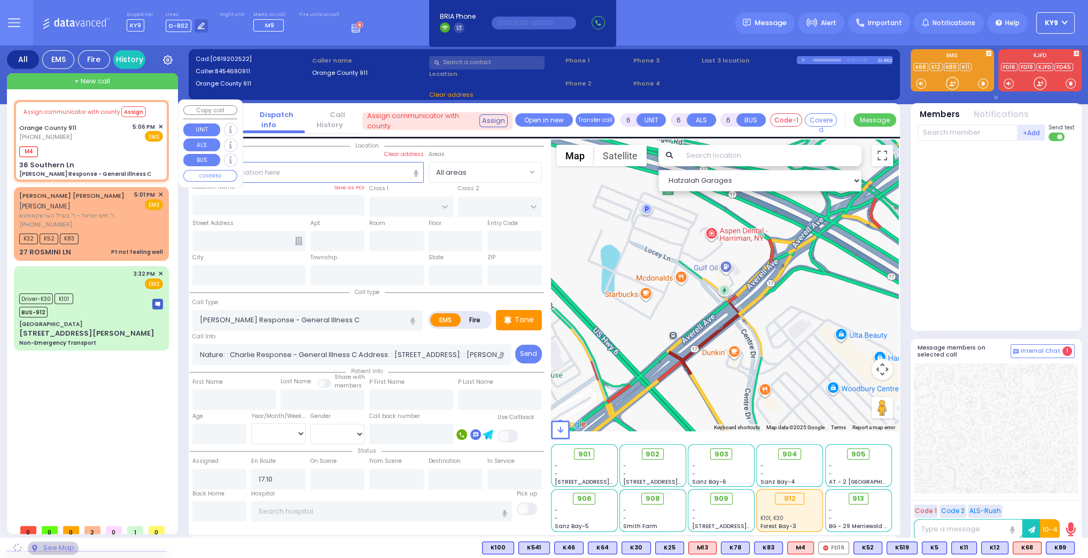
type input "36 Southern Ln"
type input "Monroe"
type input "[US_STATE]"
type input "10990"
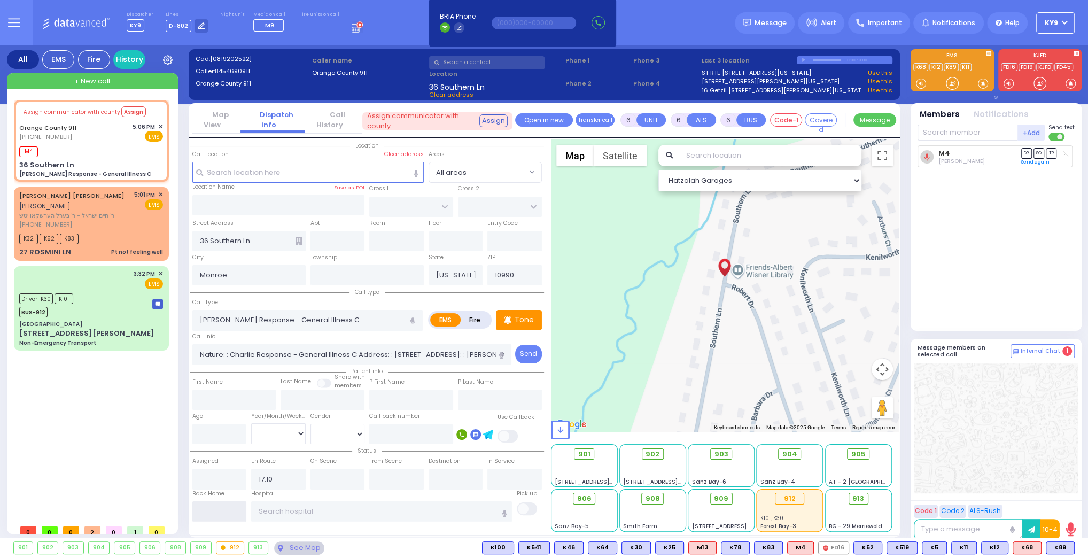
click at [205, 513] on input "text" at bounding box center [219, 511] width 54 height 20
click at [206, 513] on input "text" at bounding box center [219, 511] width 54 height 20
type input "17:39"
select select
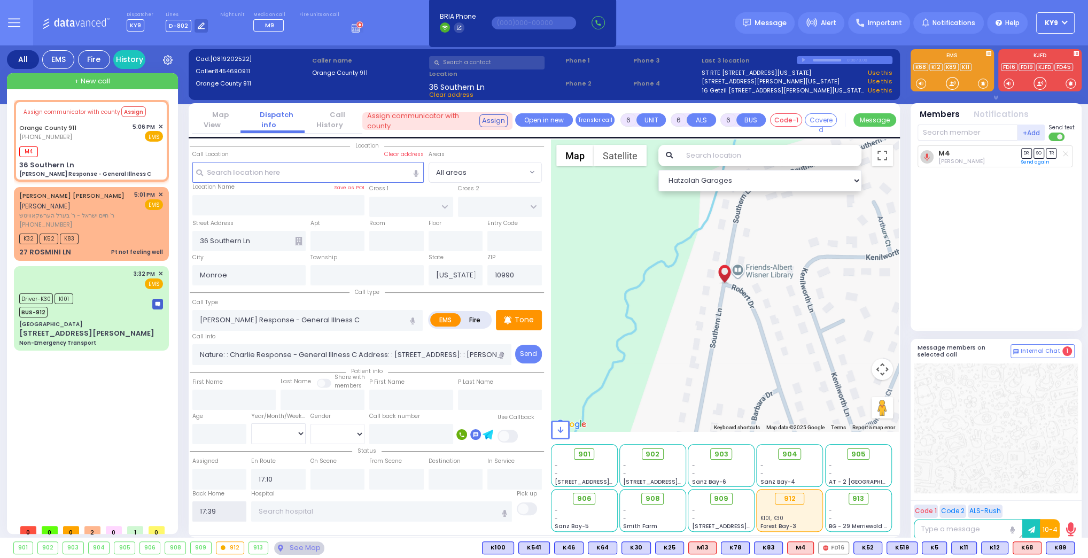
radio input "true"
select select
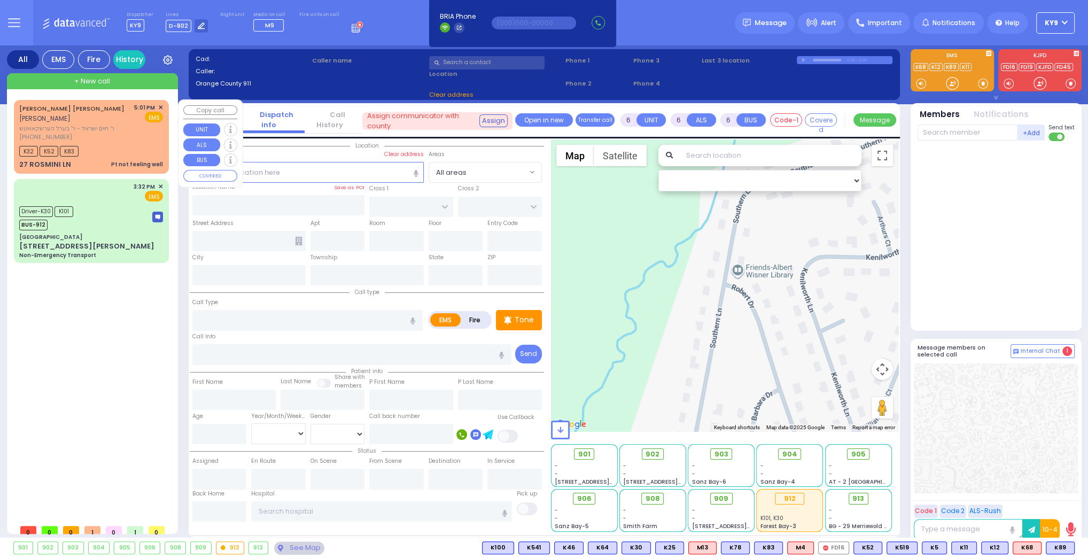
click at [118, 139] on div "[PHONE_NUMBER]" at bounding box center [74, 137] width 111 height 9
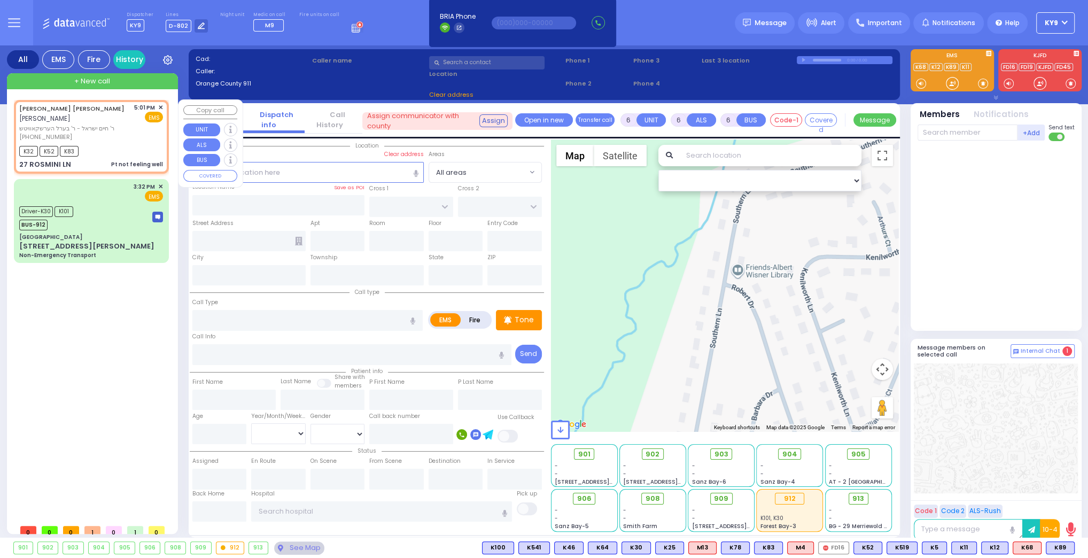
type input "1"
type input "0"
type input "1"
select select
type input "Pt not feeling well"
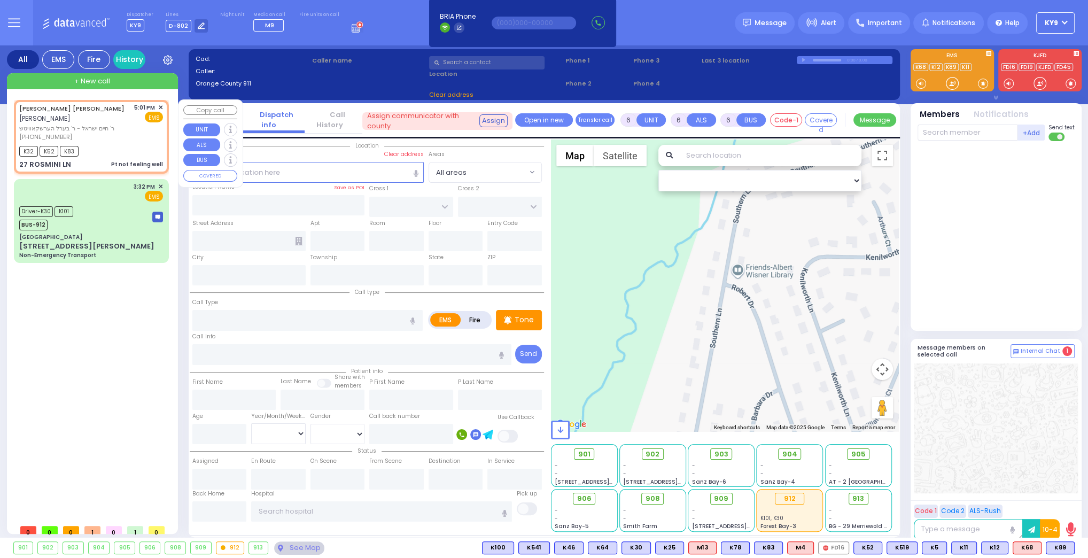
radio input "true"
type input "[PERSON_NAME]"
type input "WIEDER"
type input "24"
select select "Year"
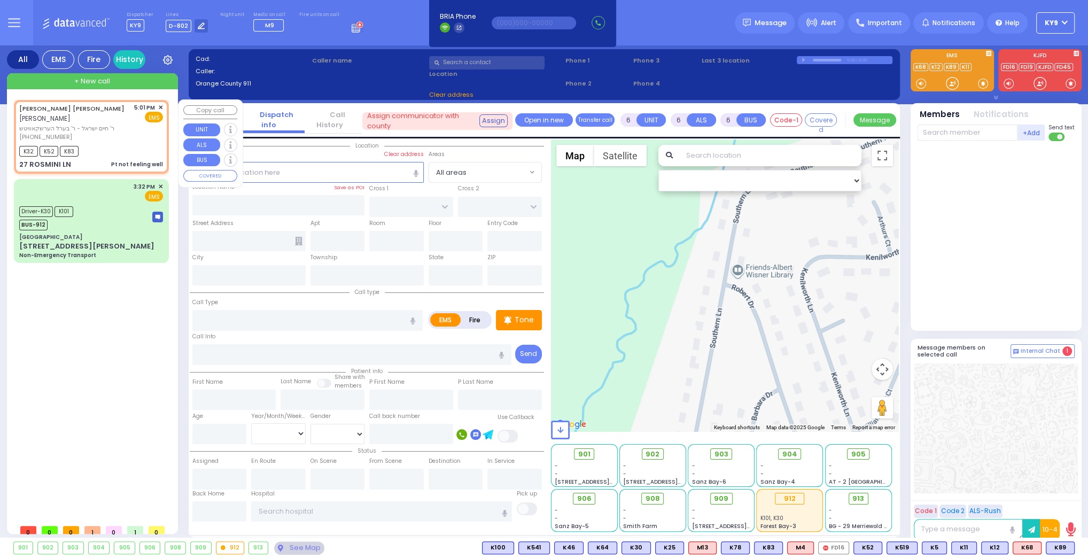
select select "[DEMOGRAPHIC_DATA]"
type input "17:01"
type input "17:02"
type input "[PERSON_NAME]"
type input "27 ROSMINI LN"
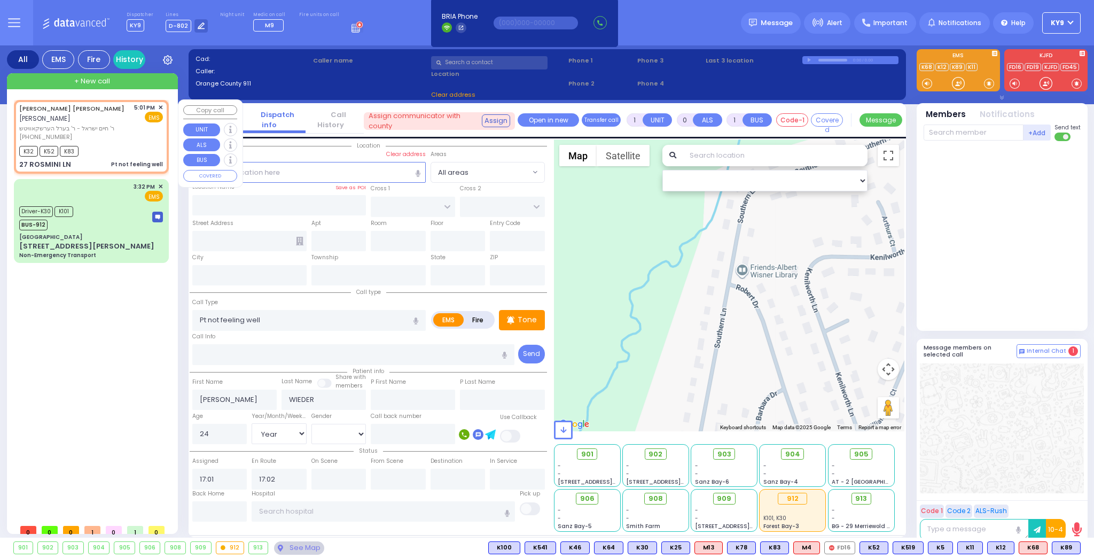
type input "Monroe"
type input "[US_STATE]"
type input "10950"
select select "Hatzalah Garages"
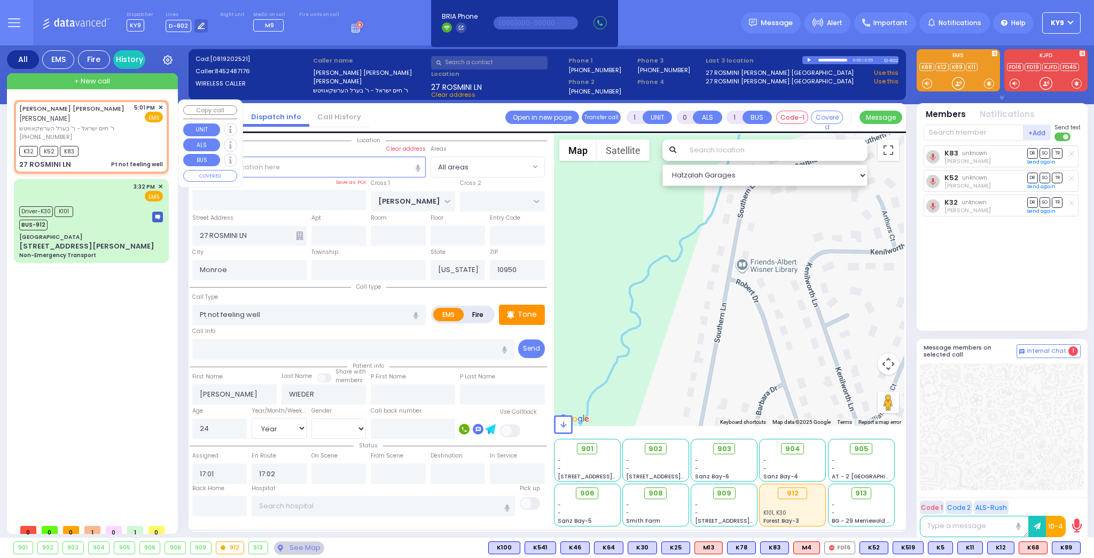
click at [118, 138] on div "[PHONE_NUMBER]" at bounding box center [74, 137] width 111 height 9
select select
radio input "true"
select select "Year"
select select "[DEMOGRAPHIC_DATA]"
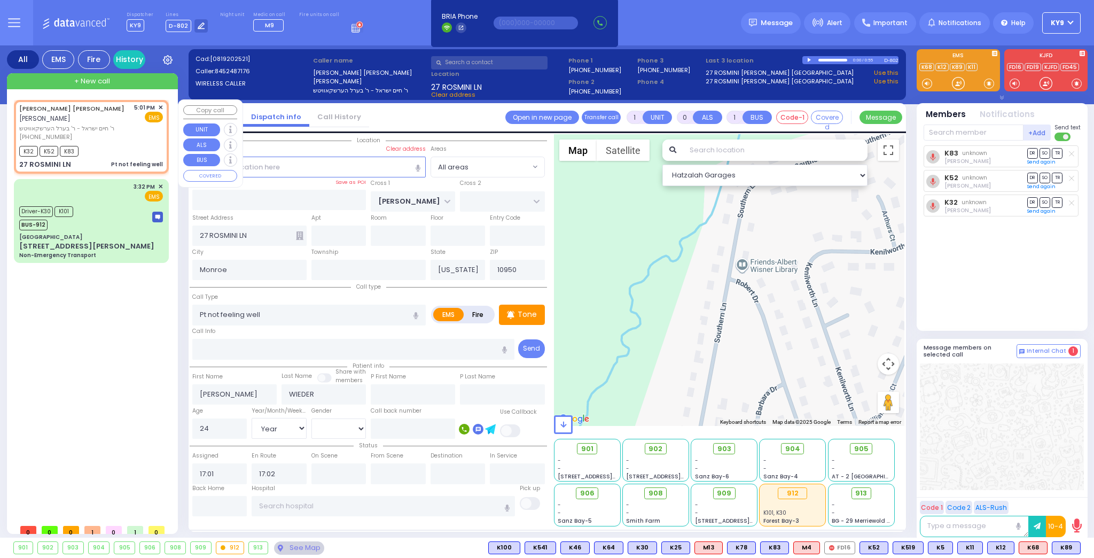
select select "Hatzalah Garages"
